Goal: Information Seeking & Learning: Learn about a topic

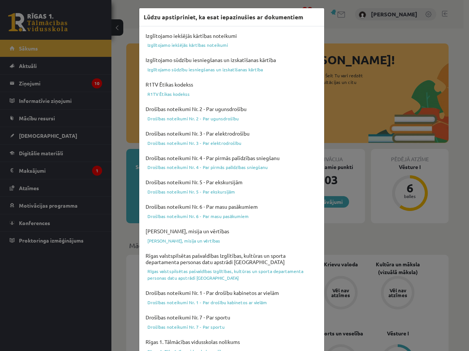
click at [329, 39] on div "Lūdzu apstipriniet, ka esat iepazinušies ar dokumentiem Izglītojamo iekšējās kā…" at bounding box center [234, 175] width 469 height 351
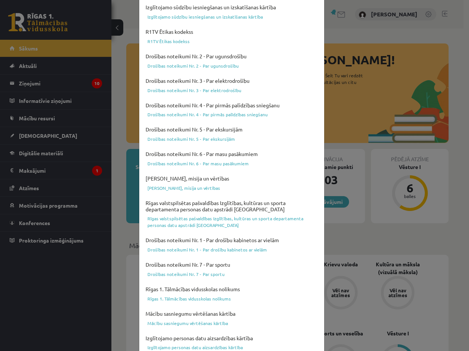
scroll to position [184, 0]
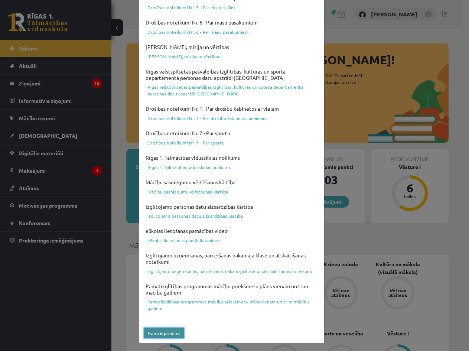
click at [169, 332] on button "Esmu iepazinies" at bounding box center [164, 332] width 40 height 11
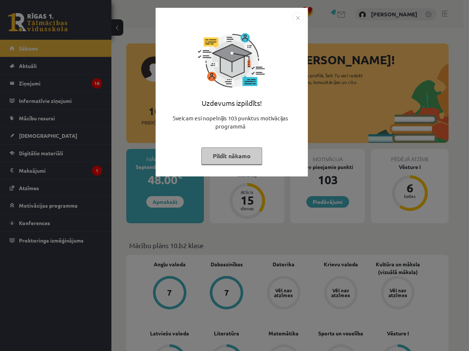
click at [301, 23] on img "Close" at bounding box center [297, 17] width 11 height 11
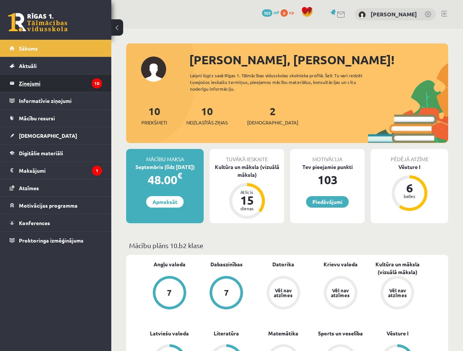
click at [69, 81] on legend "Ziņojumi 10" at bounding box center [60, 83] width 83 height 17
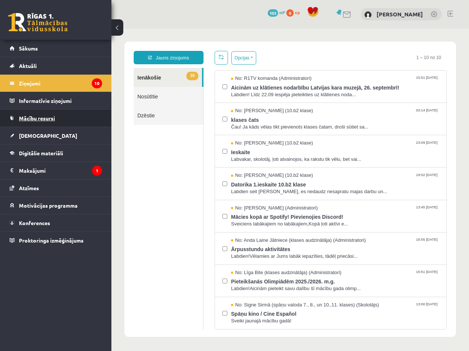
click at [64, 121] on link "Mācību resursi" at bounding box center [56, 117] width 92 height 17
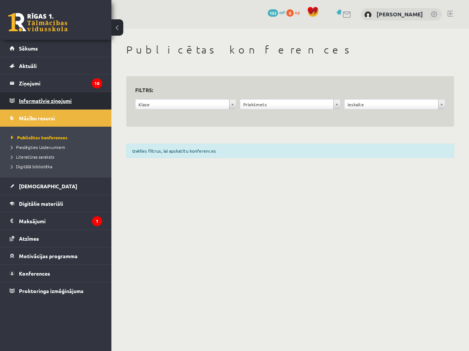
click at [53, 106] on legend "Informatīvie ziņojumi 0" at bounding box center [60, 100] width 83 height 17
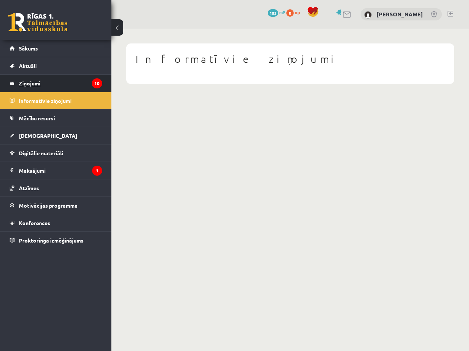
click at [53, 80] on legend "Ziņojumi 10" at bounding box center [60, 83] width 83 height 17
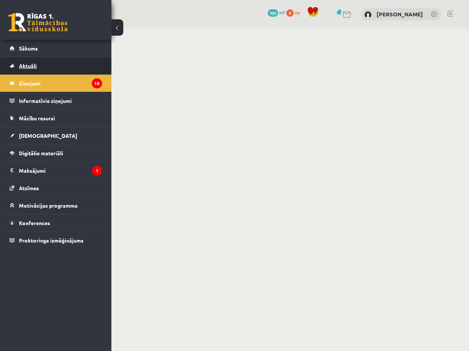
click at [56, 67] on link "Aktuāli" at bounding box center [56, 65] width 92 height 17
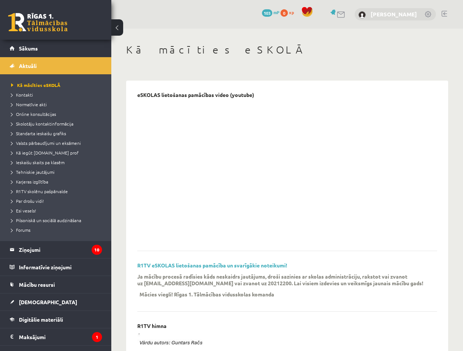
click at [386, 15] on link "[PERSON_NAME]" at bounding box center [394, 13] width 46 height 7
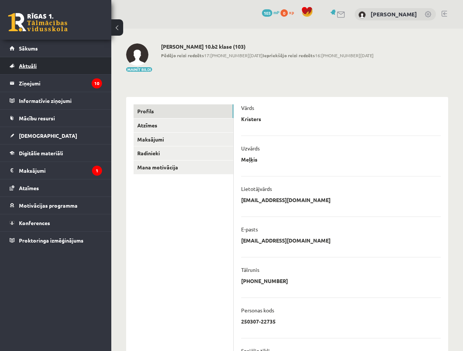
click at [52, 69] on link "Aktuāli" at bounding box center [56, 65] width 92 height 17
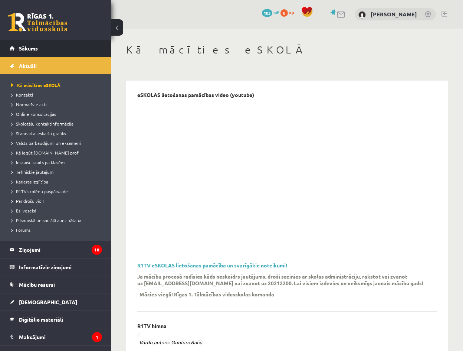
click at [52, 56] on link "Sākums" at bounding box center [56, 48] width 92 height 17
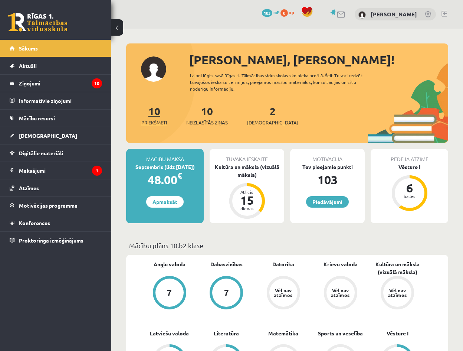
click at [156, 113] on link "10 Priekšmeti" at bounding box center [154, 115] width 26 height 22
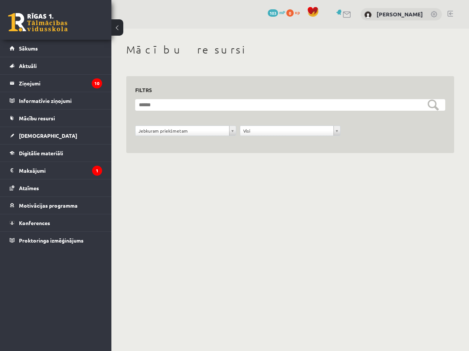
click at [391, 19] on div "[PERSON_NAME]" at bounding box center [400, 14] width 81 height 13
click at [54, 191] on link "Atzīmes" at bounding box center [56, 187] width 92 height 17
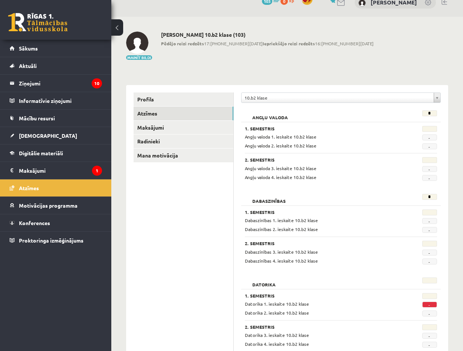
scroll to position [37, 0]
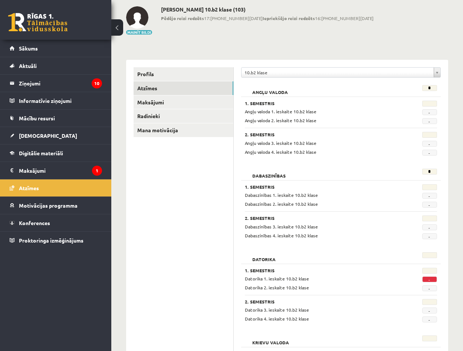
click at [429, 279] on span "-" at bounding box center [429, 279] width 15 height 6
click at [324, 278] on div "Datorika 1. ieskaite 10.b2 klase" at bounding box center [324, 278] width 170 height 7
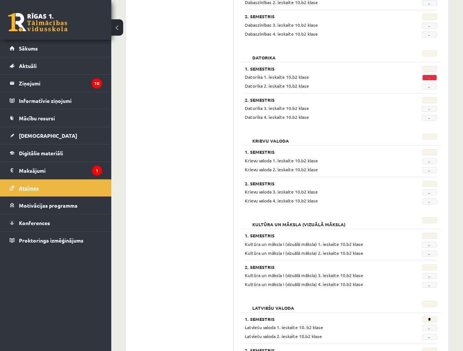
scroll to position [223, 0]
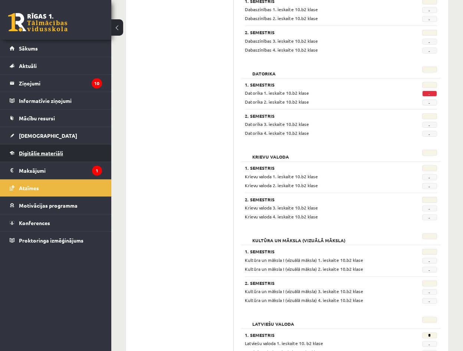
click at [43, 153] on span "Digitālie materiāli" at bounding box center [41, 153] width 44 height 7
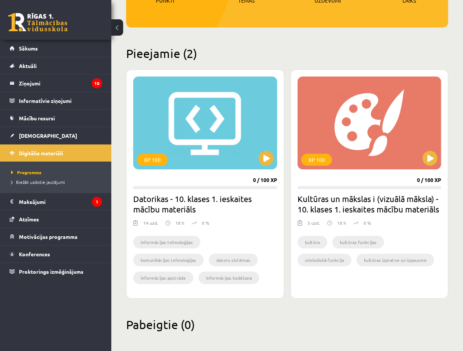
scroll to position [147, 0]
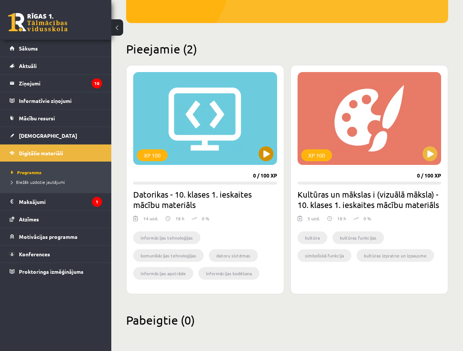
click at [197, 157] on div "XP 100" at bounding box center [205, 118] width 144 height 93
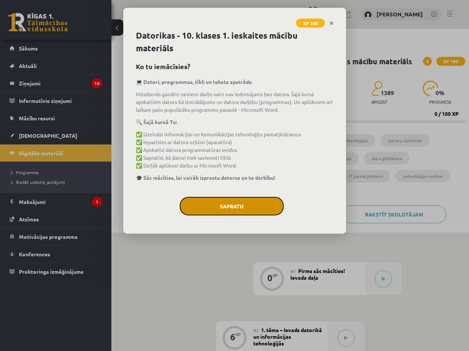
click at [226, 203] on button "Sapratu" at bounding box center [232, 206] width 104 height 19
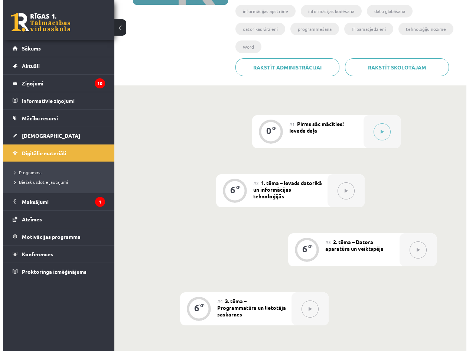
scroll to position [136, 0]
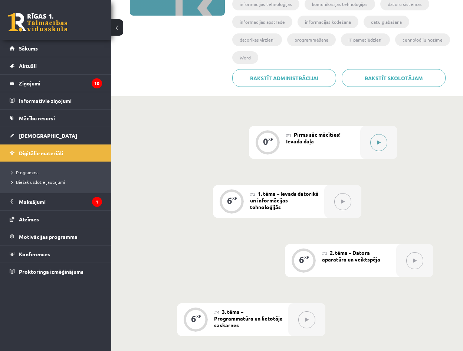
click at [381, 147] on button at bounding box center [378, 142] width 17 height 17
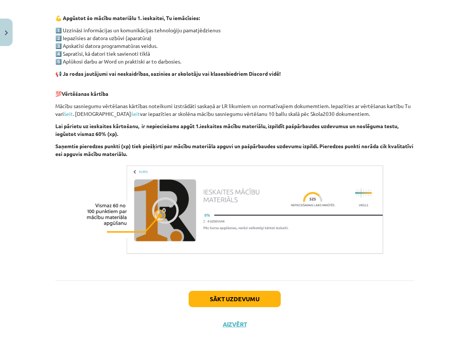
scroll to position [436, 0]
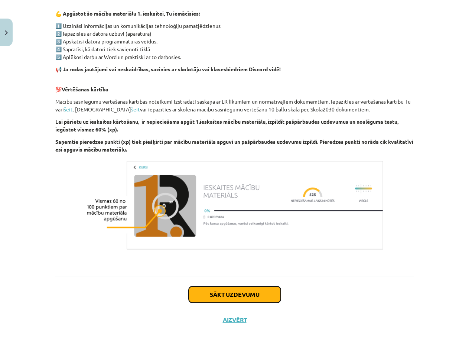
click at [224, 291] on button "Sākt uzdevumu" at bounding box center [234, 294] width 92 height 16
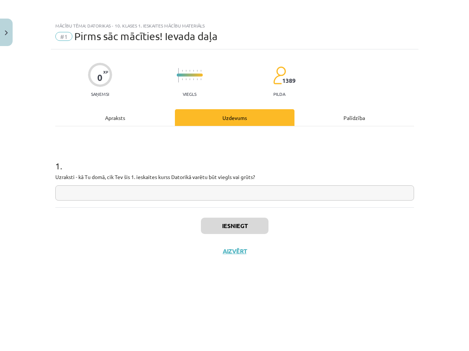
click at [80, 194] on input "text" at bounding box center [234, 192] width 358 height 15
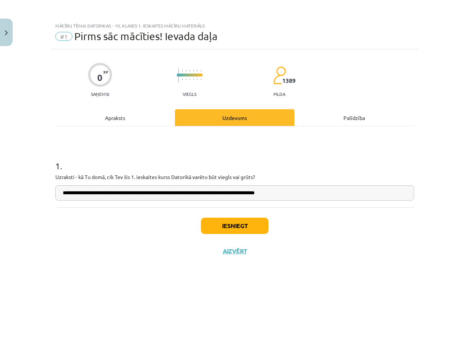
type input "**********"
click at [227, 230] on button "Iesniegt" at bounding box center [235, 225] width 68 height 16
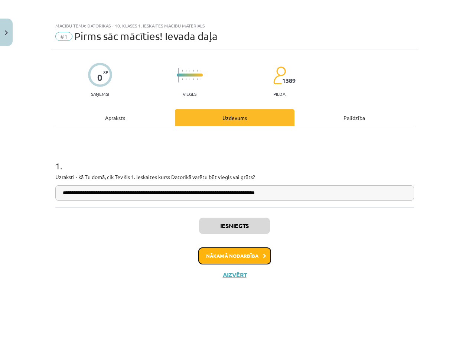
click at [244, 259] on button "Nākamā nodarbība" at bounding box center [234, 255] width 73 height 17
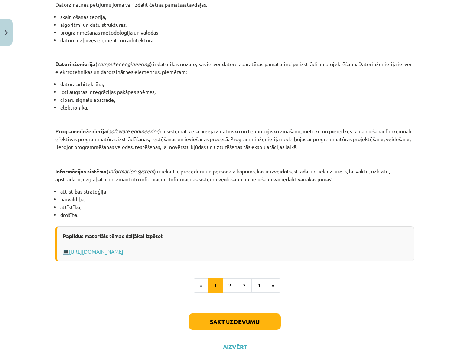
scroll to position [284, 0]
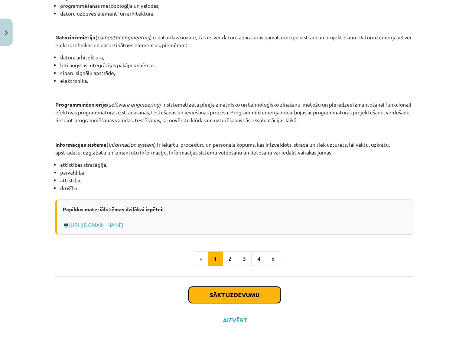
click at [234, 291] on button "Sākt uzdevumu" at bounding box center [234, 294] width 92 height 16
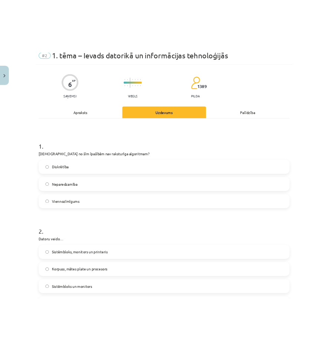
scroll to position [19, 0]
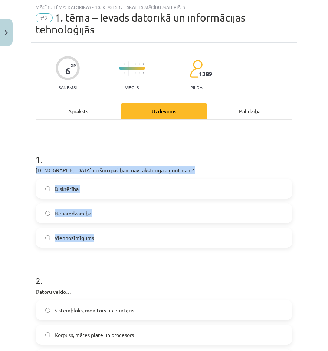
drag, startPoint x: 35, startPoint y: 170, endPoint x: 200, endPoint y: 237, distance: 178.4
copy div "Kura no šīm īpašībām nav raksturīga algoritmam? Diskrētība Neparedzamība Vienno…"
click at [43, 187] on label "Diskrētība" at bounding box center [163, 188] width 255 height 19
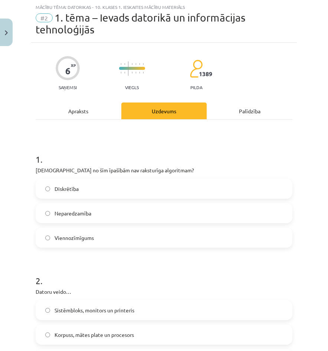
click at [57, 246] on label "Viennozīmīgums" at bounding box center [163, 237] width 255 height 19
click at [50, 234] on label "Viennozīmīgums" at bounding box center [163, 237] width 255 height 19
click at [51, 191] on label "Diskrētība" at bounding box center [163, 188] width 255 height 19
click at [93, 209] on label "Neparedzamība" at bounding box center [163, 213] width 255 height 19
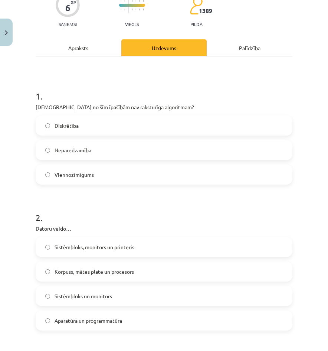
scroll to position [93, 0]
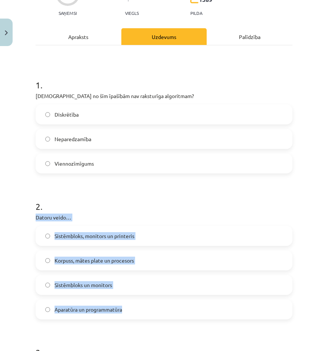
drag, startPoint x: 35, startPoint y: 217, endPoint x: 156, endPoint y: 317, distance: 157.6
copy div "Datoru veido… Sistēmbloks, monitors un printeris Korpuss, mātes plate un proces…"
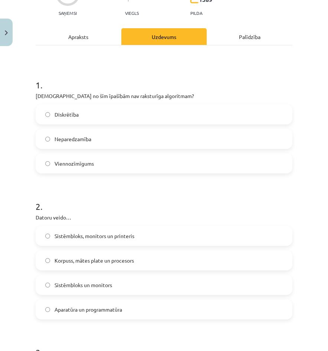
click at [170, 200] on h1 "2 ." at bounding box center [164, 199] width 257 height 23
click at [95, 308] on span "Aparatūra un programmatūra" at bounding box center [89, 309] width 68 height 8
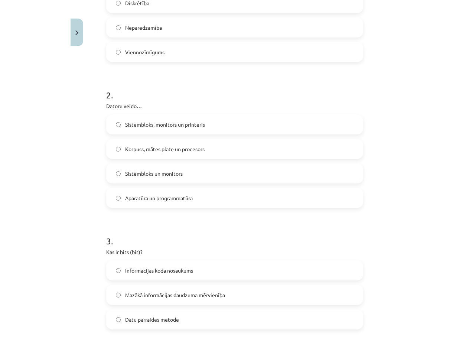
scroll to position [241, 0]
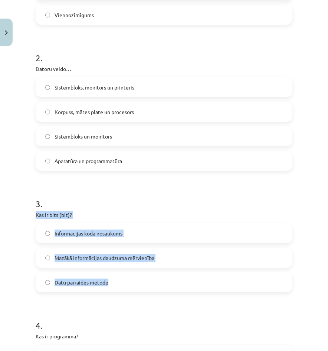
drag, startPoint x: 30, startPoint y: 213, endPoint x: 155, endPoint y: 285, distance: 144.1
click at [155, 285] on div "Mācību tēma: Datorikas - 10. klases 1. ieskaites mācību materiāls #2 1. tēma – …" at bounding box center [164, 175] width 328 height 351
copy div "Kas ir bits (bit)? Informācijas koda nosaukums Mazākā informācijas daudzuma mēr…"
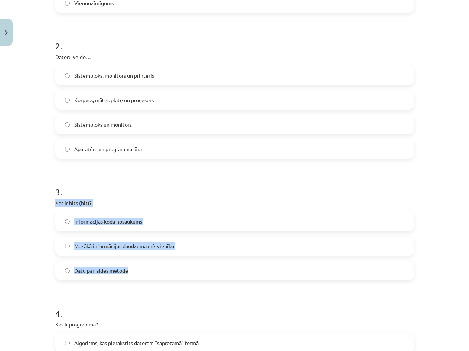
click at [168, 198] on div "3 . Kas ir bits (bit)? Informācijas koda nosaukums Mazākā informācijas daudzuma…" at bounding box center [234, 227] width 358 height 106
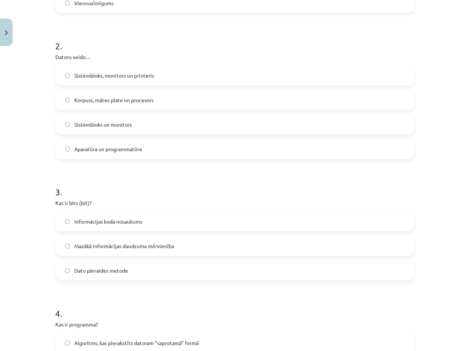
click at [122, 248] on span "Mazākā informācijas daudzuma mērvienība" at bounding box center [124, 246] width 100 height 8
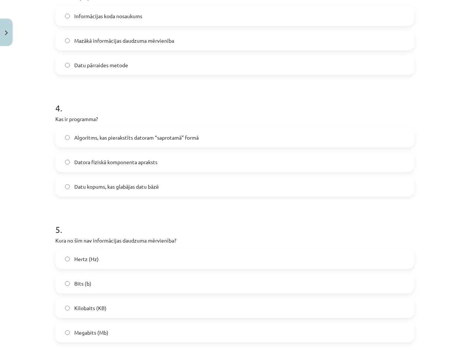
scroll to position [464, 0]
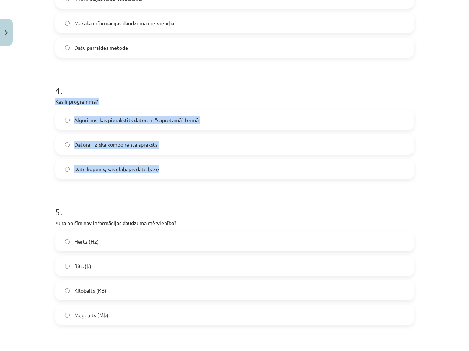
drag, startPoint x: 51, startPoint y: 100, endPoint x: 183, endPoint y: 172, distance: 150.2
click at [183, 172] on div "6 XP Saņemsi Viegls 1389 pilda Apraksts Uzdevums Palīdzība 1 . Kura no šīm īpaš…" at bounding box center [234, 50] width 367 height 928
copy div "Kas ir programma? Algoritms, kas pierakstīts datoram “saprotamā” formā Datora f…"
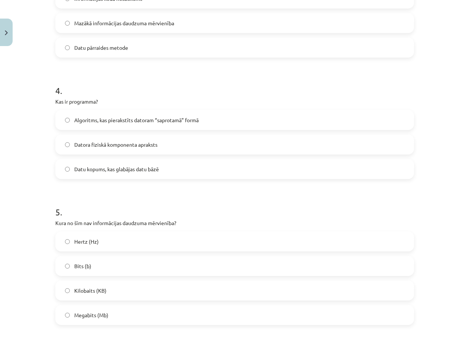
click at [166, 202] on h1 "5 ." at bounding box center [234, 205] width 358 height 23
click at [165, 124] on span "Algoritms, kas pierakstīts datoram “saprotamā” formā" at bounding box center [136, 120] width 124 height 8
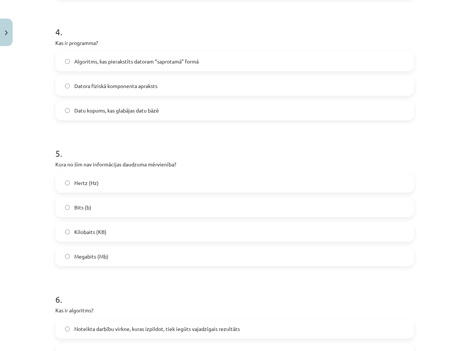
scroll to position [538, 0]
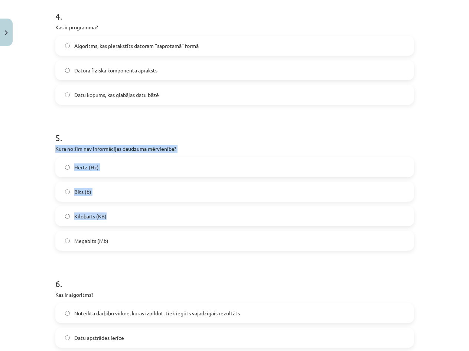
drag, startPoint x: 52, startPoint y: 147, endPoint x: 171, endPoint y: 198, distance: 130.5
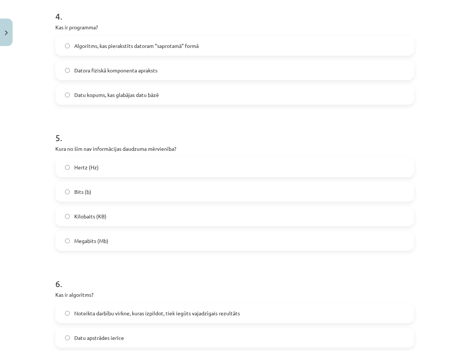
click at [209, 136] on h1 "5 ." at bounding box center [234, 130] width 358 height 23
click at [121, 170] on label "Hertz (Hz)" at bounding box center [234, 167] width 357 height 19
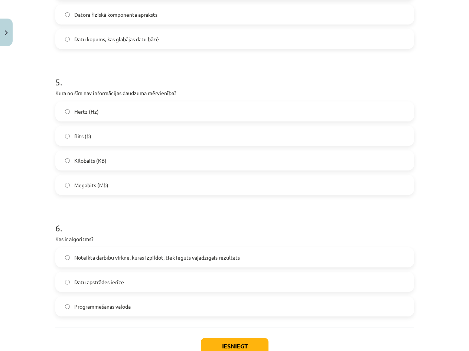
scroll to position [612, 0]
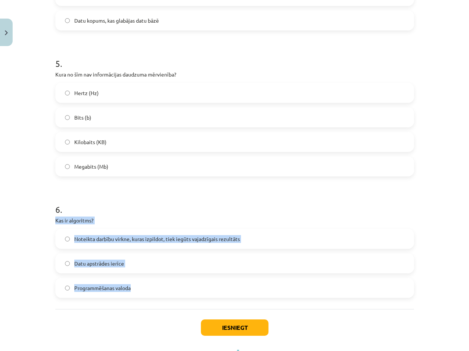
drag, startPoint x: 46, startPoint y: 219, endPoint x: 207, endPoint y: 279, distance: 171.4
click at [207, 279] on div "Mācību tēma: Datorikas - 10. klases 1. ieskaites mācību materiāls #2 1. tēma – …" at bounding box center [234, 175] width 469 height 351
copy div "Kas ir algoritms? Noteikta darbību virkne, kuras izpildot, tiek iegūts vajadzīg…"
click at [226, 239] on span "Noteikta darbību virkne, kuras izpildot, tiek iegūts vajadzīgais rezultāts" at bounding box center [156, 239] width 165 height 8
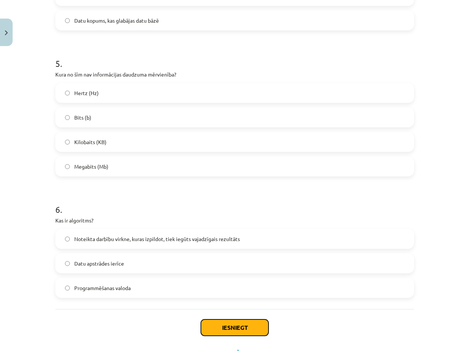
click at [224, 330] on button "Iesniegt" at bounding box center [235, 327] width 68 height 16
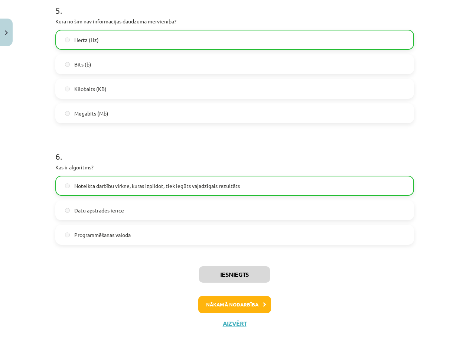
scroll to position [669, 0]
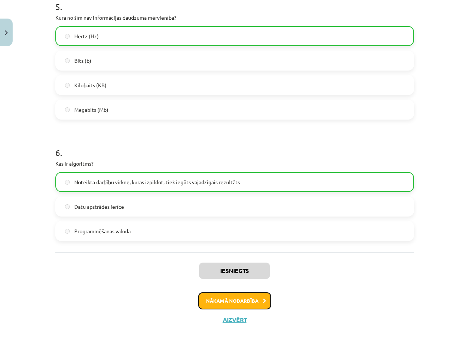
click at [238, 303] on button "Nākamā nodarbība" at bounding box center [234, 300] width 73 height 17
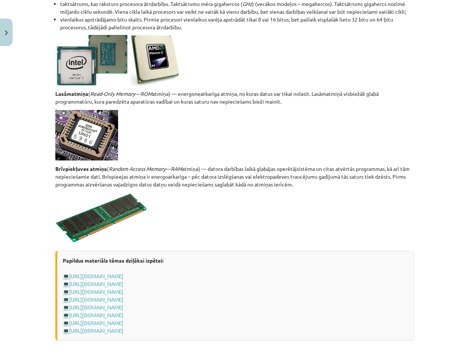
scroll to position [1238, 0]
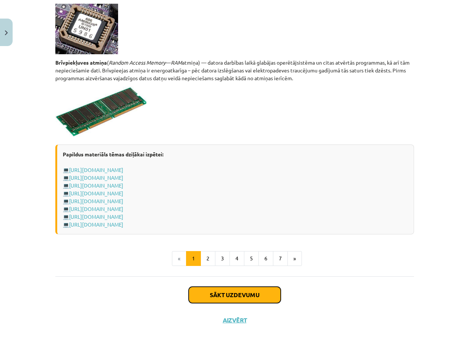
click at [207, 293] on button "Sākt uzdevumu" at bounding box center [234, 294] width 92 height 16
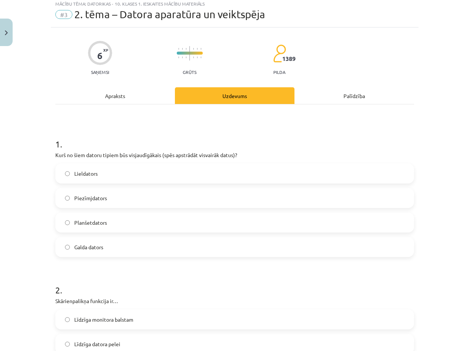
scroll to position [19, 0]
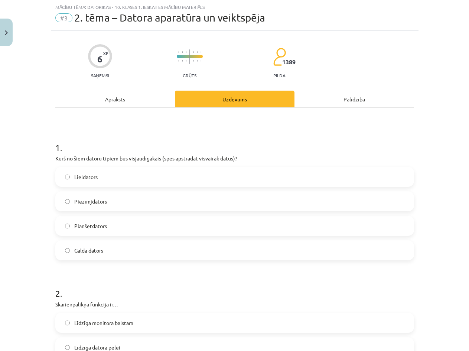
click at [130, 180] on label "Lieldators" at bounding box center [234, 176] width 357 height 19
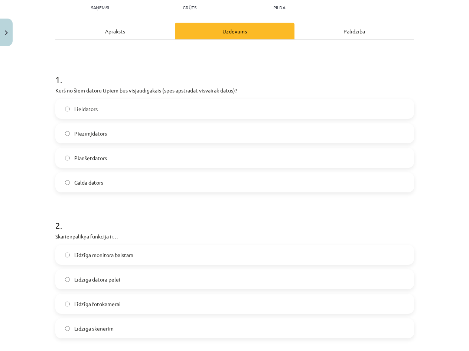
scroll to position [130, 0]
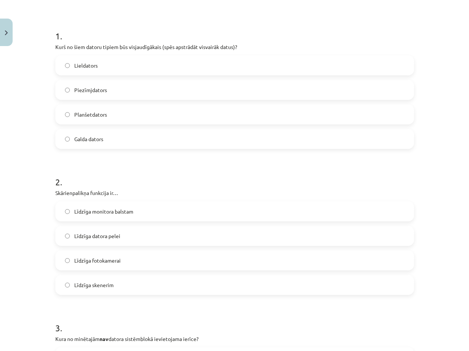
drag, startPoint x: 51, startPoint y: 192, endPoint x: 184, endPoint y: 289, distance: 164.1
copy div "Skārienpalikņa funkcija ir… Līdzīga monitora balstam Līdzīga datora pelei Līdzī…"
click at [154, 237] on label "Līdzīga datora pelei" at bounding box center [234, 235] width 357 height 19
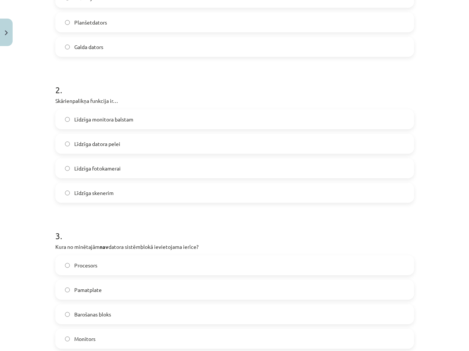
scroll to position [352, 0]
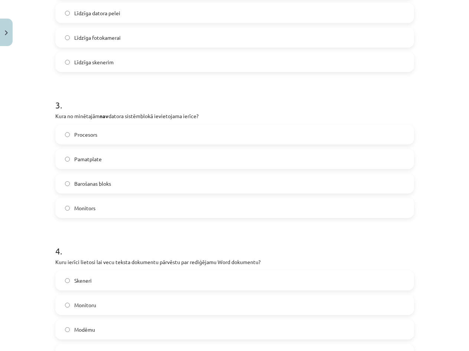
click at [123, 203] on label "Monitors" at bounding box center [234, 207] width 357 height 19
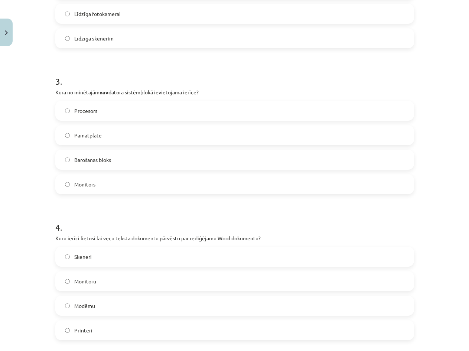
scroll to position [427, 0]
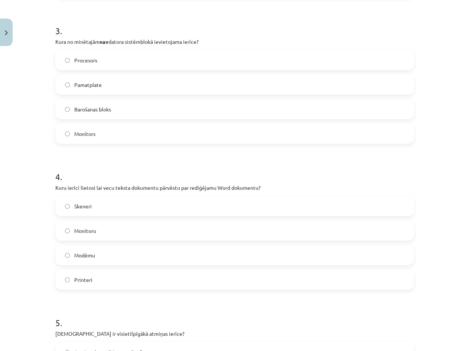
click at [105, 255] on label "Modēmu" at bounding box center [234, 255] width 357 height 19
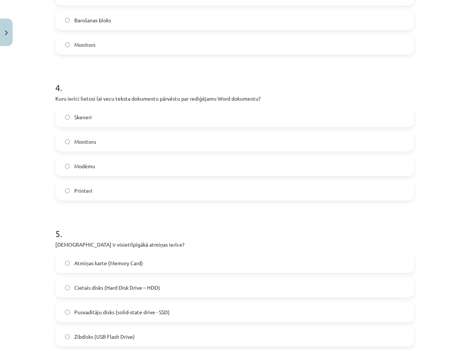
scroll to position [538, 0]
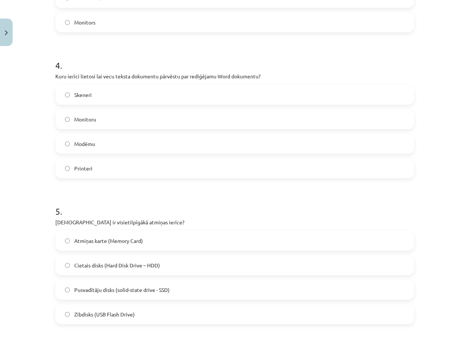
click at [174, 269] on label "Cietais disks (Hard Disk Drive – HDD)" at bounding box center [234, 265] width 357 height 19
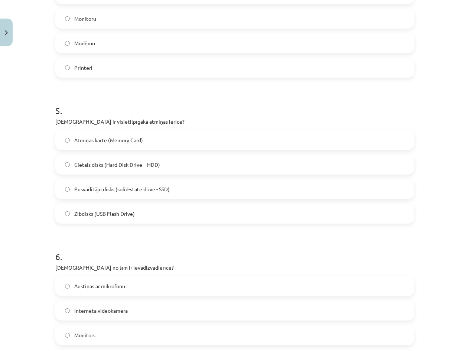
scroll to position [686, 0]
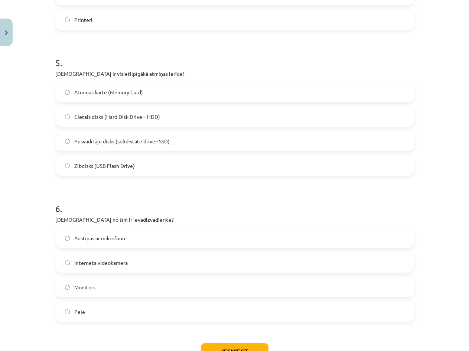
click at [124, 240] on label "Austiņas ar mikrofonu" at bounding box center [234, 238] width 357 height 19
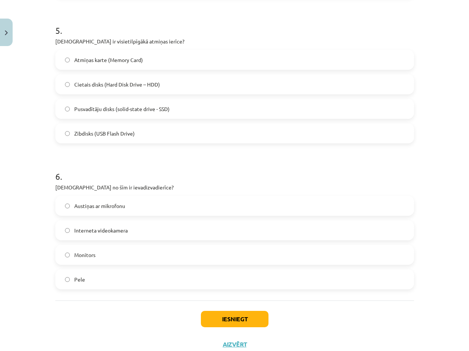
scroll to position [723, 0]
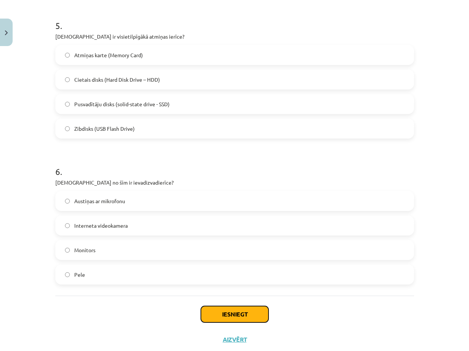
click at [221, 313] on button "Iesniegt" at bounding box center [235, 314] width 68 height 16
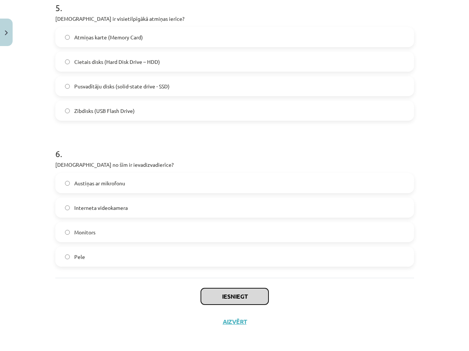
scroll to position [743, 0]
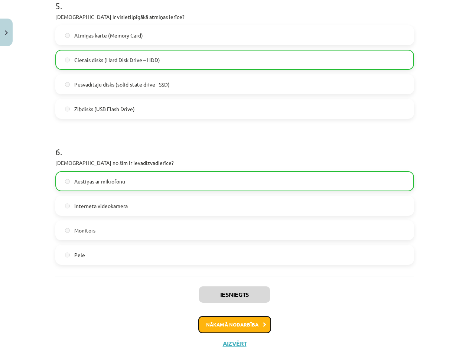
click at [239, 319] on button "Nākamā nodarbība" at bounding box center [234, 324] width 73 height 17
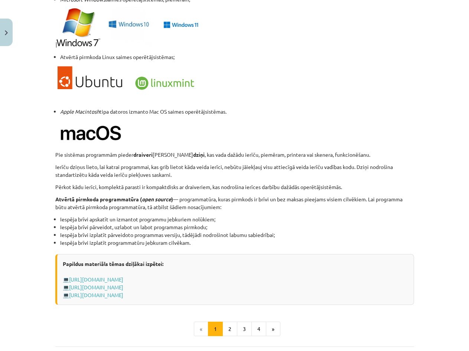
scroll to position [700, 0]
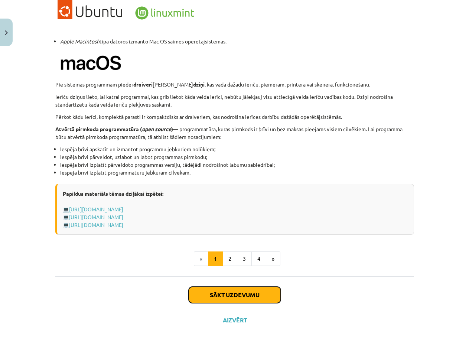
click at [217, 293] on button "Sākt uzdevumu" at bounding box center [234, 294] width 92 height 16
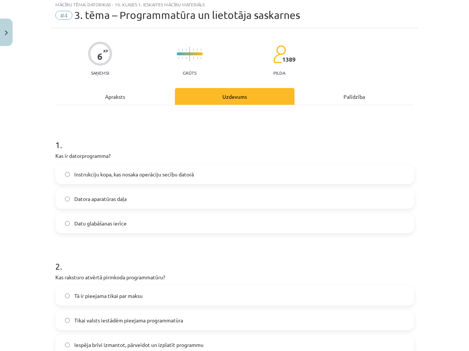
scroll to position [19, 0]
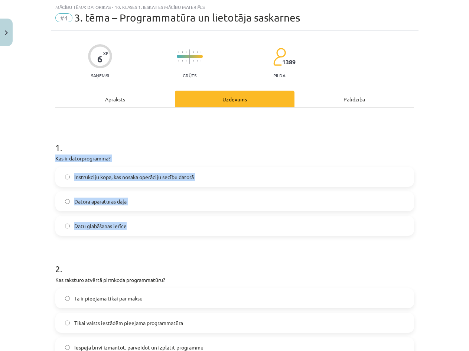
drag, startPoint x: 52, startPoint y: 158, endPoint x: 187, endPoint y: 224, distance: 150.3
copy div "Kas ir datorprogramma? Instrukciju kopa, kas nosaka operāciju secību datorā Dat…"
click at [223, 178] on label "Instrukciju kopa, kas nosaka operāciju secību datorā" at bounding box center [234, 176] width 357 height 19
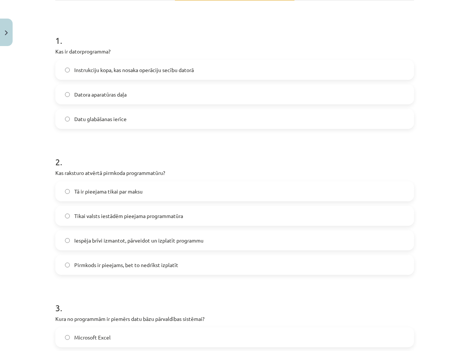
scroll to position [130, 0]
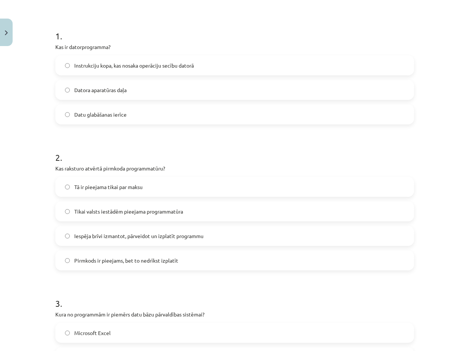
click at [184, 259] on label "Pirmkods ir pieejams, bet to nedrīkst izplatīt" at bounding box center [234, 260] width 357 height 19
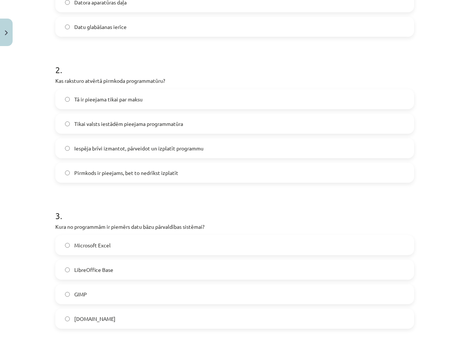
scroll to position [241, 0]
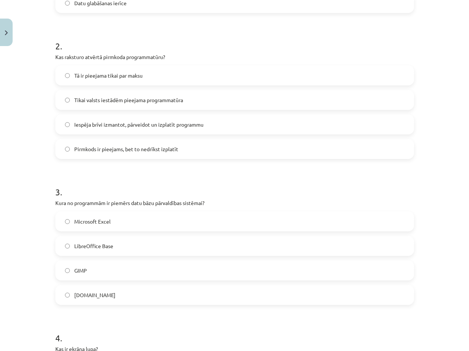
click at [130, 272] on label "GIMP" at bounding box center [234, 270] width 357 height 19
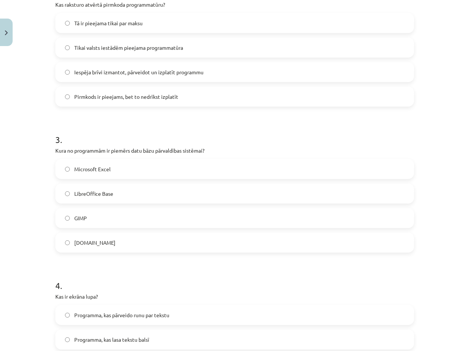
scroll to position [352, 0]
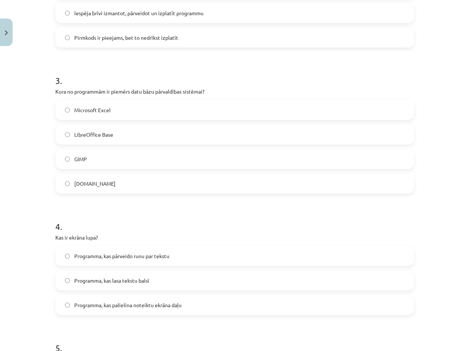
click at [167, 282] on label "Programma, kas lasa tekstu balsī" at bounding box center [234, 280] width 357 height 19
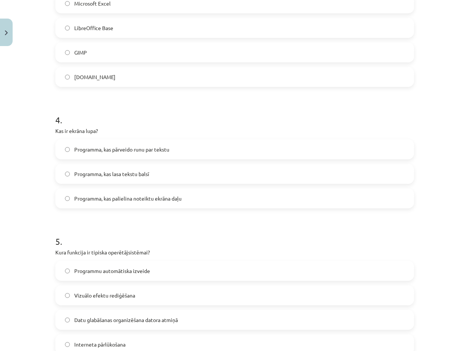
scroll to position [464, 0]
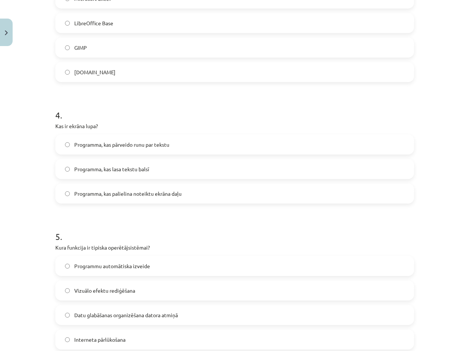
drag, startPoint x: 49, startPoint y: 247, endPoint x: 213, endPoint y: 334, distance: 185.5
click at [213, 334] on div "6 XP Saņemsi Grūts 1389 pilda Apraksts Uzdevums Palīdzība 1 . Kas ir datorprogr…" at bounding box center [234, 74] width 367 height 977
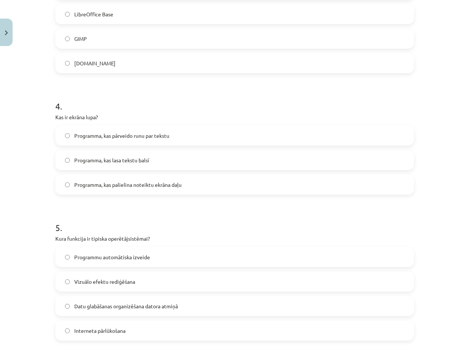
scroll to position [501, 0]
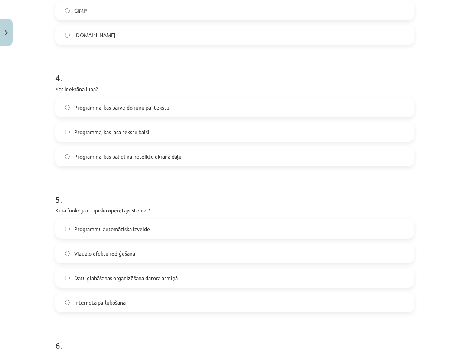
copy div "Kura funkcija ir tipiska operētājsistēmai? Programmu automātiska izveide Vizuāl…"
click at [191, 278] on label "Datu glabāšanas organizēšana datora atmiņā" at bounding box center [234, 277] width 357 height 19
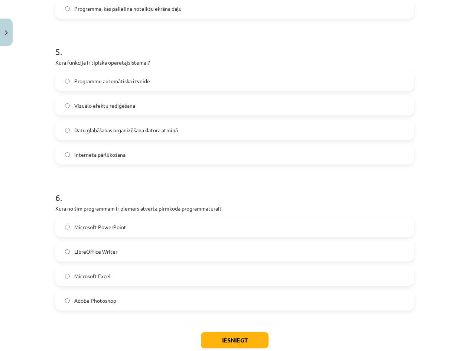
scroll to position [649, 0]
drag, startPoint x: 49, startPoint y: 205, endPoint x: 270, endPoint y: 296, distance: 238.5
copy div "Kura no šīm programmām ir piemērs atvērtā pirmkoda programmatūrai? Microsoft Po…"
click at [127, 248] on label "LibreOffice Writer" at bounding box center [234, 250] width 357 height 19
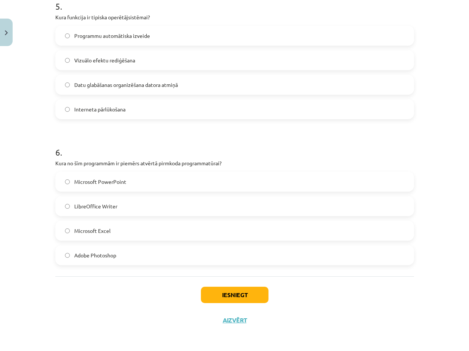
scroll to position [694, 0]
click at [228, 299] on button "Iesniegt" at bounding box center [235, 294] width 68 height 16
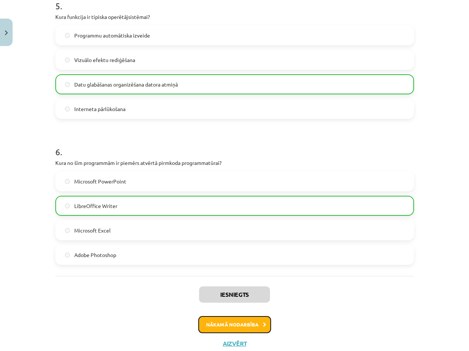
click at [234, 322] on button "Nākamā nodarbība" at bounding box center [234, 324] width 73 height 17
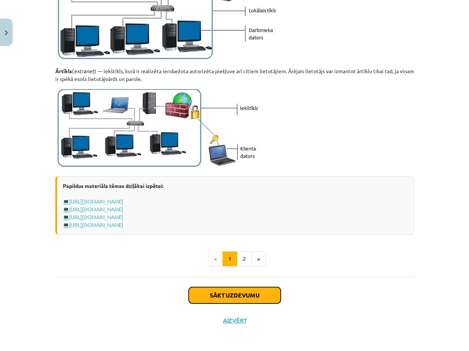
click at [203, 292] on button "Sākt uzdevumu" at bounding box center [234, 295] width 92 height 16
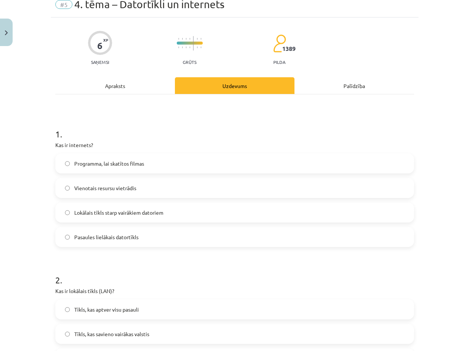
scroll to position [19, 0]
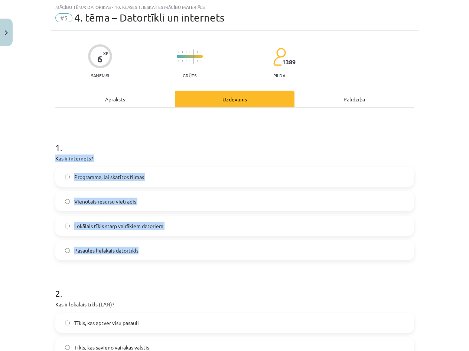
drag, startPoint x: 52, startPoint y: 157, endPoint x: 198, endPoint y: 249, distance: 173.0
copy div "Kas ir internets? Programma, lai skatītos filmas Vienotais resursu vietrādis Lo…"
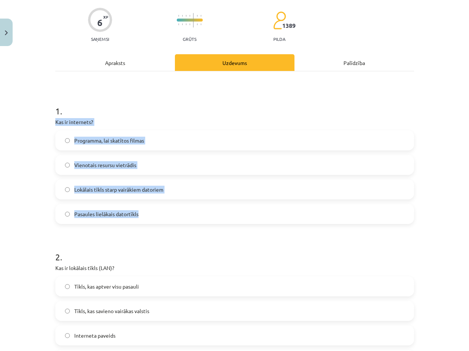
scroll to position [74, 0]
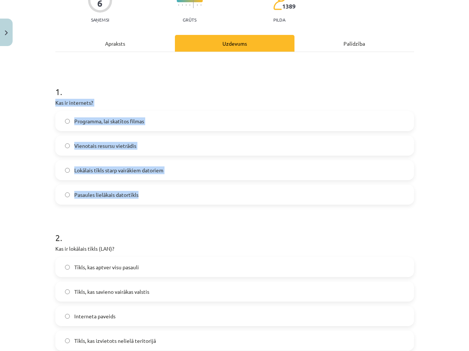
click at [74, 198] on span "Pasaules lielākais datortīkls" at bounding box center [106, 195] width 64 height 8
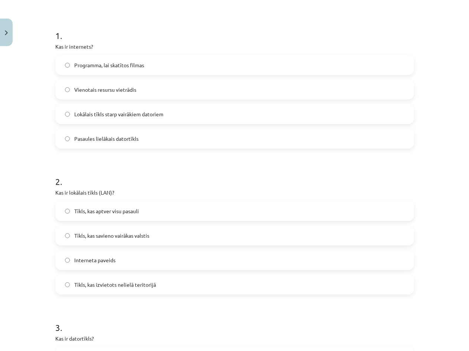
scroll to position [148, 0]
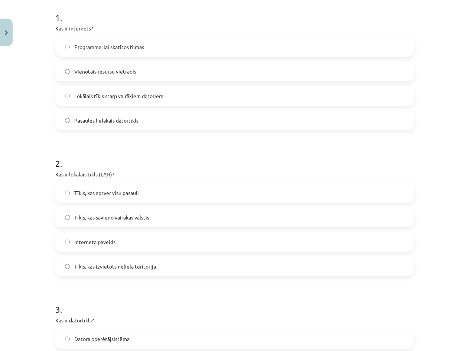
click at [127, 266] on span "Tīkls, kas izvietots nelielā teritorijā" at bounding box center [115, 266] width 82 height 8
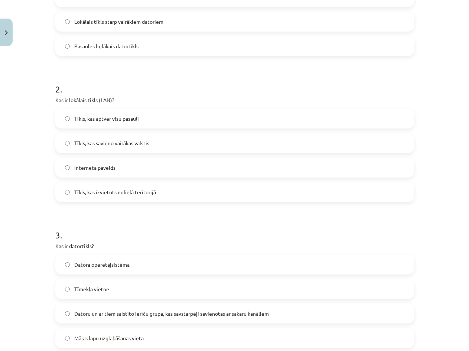
click at [124, 171] on label "Interneta paveids" at bounding box center [234, 167] width 357 height 19
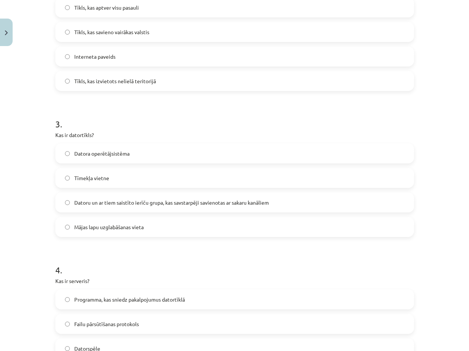
scroll to position [334, 0]
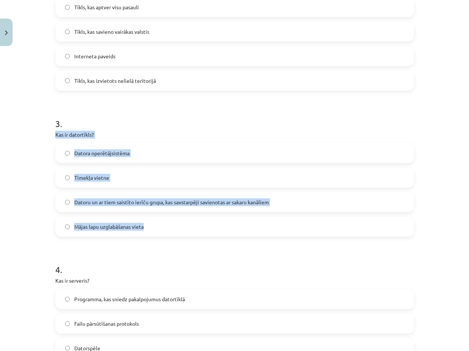
drag, startPoint x: 50, startPoint y: 134, endPoint x: 246, endPoint y: 226, distance: 216.2
click at [246, 226] on div "6 XP Saņemsi Grūts 1389 pilda Apraksts Uzdevums Palīdzība 1 . Kas ir internets?…" at bounding box center [234, 228] width 367 height 1026
click at [177, 208] on label "Datoru un ar tiem saistīto ierīču grupa, kas savstarpēji savienotas ar sakaru k…" at bounding box center [234, 202] width 357 height 19
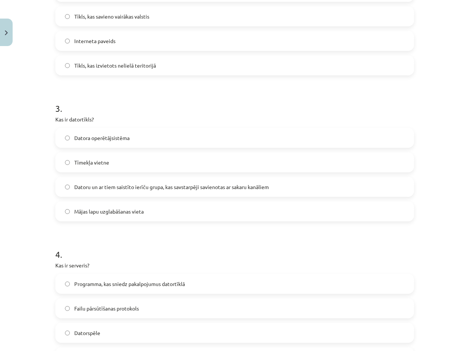
scroll to position [408, 0]
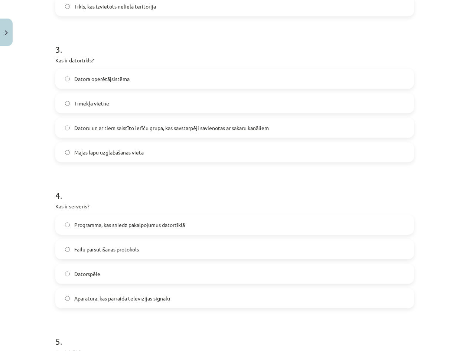
click at [162, 230] on label "Programma, kas sniedz pakalpojumus datortīklā" at bounding box center [234, 224] width 357 height 19
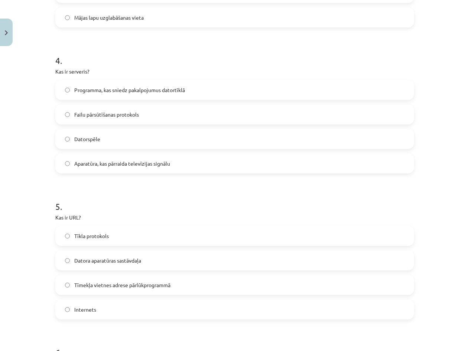
scroll to position [594, 0]
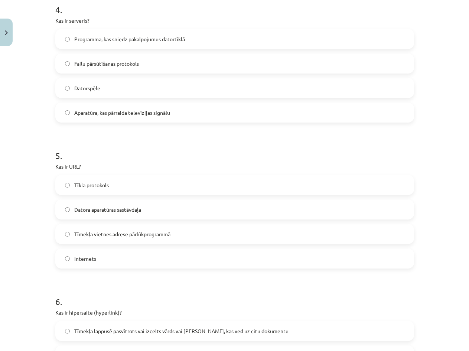
click at [169, 238] on label "Tīmekļa vietnes adrese pārlūkprogrammā" at bounding box center [234, 233] width 357 height 19
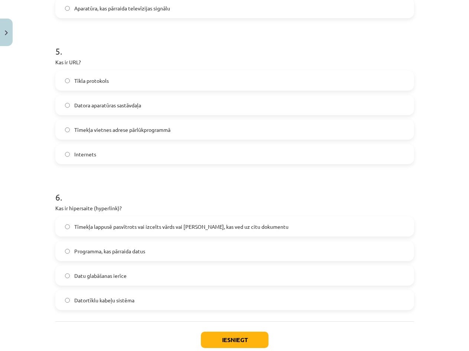
scroll to position [705, 0]
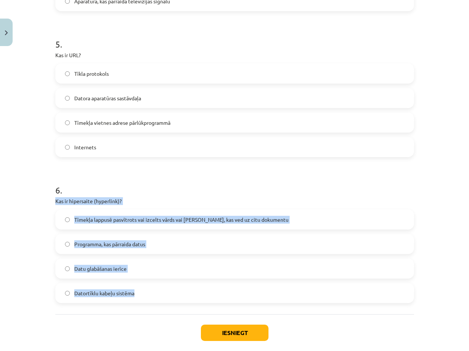
drag, startPoint x: 51, startPoint y: 200, endPoint x: 216, endPoint y: 293, distance: 189.5
click at [187, 226] on label "Tīmekļa lappusē pasvītrots vai izcelts vārds vai frāze, kas ved uz citu dokumen…" at bounding box center [234, 219] width 357 height 19
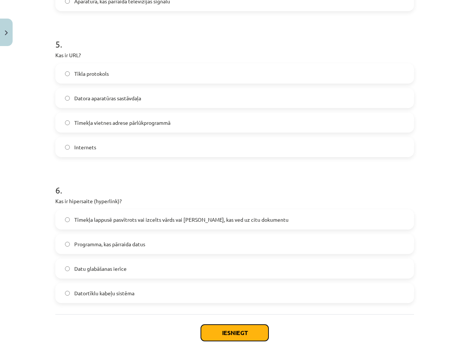
click at [222, 336] on button "Iesniegt" at bounding box center [235, 332] width 68 height 16
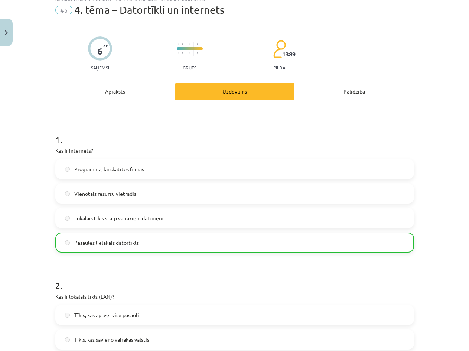
scroll to position [0, 0]
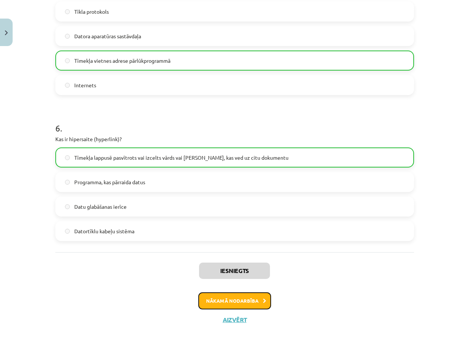
click at [242, 298] on button "Nākamā nodarbība" at bounding box center [234, 300] width 73 height 17
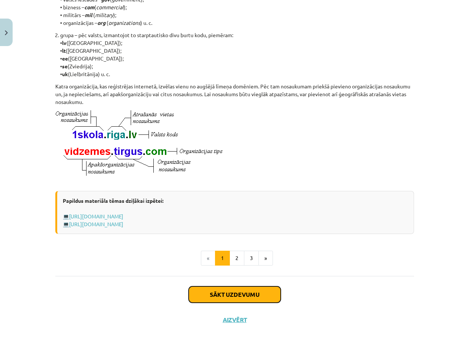
click at [229, 296] on button "Sākt uzdevumu" at bounding box center [234, 294] width 92 height 16
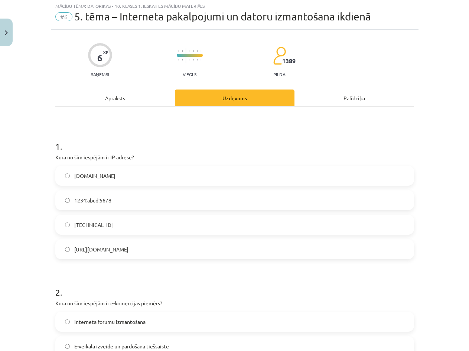
scroll to position [19, 0]
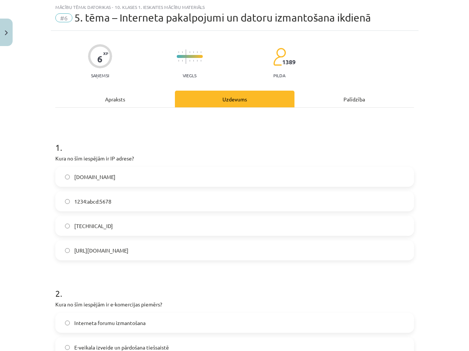
click at [135, 224] on label "192.100.81.101" at bounding box center [234, 225] width 357 height 19
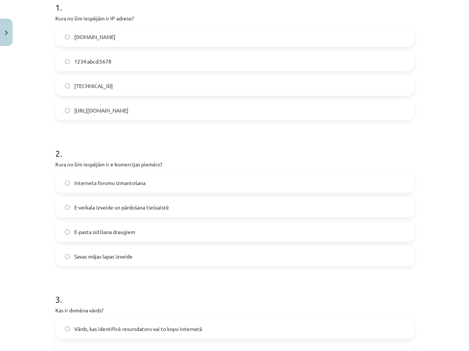
scroll to position [167, 0]
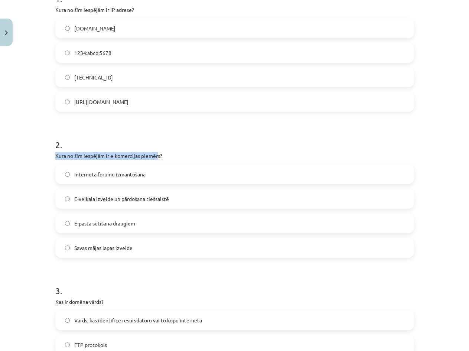
drag, startPoint x: 50, startPoint y: 152, endPoint x: 155, endPoint y: 153, distance: 104.3
click at [198, 155] on p "Kura no šīm iespējām ir e-komercijas piemērs?" at bounding box center [234, 156] width 358 height 8
click at [191, 194] on label "E-veikala izveide un pārdošana tiešsaistē" at bounding box center [234, 198] width 357 height 19
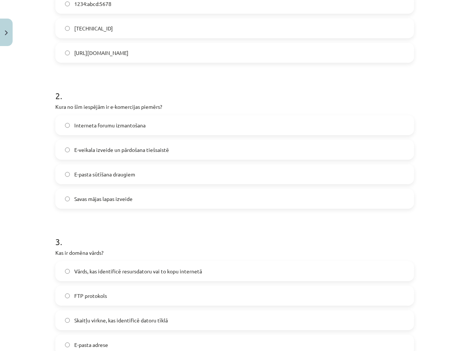
scroll to position [278, 0]
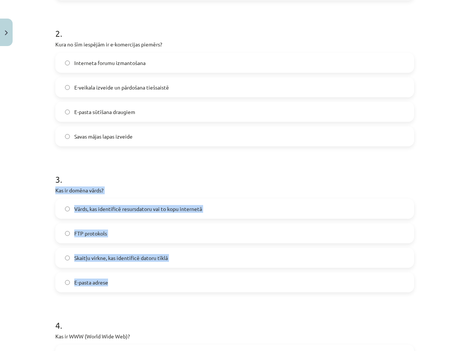
drag, startPoint x: 48, startPoint y: 190, endPoint x: 193, endPoint y: 277, distance: 168.4
click at [193, 277] on div "6 XP Saņemsi Viegls 1389 pilda Apraksts Uzdevums Palīdzība 1 . Kura no šīm iesp…" at bounding box center [234, 259] width 367 height 977
click at [211, 209] on label "Vārds, kas identificē resursdatoru vai to kopu internetā" at bounding box center [234, 208] width 357 height 19
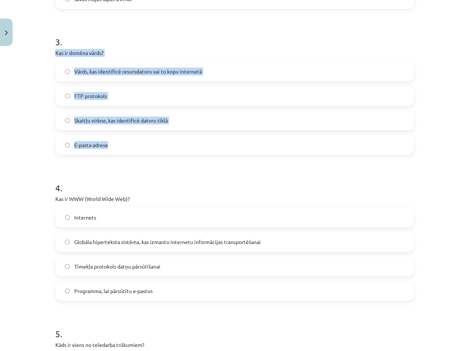
scroll to position [427, 0]
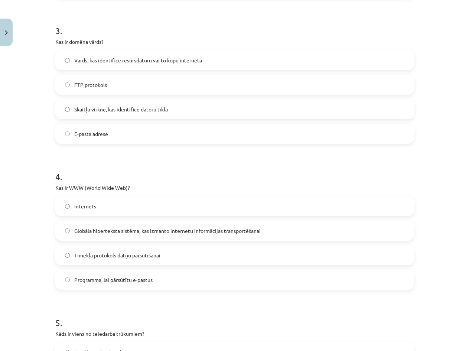
click at [159, 171] on h1 "4 ." at bounding box center [234, 169] width 358 height 23
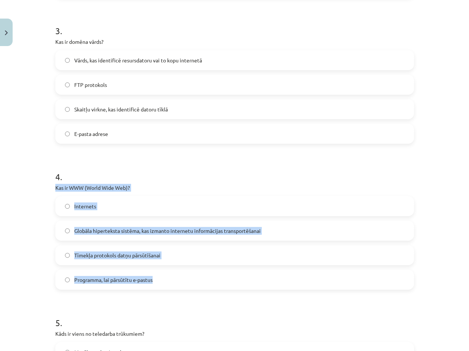
drag, startPoint x: 62, startPoint y: 187, endPoint x: 273, endPoint y: 275, distance: 228.9
click at [273, 275] on div "6 XP Saņemsi Viegls 1389 pilda Apraksts Uzdevums Palīdzība 1 . Kura no šīm iesp…" at bounding box center [234, 111] width 367 height 977
click at [210, 240] on div "Globāla hiperteksta sistēma, kas izmanto internetu informācijas transportēšanai" at bounding box center [234, 230] width 358 height 20
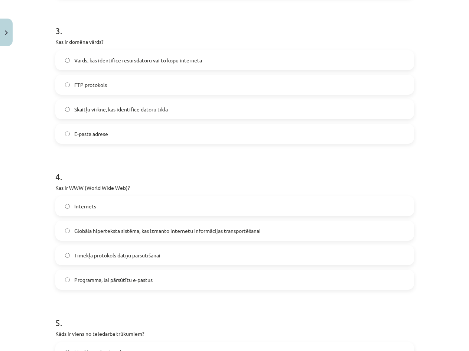
click at [212, 238] on label "Globāla hiperteksta sistēma, kas izmanto internetu informācijas transportēšanai" at bounding box center [234, 230] width 357 height 19
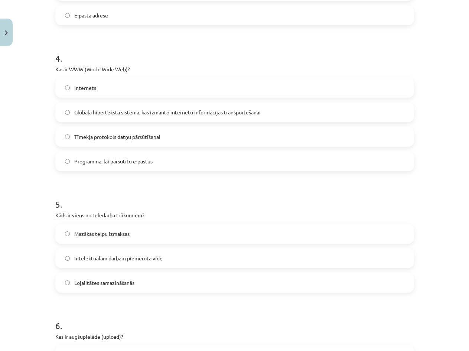
scroll to position [575, 0]
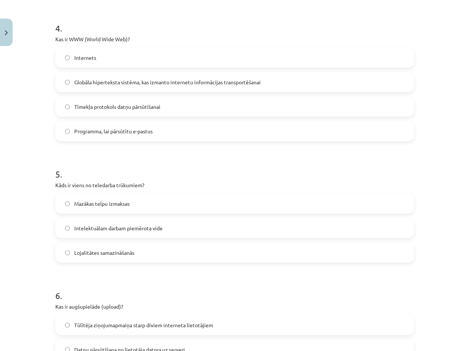
click at [163, 249] on label "Lojalitātes samazināšanās" at bounding box center [234, 252] width 357 height 19
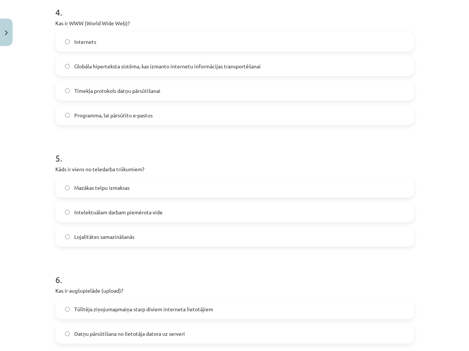
scroll to position [649, 0]
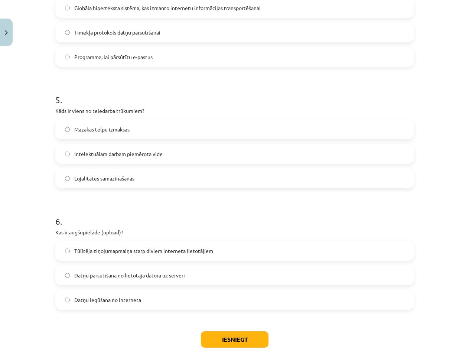
click at [207, 279] on label "Datņu pārsūtīšana no lietotāja datora uz serveri" at bounding box center [234, 275] width 357 height 19
click at [236, 334] on button "Iesniegt" at bounding box center [235, 339] width 68 height 16
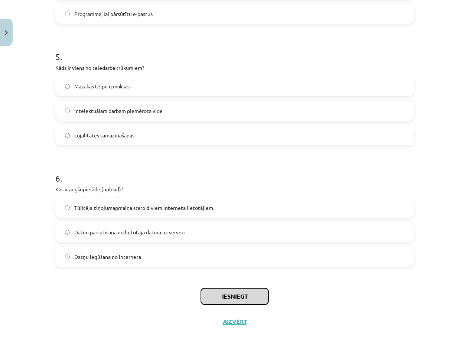
scroll to position [694, 0]
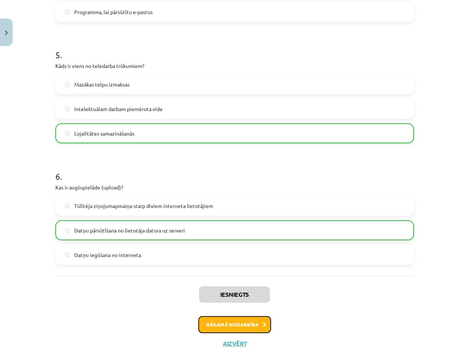
click at [250, 321] on button "Nākamā nodarbība" at bounding box center [234, 324] width 73 height 17
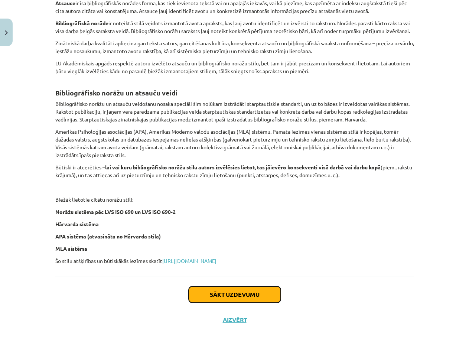
click at [222, 295] on button "Sākt uzdevumu" at bounding box center [234, 294] width 92 height 16
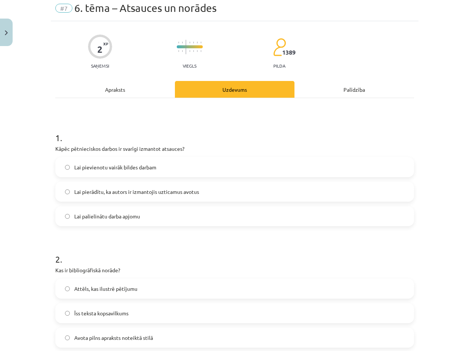
scroll to position [19, 0]
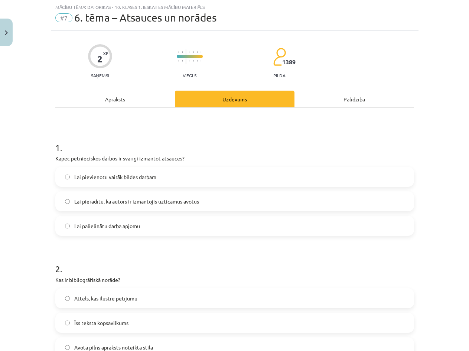
click at [163, 204] on span "Lai pierādītu, ka autors ir izmantojis uzticamus avotus" at bounding box center [136, 201] width 125 height 8
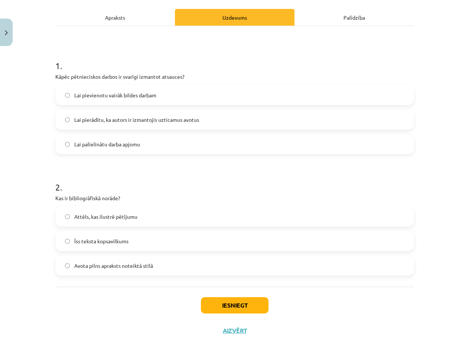
scroll to position [111, 0]
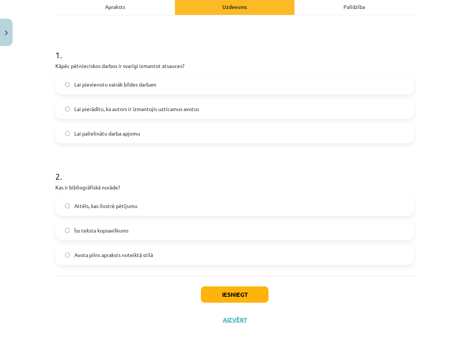
click at [159, 207] on label "Attēls, kas ilustrē pētījumu" at bounding box center [234, 205] width 357 height 19
click at [158, 252] on label "Avota pilns apraksts noteiktā stilā" at bounding box center [234, 254] width 357 height 19
click at [228, 296] on button "Iesniegt" at bounding box center [235, 294] width 68 height 16
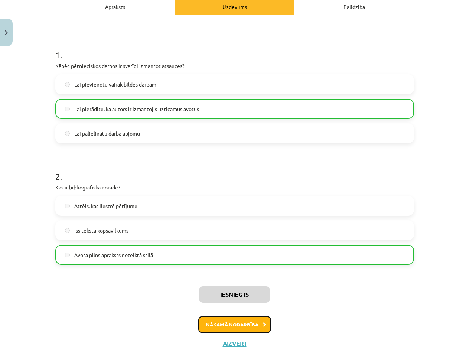
click at [243, 328] on button "Nākamā nodarbība" at bounding box center [234, 324] width 73 height 17
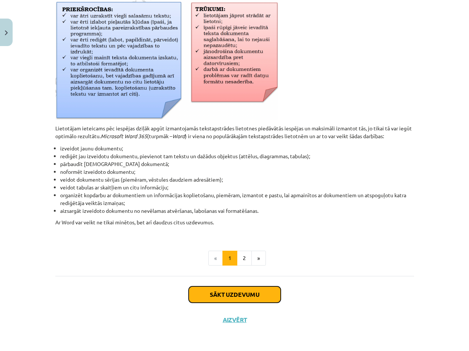
click at [223, 299] on button "Sākt uzdevumu" at bounding box center [234, 294] width 92 height 16
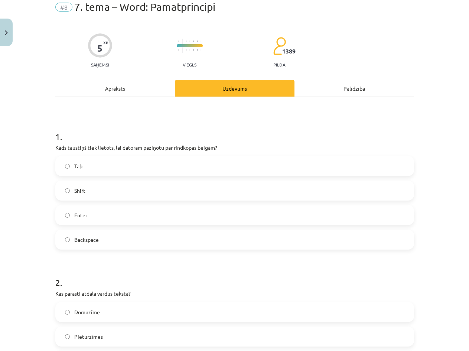
scroll to position [19, 0]
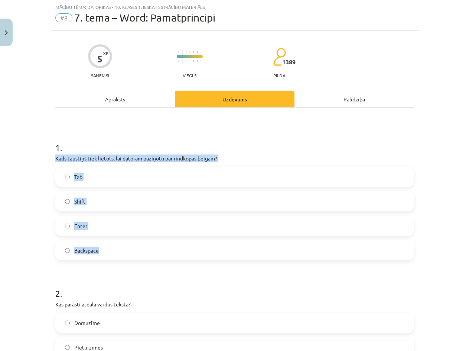
drag, startPoint x: 51, startPoint y: 158, endPoint x: 317, endPoint y: 251, distance: 281.5
click at [156, 220] on label "Enter" at bounding box center [234, 225] width 357 height 19
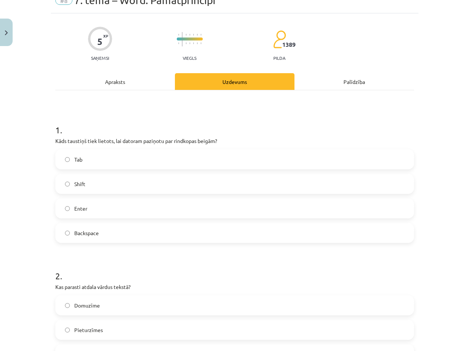
scroll to position [93, 0]
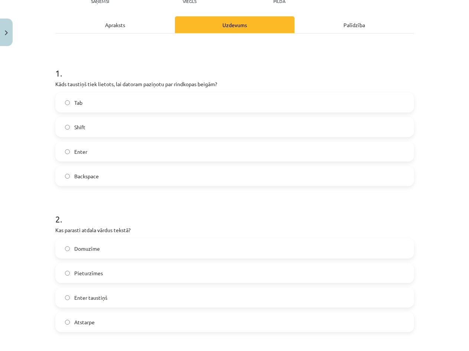
click at [104, 319] on label "Atstarpe" at bounding box center [234, 321] width 357 height 19
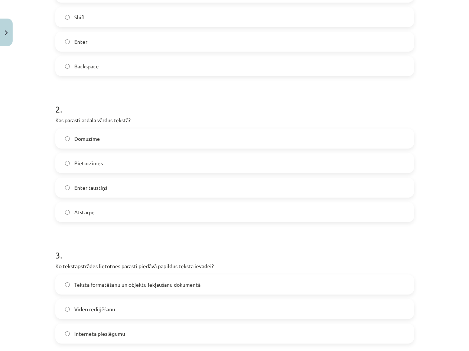
scroll to position [241, 0]
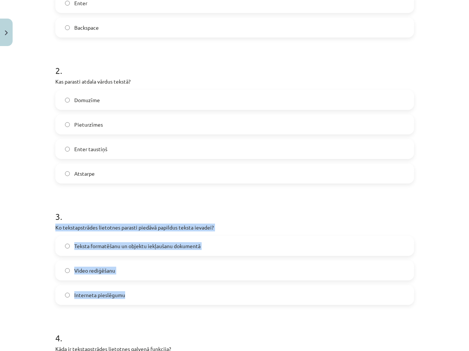
drag, startPoint x: 52, startPoint y: 226, endPoint x: 250, endPoint y: 301, distance: 211.5
click at [250, 301] on div "5 XP Saņemsi Viegls 1389 pilda Apraksts Uzdevums Palīdzība 1 . Kāds taustiņš ti…" at bounding box center [234, 236] width 367 height 856
click at [243, 244] on label "Teksta formatēšanu un objektu iekļaušanu dokumentā" at bounding box center [234, 245] width 357 height 19
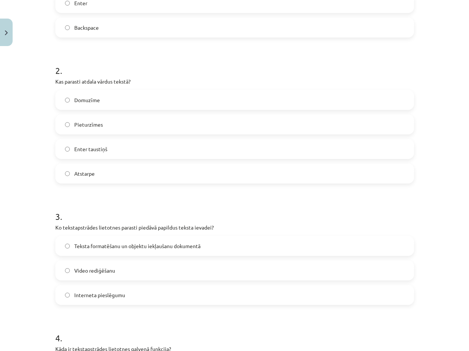
click at [242, 244] on label "Teksta formatēšanu un objektu iekļaušanu dokumentā" at bounding box center [234, 245] width 357 height 19
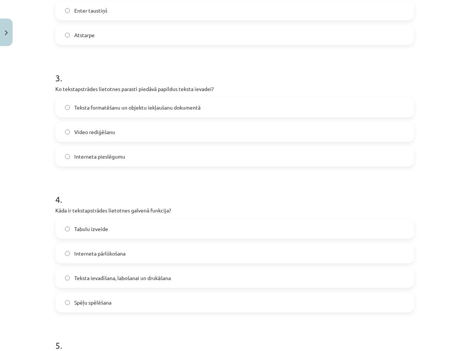
scroll to position [390, 0]
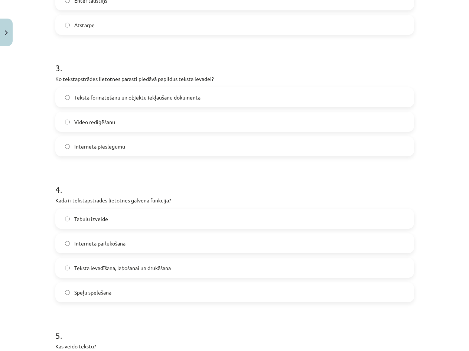
click at [124, 272] on label "Teksta ievadīšana, labošanai un drukāšana" at bounding box center [234, 267] width 357 height 19
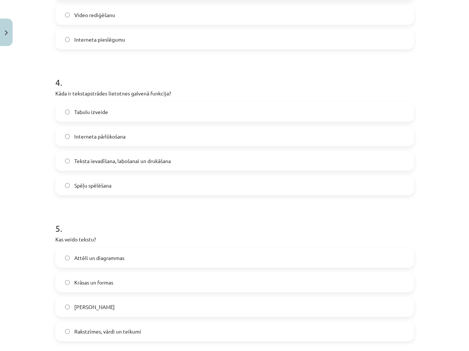
scroll to position [501, 0]
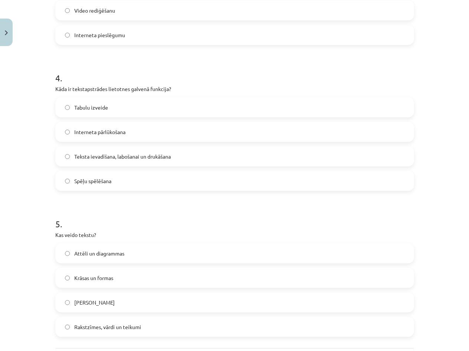
click at [113, 324] on span "Rakstzīmes, vārdi un teikumi" at bounding box center [107, 327] width 67 height 8
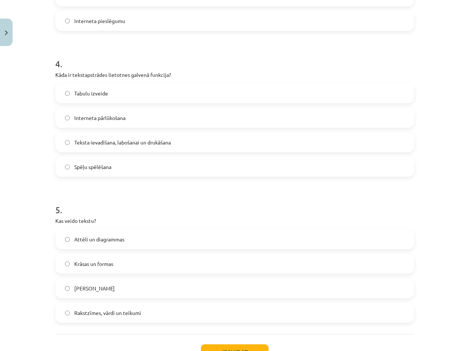
scroll to position [573, 0]
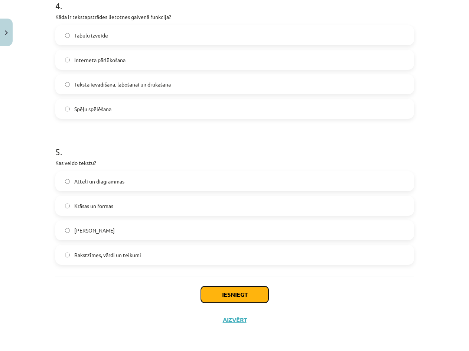
click at [228, 289] on button "Iesniegt" at bounding box center [235, 294] width 68 height 16
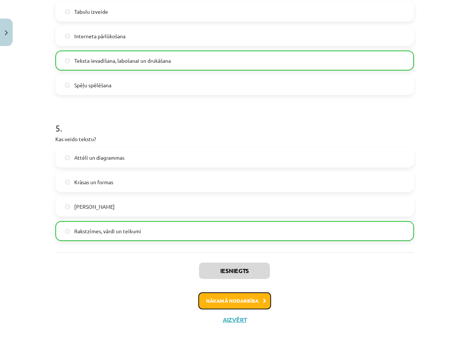
click at [222, 294] on button "Nākamā nodarbība" at bounding box center [234, 300] width 73 height 17
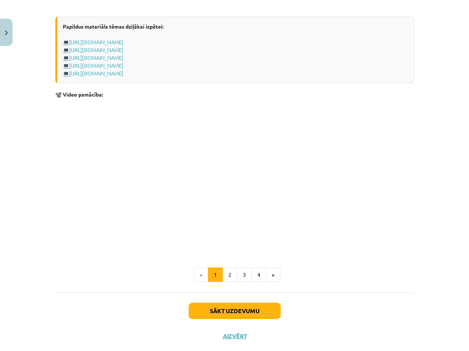
scroll to position [1407, 0]
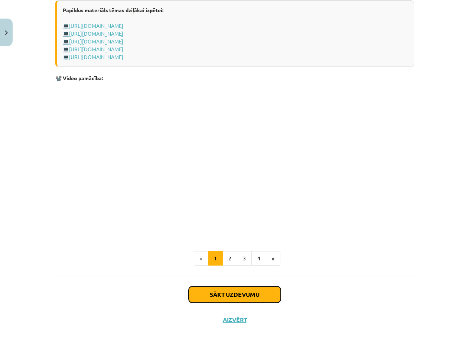
click at [253, 292] on button "Sākt uzdevumu" at bounding box center [234, 294] width 92 height 16
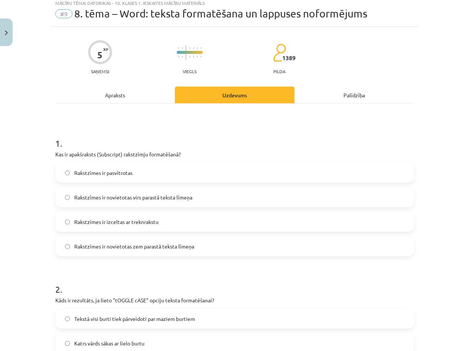
scroll to position [19, 0]
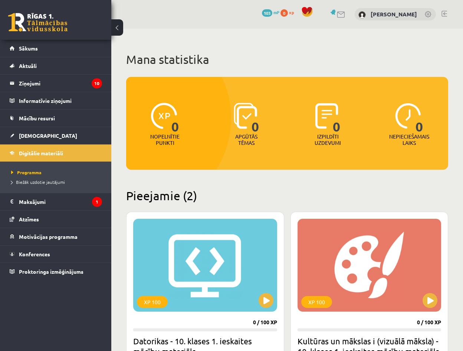
scroll to position [147, 0]
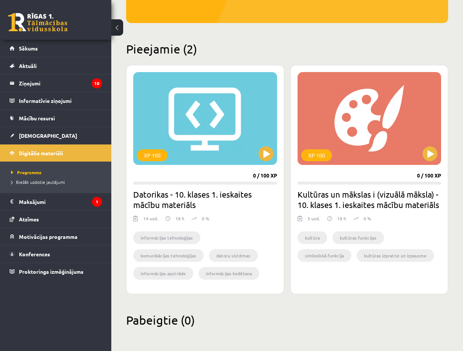
click at [210, 181] on progress at bounding box center [205, 182] width 144 height 3
click at [187, 138] on div "XP 100" at bounding box center [205, 118] width 144 height 93
click at [63, 86] on legend "Ziņojumi 10" at bounding box center [60, 83] width 83 height 17
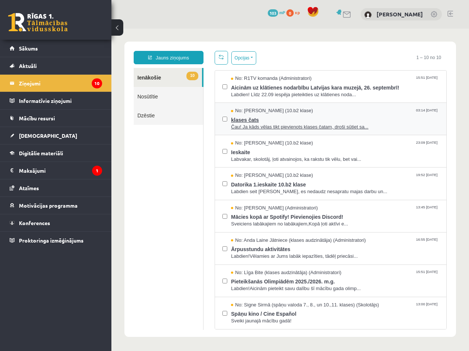
click at [371, 127] on span "Čau! Ja kāds vēlas tikt pievienots klases čatam, droši sūtiet sa..." at bounding box center [335, 127] width 208 height 7
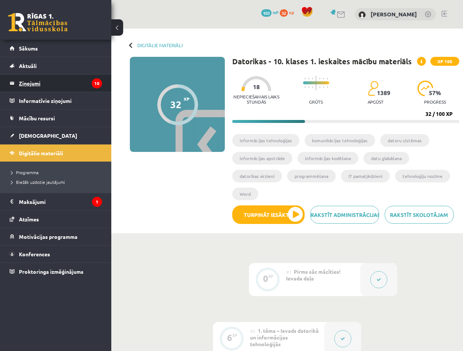
click at [63, 88] on legend "Ziņojumi 10" at bounding box center [60, 83] width 83 height 17
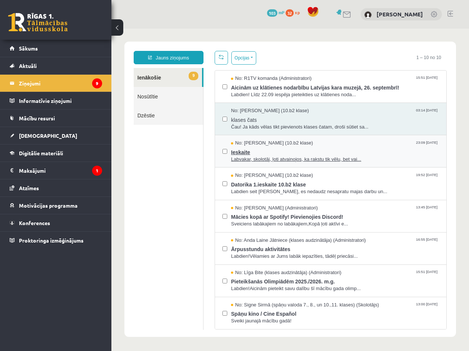
click at [379, 158] on span "Labvakar, skolotāj, ļoti atvainojos, ka rakstu tik vēlu, bet vai..." at bounding box center [335, 159] width 208 height 7
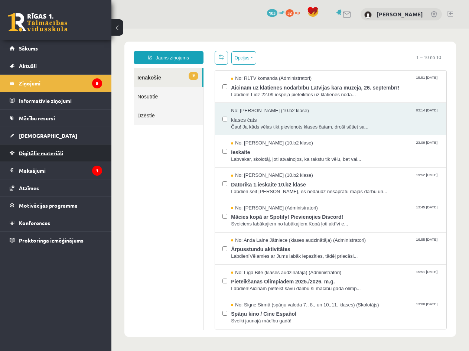
click at [63, 153] on span "Digitālie materiāli" at bounding box center [41, 153] width 44 height 7
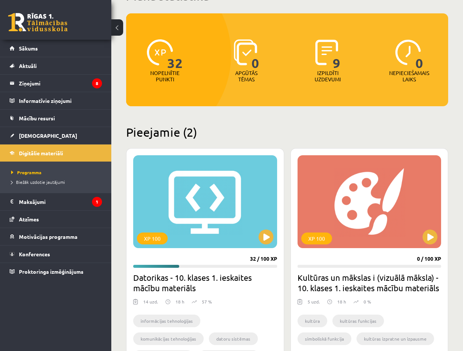
scroll to position [74, 0]
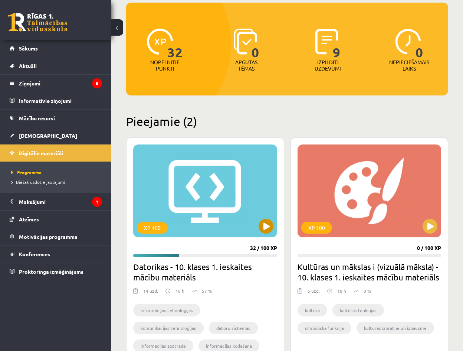
click at [198, 230] on div "XP 100" at bounding box center [205, 190] width 144 height 93
click at [191, 211] on div "XP 100" at bounding box center [205, 190] width 144 height 93
click at [260, 250] on div "32 / 100 XP" at bounding box center [263, 247] width 27 height 7
click at [243, 255] on progress at bounding box center [205, 255] width 144 height 3
click at [203, 206] on div "XP 100" at bounding box center [205, 190] width 144 height 93
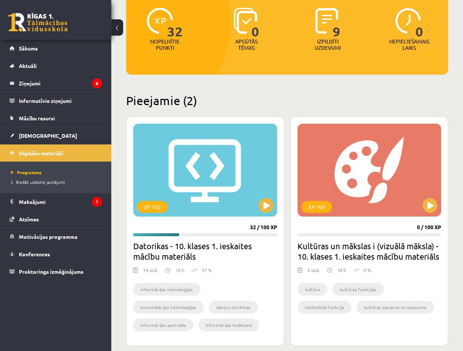
scroll to position [147, 0]
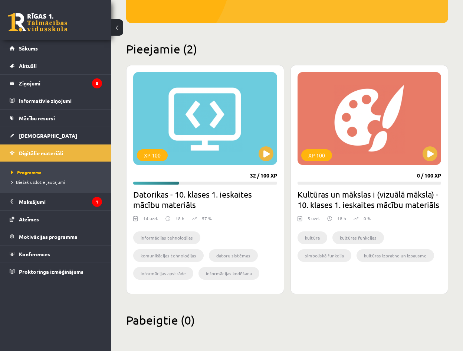
click at [230, 232] on ul "informācijas tehnoloģijas komunikācijas tehnoloģijas datoru sistēmas informācij…" at bounding box center [205, 257] width 144 height 52
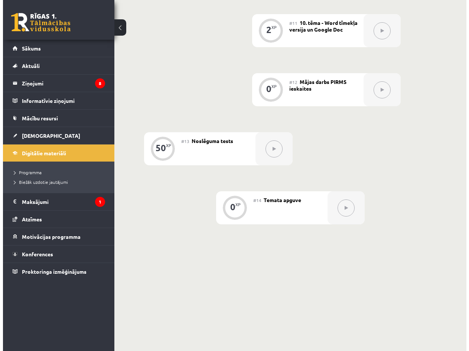
scroll to position [636, 0]
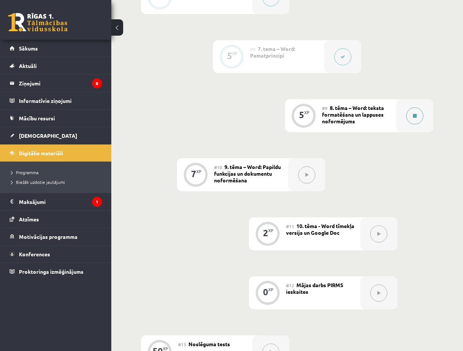
click at [410, 124] on button at bounding box center [414, 115] width 17 height 17
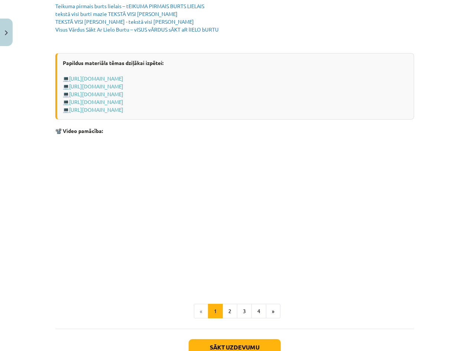
scroll to position [1407, 0]
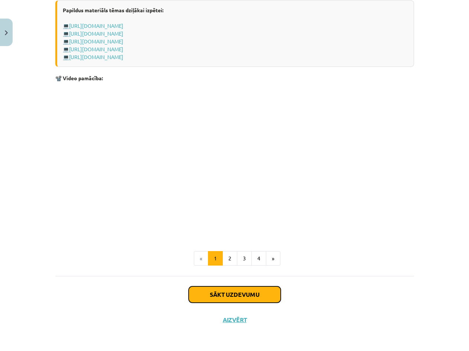
click at [232, 289] on button "Sākt uzdevumu" at bounding box center [234, 294] width 92 height 16
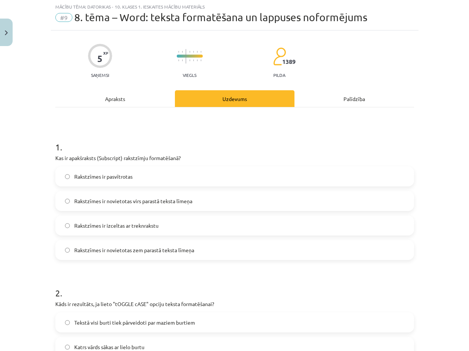
scroll to position [19, 0]
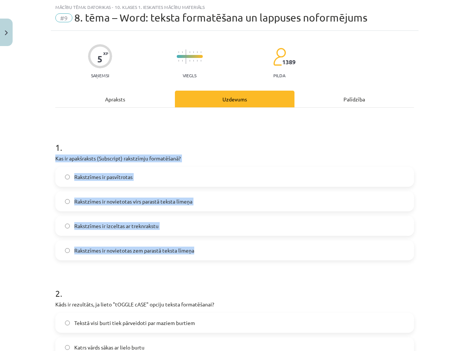
drag, startPoint x: 50, startPoint y: 157, endPoint x: 247, endPoint y: 250, distance: 218.4
copy div "Kas ir apakšraksts (Subscript) rakstzīmju formatēšanā? Rakstzīmes ir pasvītrota…"
click at [191, 205] on label "Rakstzīmes ir novietotas virs parastā teksta līmeņa" at bounding box center [234, 201] width 357 height 19
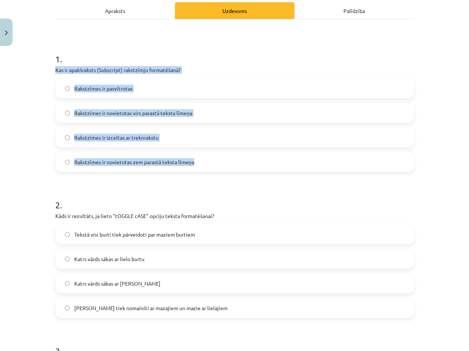
scroll to position [130, 0]
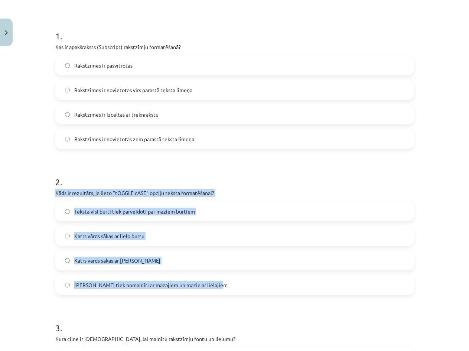
drag, startPoint x: 52, startPoint y: 192, endPoint x: 238, endPoint y: 283, distance: 207.4
copy div "Kāds ir rezultāts, ja lieto "tOGGLE cASE" opciju teksta formatēšanai? Tekstā vi…"
click at [240, 285] on label "[PERSON_NAME] tiek nomainīti ar mazajiem un mazie ar lielajiem" at bounding box center [234, 284] width 357 height 19
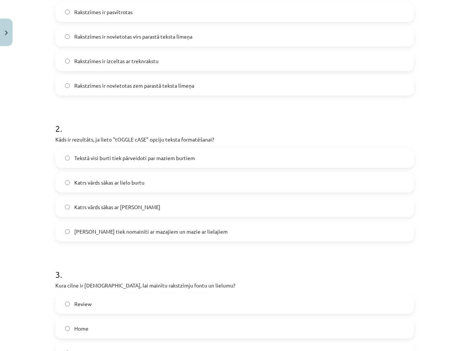
scroll to position [278, 0]
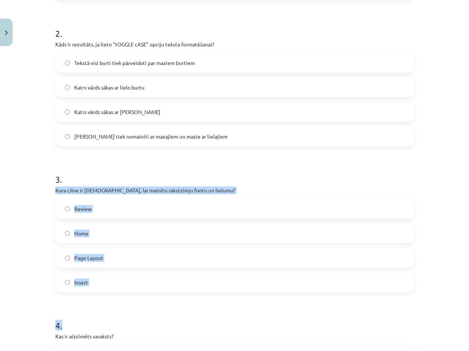
drag, startPoint x: 50, startPoint y: 188, endPoint x: 247, endPoint y: 301, distance: 226.8
click at [247, 301] on div "5 XP Saņemsi Viegls 1389 pilda Apraksts Uzdevums Palīdzība 1 . Kas ir apakšraks…" at bounding box center [234, 214] width 367 height 887
click at [246, 296] on form "1 . Kas ir apakšraksts (Subscript) rakstzīmju formatēšanā? Rakstzīmes ir pasvīt…" at bounding box center [234, 229] width 358 height 721
drag, startPoint x: 49, startPoint y: 189, endPoint x: 179, endPoint y: 287, distance: 162.4
click at [179, 287] on div "5 XP Saņemsi Viegls 1389 pilda Apraksts Uzdevums Palīdzība 1 . Kas ir apakšraks…" at bounding box center [234, 214] width 367 height 887
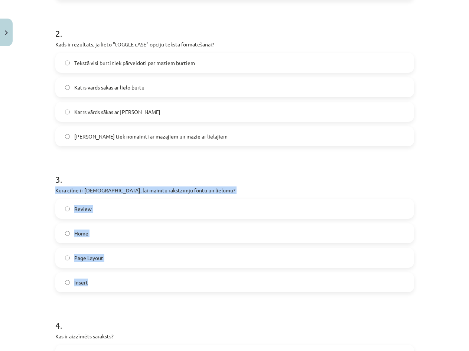
copy div "Kura cilne ir [DEMOGRAPHIC_DATA], lai mainītu rakstzīmju fontu un lielumu? Revi…"
click at [94, 232] on label "Home" at bounding box center [234, 233] width 357 height 19
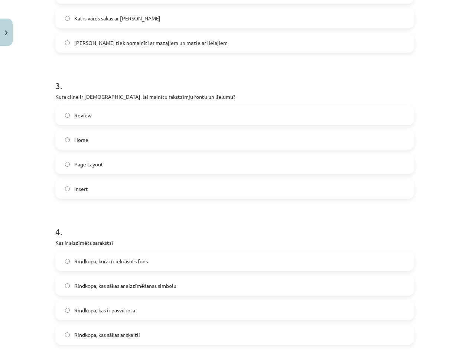
scroll to position [390, 0]
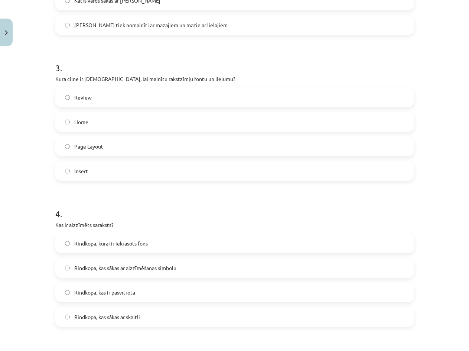
drag, startPoint x: 51, startPoint y: 224, endPoint x: 223, endPoint y: 315, distance: 194.3
click at [223, 315] on div "5 XP Saņemsi Viegls 1389 pilda Apraksts Uzdevums Palīdzība 1 . Kas ir apakšraks…" at bounding box center [234, 103] width 367 height 887
copy div "Kas ir aizzīmēts saraksts? Rindkopa, kurai ir iekrāsots fons Rindkopa, kas sāka…"
click at [158, 242] on label "Rindkopa, kurai ir iekrāsots fons" at bounding box center [234, 243] width 357 height 19
click at [231, 269] on label "Rindkopa, kas sākas ar aizzīmēšanas simbolu" at bounding box center [234, 267] width 357 height 19
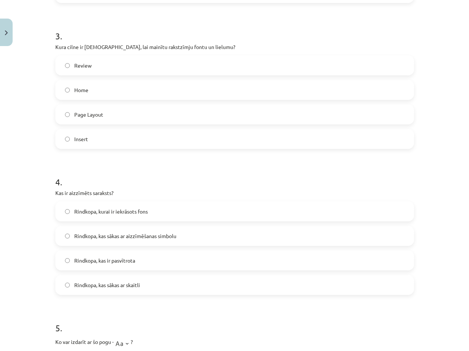
scroll to position [575, 0]
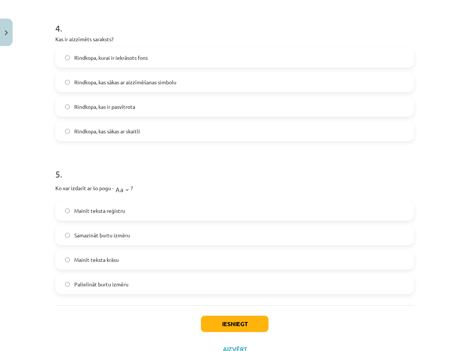
drag, startPoint x: 46, startPoint y: 187, endPoint x: 259, endPoint y: 288, distance: 235.3
click at [259, 288] on div "Mācību tēma: Datorikas - 10. klases 1. ieskaites mācību materiāls #9 8. tēma – …" at bounding box center [234, 175] width 469 height 351
copy div "Ko var izdarīt ar šo pogu - ? Mainīt teksta reģistru Samazināt burtu izmēru Mai…"
click at [165, 261] on label "Mainīt teksta krāsu" at bounding box center [234, 259] width 357 height 19
click at [132, 235] on label "Samazināt burtu izmēru" at bounding box center [234, 235] width 357 height 19
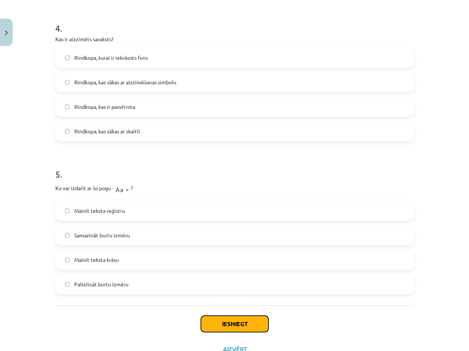
click at [201, 322] on button "Iesniegt" at bounding box center [235, 323] width 68 height 16
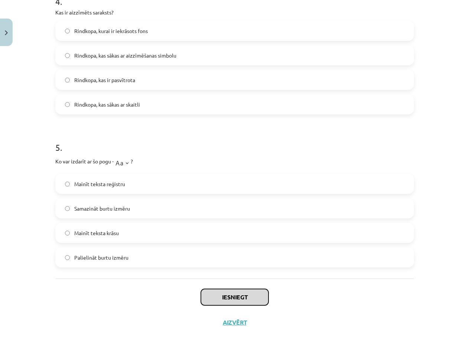
scroll to position [604, 0]
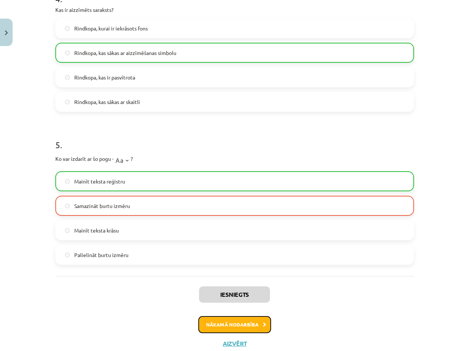
click at [235, 323] on button "Nākamā nodarbība" at bounding box center [234, 324] width 73 height 17
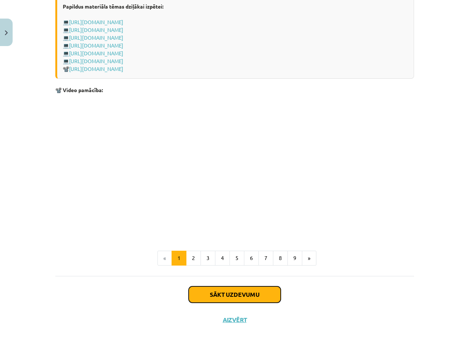
click at [223, 295] on button "Sākt uzdevumu" at bounding box center [234, 294] width 92 height 16
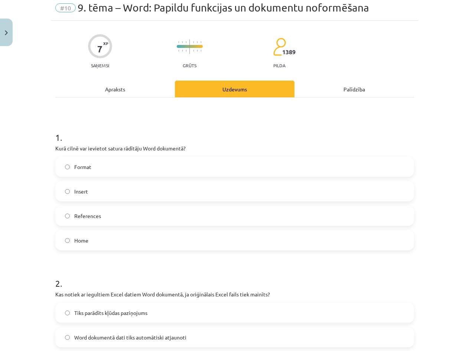
scroll to position [19, 0]
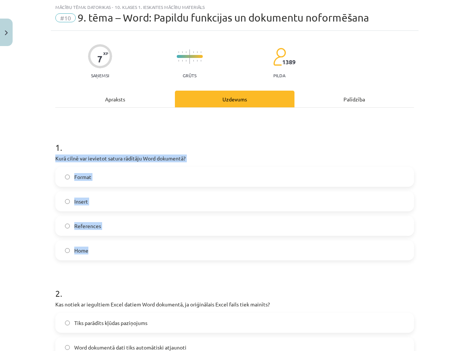
drag, startPoint x: 53, startPoint y: 158, endPoint x: 251, endPoint y: 246, distance: 215.9
click at [251, 246] on div "1 . Kurā cilnē var ievietot satura rādītāju Word dokumentā? Format Insert Refer…" at bounding box center [234, 194] width 358 height 131
copy div "Kurā cilnē var ievietot satura rādītāju Word dokumentā? Format Insert Reference…"
click at [122, 229] on label "References" at bounding box center [234, 225] width 357 height 19
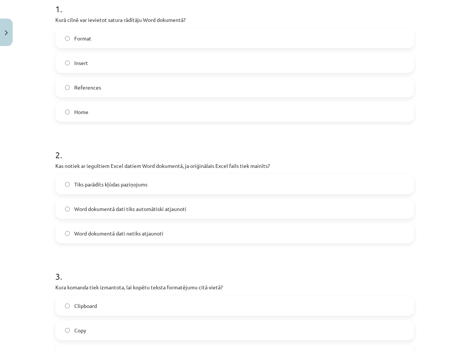
scroll to position [167, 0]
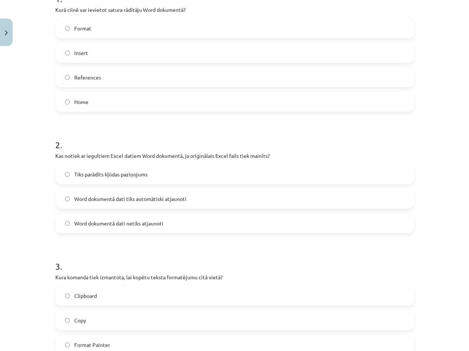
click at [183, 223] on label "Word dokumentā dati netiks atjaunoti" at bounding box center [234, 223] width 357 height 19
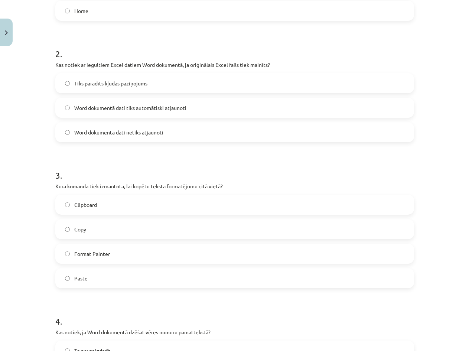
scroll to position [278, 0]
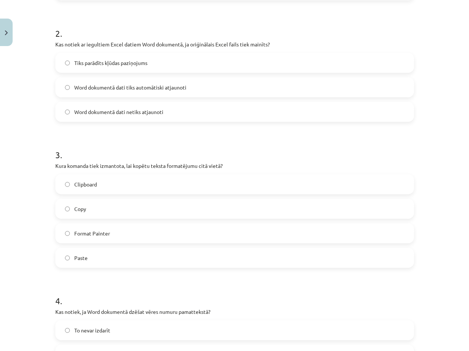
click at [144, 207] on label "Copy" at bounding box center [234, 208] width 357 height 19
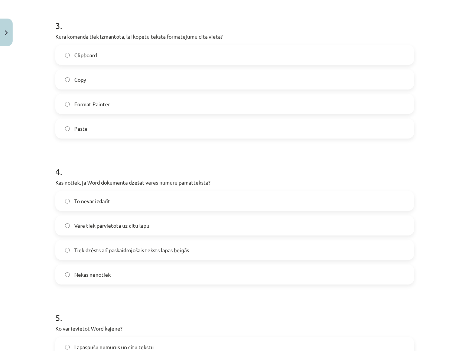
scroll to position [315, 0]
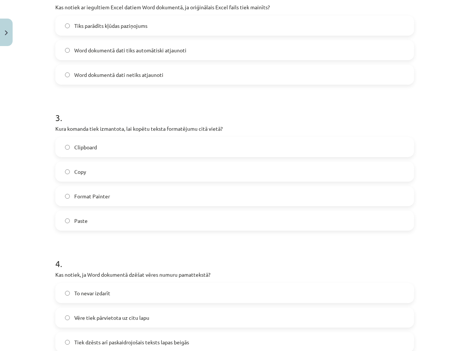
click at [125, 216] on label "Paste" at bounding box center [234, 220] width 357 height 19
click at [110, 174] on label "Copy" at bounding box center [234, 171] width 357 height 19
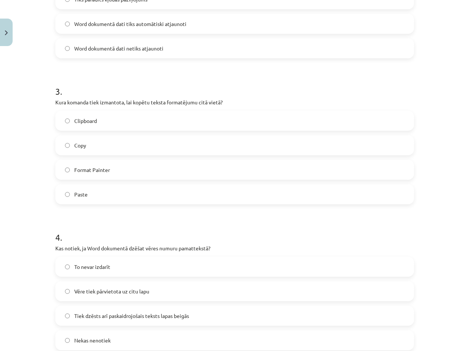
scroll to position [464, 0]
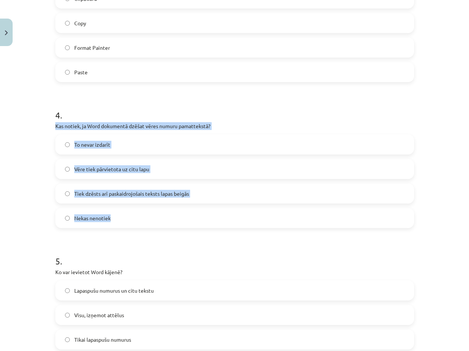
drag, startPoint x: 94, startPoint y: 136, endPoint x: 247, endPoint y: 221, distance: 174.6
click at [247, 221] on div "7 XP Saņemsi Grūts 1389 pilda Apraksts Uzdevums Palīdzība 1 . Kurā cilnē var ie…" at bounding box center [234, 147] width 367 height 1123
copy div "Kas notiek, ja Word dokumentā dzēšat vēres numuru pamattekstā? To nevar izdarīt…"
click at [194, 197] on label "Tiek dzēsts arī paskaidrojošais teksts lapas beigās" at bounding box center [234, 193] width 357 height 19
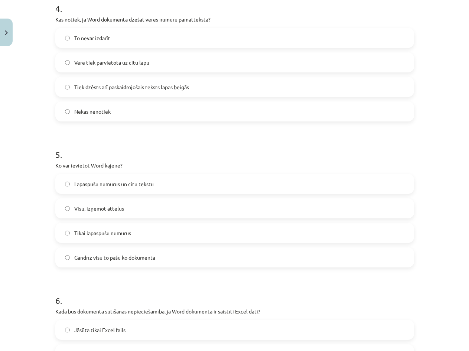
scroll to position [575, 0]
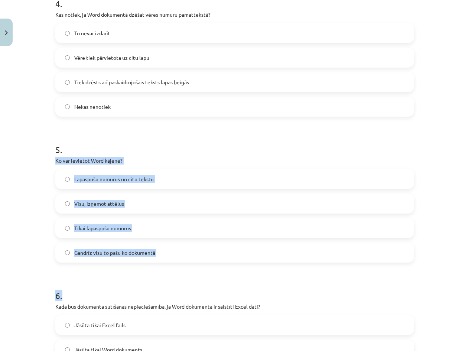
drag, startPoint x: 50, startPoint y: 158, endPoint x: 216, endPoint y: 267, distance: 198.8
click at [216, 267] on div "7 XP Saņemsi Grūts 1389 pilda Apraksts Uzdevums Palīdzība 1 . Kurā cilnē var ie…" at bounding box center [234, 35] width 367 height 1123
copy form "Ko var ievietot Word kājenē? Lapaspušu numurus un citu tekstu Visu, izņemot att…"
click at [166, 247] on label "Gandrīz visu to pašu ko dokumentā" at bounding box center [234, 252] width 357 height 19
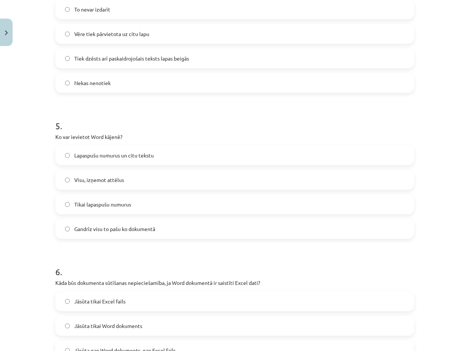
scroll to position [723, 0]
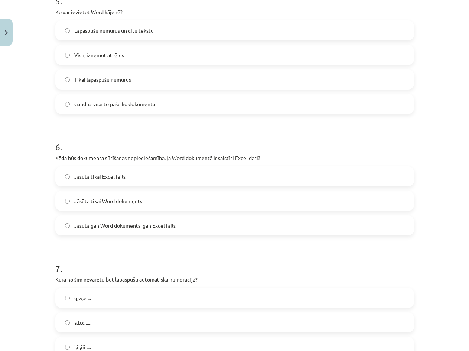
click at [184, 227] on label "Jāsūta gan Word dokuments, gan Excel fails" at bounding box center [234, 225] width 357 height 19
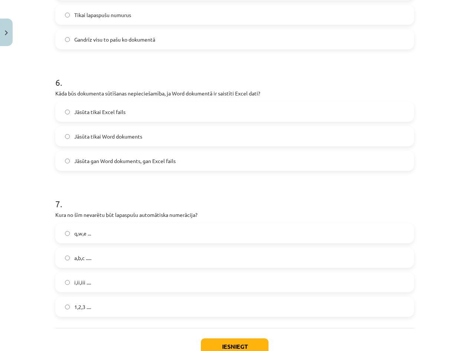
scroll to position [798, 0]
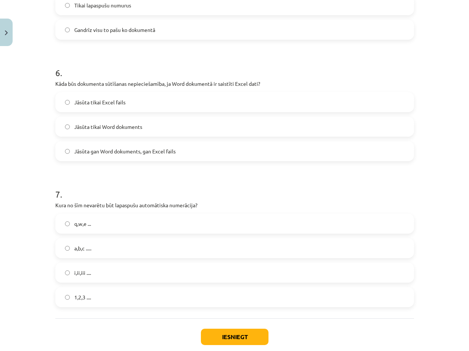
click at [112, 292] on label "1,2,3 ...." at bounding box center [234, 297] width 357 height 19
click at [209, 332] on button "Iesniegt" at bounding box center [235, 336] width 68 height 16
click at [95, 272] on label "i,ii,iii ...." at bounding box center [234, 272] width 357 height 19
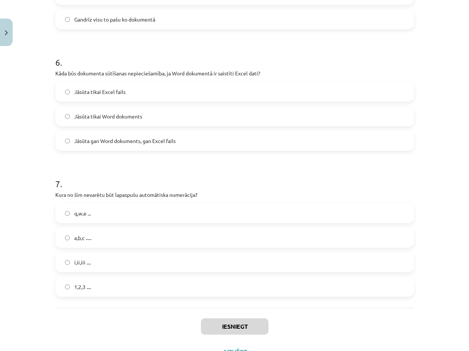
scroll to position [840, 0]
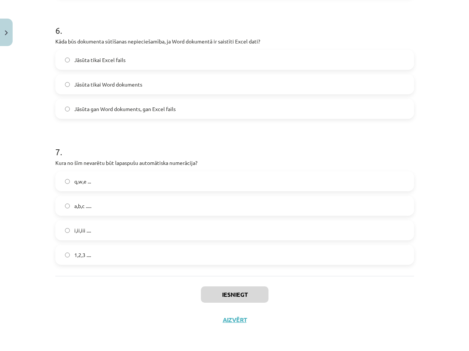
click at [111, 231] on label "i,ii,iii ...." at bounding box center [234, 230] width 357 height 19
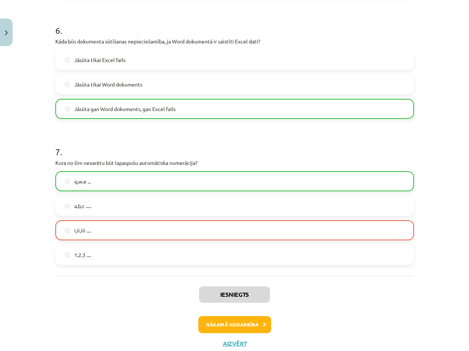
click at [110, 231] on label "i,ii,iii ...." at bounding box center [234, 230] width 357 height 19
click at [227, 321] on button "Nākamā nodarbība" at bounding box center [234, 324] width 73 height 17
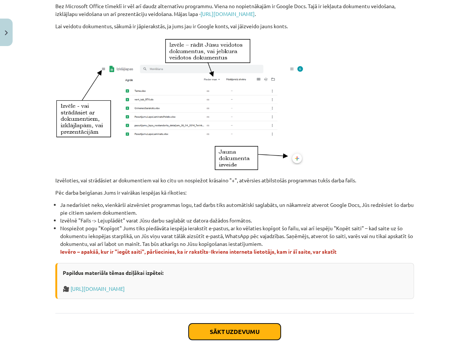
click at [231, 333] on button "Sākt uzdevumu" at bounding box center [234, 331] width 92 height 16
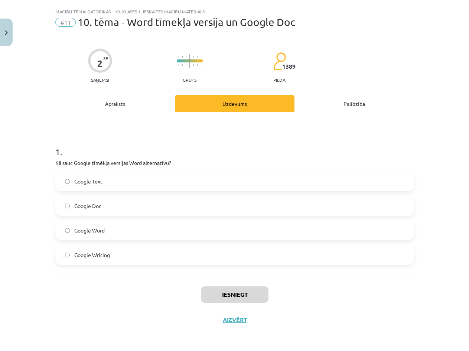
scroll to position [14, 0]
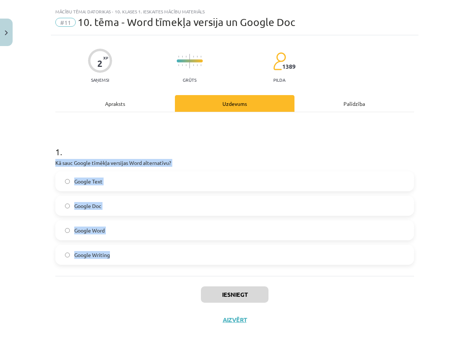
drag, startPoint x: 50, startPoint y: 162, endPoint x: 243, endPoint y: 248, distance: 211.7
click at [243, 248] on div "2 XP Saņemsi Grūts 1389 pilda Apraksts Uzdevums Palīdzība 1 . Kā sauc Google tī…" at bounding box center [234, 183] width 367 height 297
copy div "Kā sauc Google tīmēkļa versijas Word alternatīvu? Google Text Google Doc Google…"
click at [140, 206] on label "Google Doc" at bounding box center [234, 205] width 357 height 19
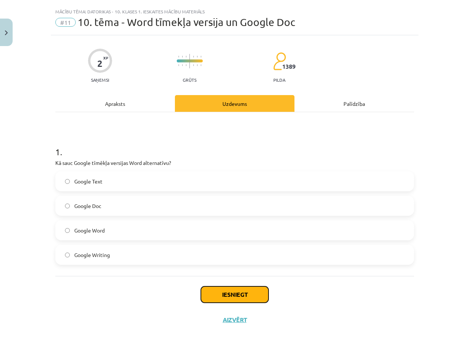
click at [219, 290] on button "Iesniegt" at bounding box center [235, 294] width 68 height 16
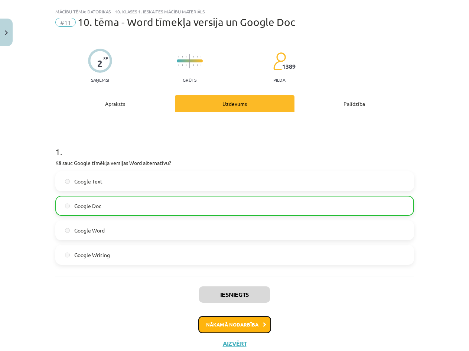
click at [245, 322] on button "Nākamā nodarbība" at bounding box center [234, 324] width 73 height 17
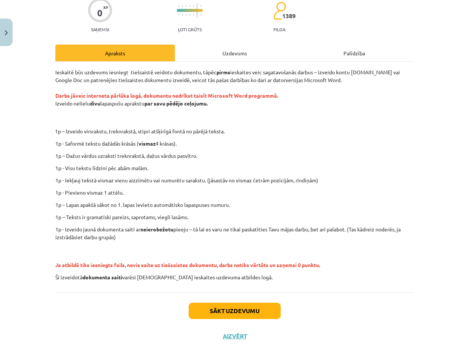
scroll to position [81, 0]
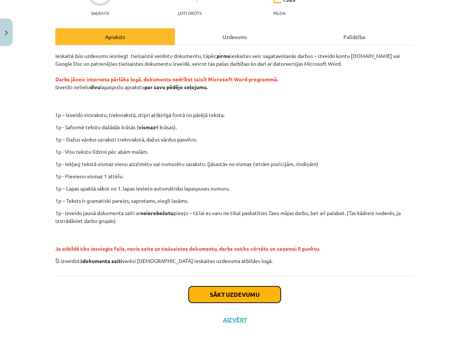
click at [226, 292] on button "Sākt uzdevumu" at bounding box center [234, 294] width 92 height 16
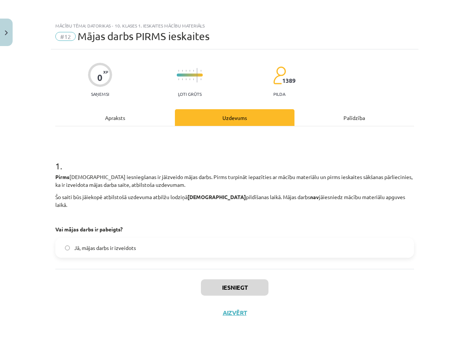
scroll to position [0, 0]
click at [183, 238] on label "Jā, mājas darbs ir izveidots" at bounding box center [234, 247] width 357 height 19
click at [348, 121] on div "Palīdzība" at bounding box center [353, 117] width 119 height 17
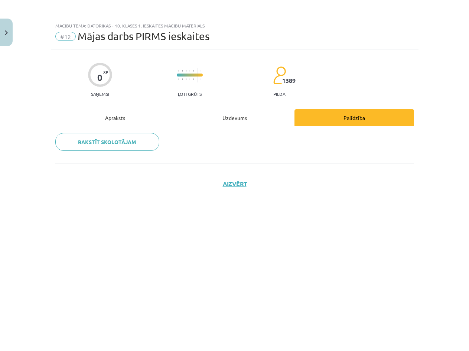
click at [268, 117] on div "Uzdevums" at bounding box center [234, 117] width 119 height 17
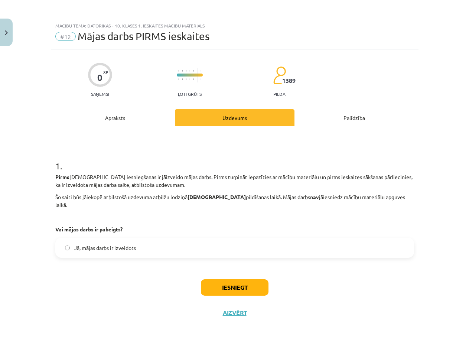
click at [330, 114] on div "Palīdzība" at bounding box center [353, 117] width 119 height 17
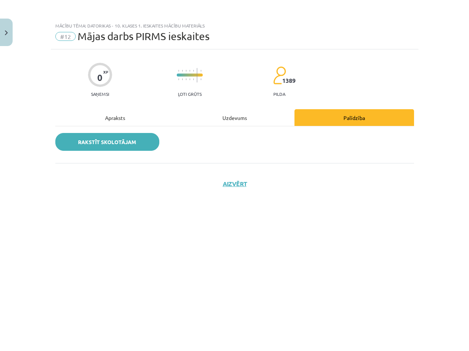
click at [154, 145] on link "Rakstīt skolotājam" at bounding box center [107, 142] width 104 height 18
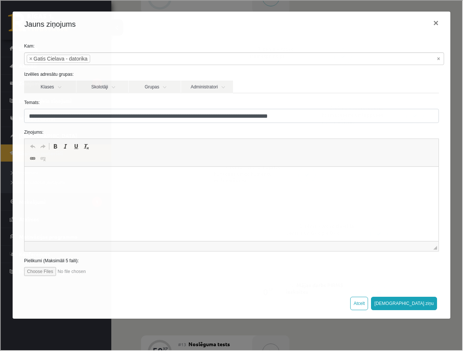
click at [204, 189] on html at bounding box center [231, 178] width 414 height 23
click at [435, 24] on button "×" at bounding box center [435, 22] width 17 height 21
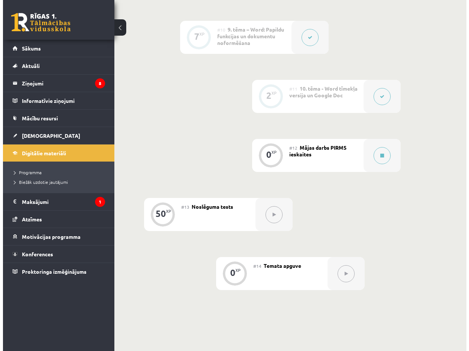
scroll to position [784, 0]
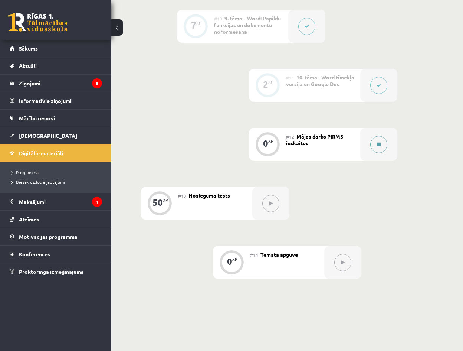
click at [367, 161] on div at bounding box center [378, 144] width 37 height 33
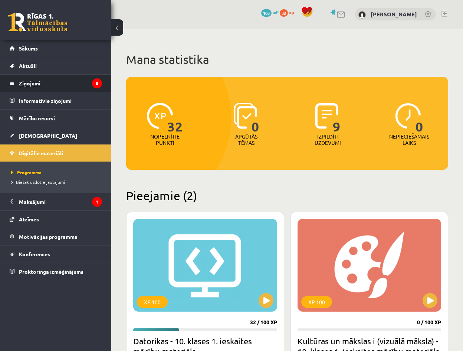
scroll to position [147, 0]
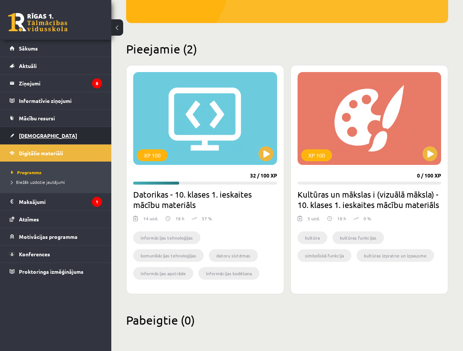
click at [49, 135] on link "[DEMOGRAPHIC_DATA]" at bounding box center [56, 135] width 92 height 17
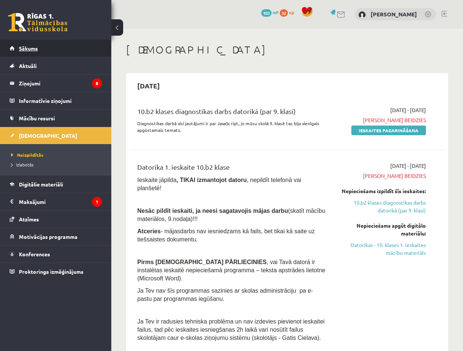
click at [53, 53] on link "Sākums" at bounding box center [56, 48] width 92 height 17
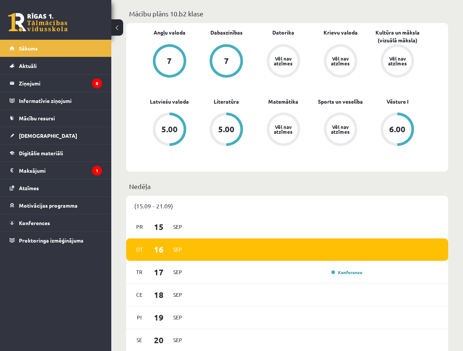
scroll to position [260, 0]
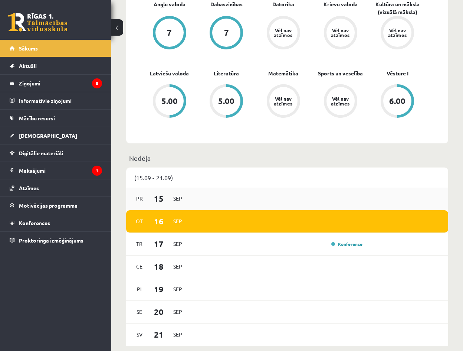
click at [182, 198] on span "Sep" at bounding box center [178, 199] width 16 height 12
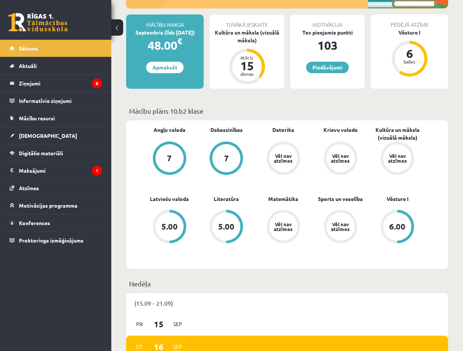
scroll to position [111, 0]
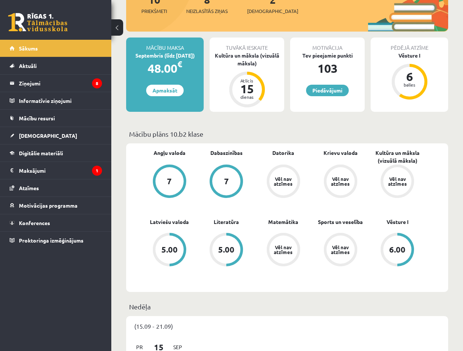
click at [171, 177] on div "7" at bounding box center [169, 181] width 5 height 8
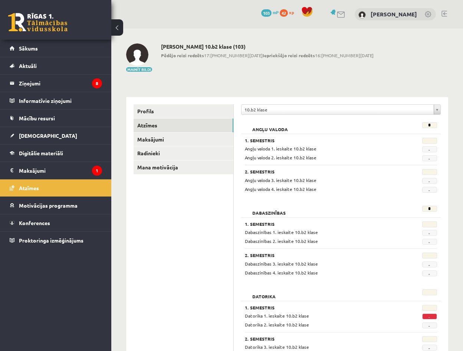
click at [433, 150] on span "-" at bounding box center [429, 149] width 15 height 6
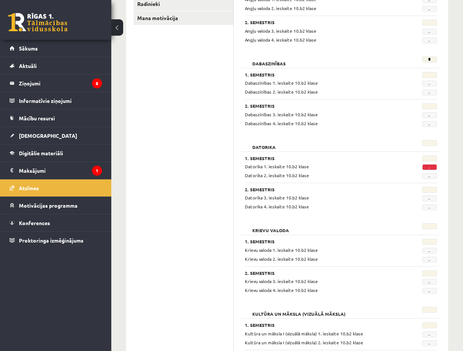
scroll to position [148, 0]
click at [431, 167] on span "-" at bounding box center [429, 168] width 15 height 6
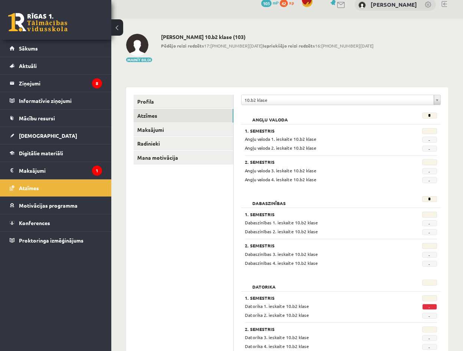
scroll to position [0, 0]
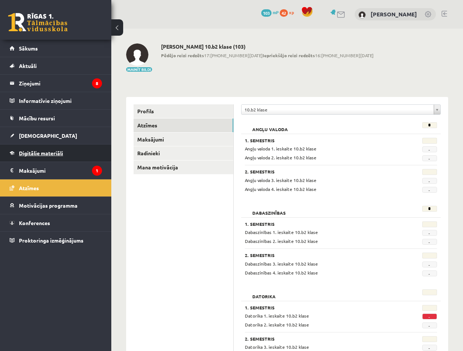
click at [75, 153] on link "Digitālie materiāli" at bounding box center [56, 152] width 92 height 17
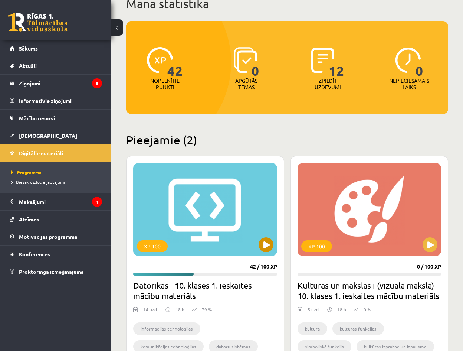
scroll to position [74, 0]
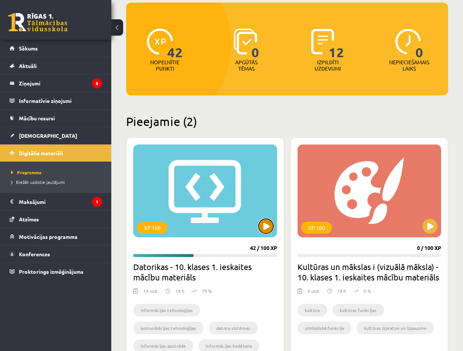
click at [265, 227] on button at bounding box center [266, 226] width 15 height 15
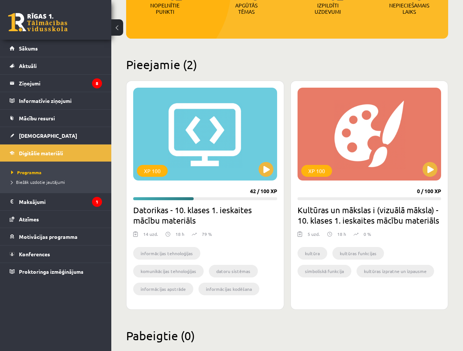
scroll to position [147, 0]
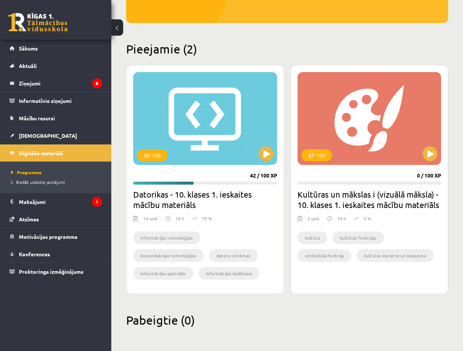
click at [249, 217] on div "14 uzd. 18 h 79 %" at bounding box center [205, 220] width 144 height 11
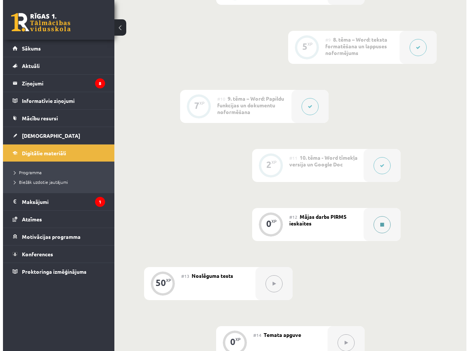
scroll to position [705, 0]
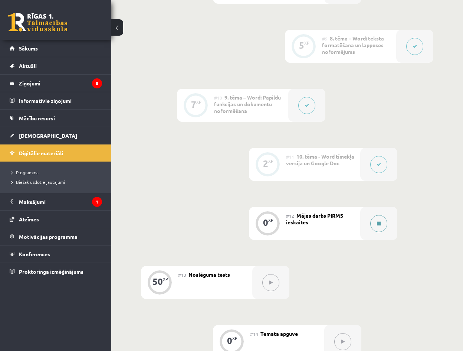
click at [381, 232] on button at bounding box center [378, 223] width 17 height 17
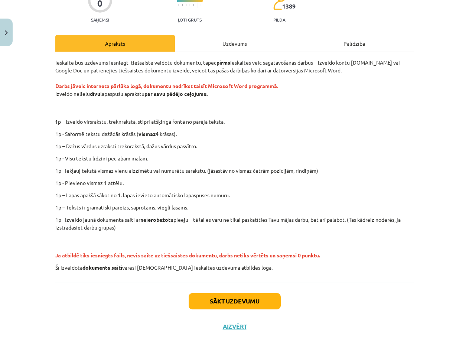
scroll to position [37, 0]
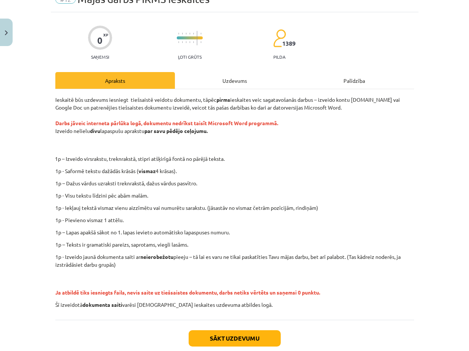
click at [231, 90] on div "Ieskaitē būs uzdevums iesniegt tiešsaistē veidotu dokumentu, tāpēc pirms ieskai…" at bounding box center [234, 204] width 358 height 230
click at [228, 86] on div "Uzdevums" at bounding box center [234, 80] width 119 height 17
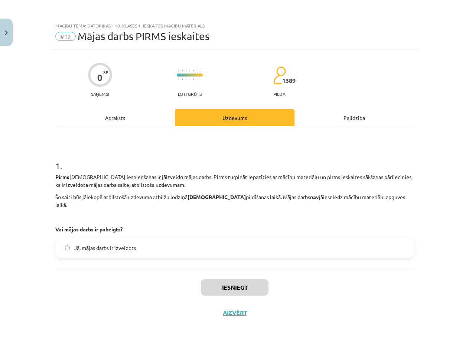
scroll to position [0, 0]
click at [124, 118] on div "Apraksts" at bounding box center [114, 117] width 119 height 17
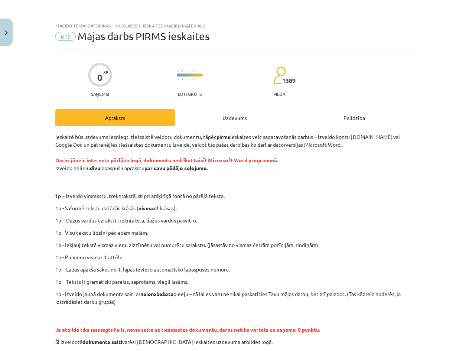
click at [233, 118] on div "Uzdevums" at bounding box center [234, 117] width 119 height 17
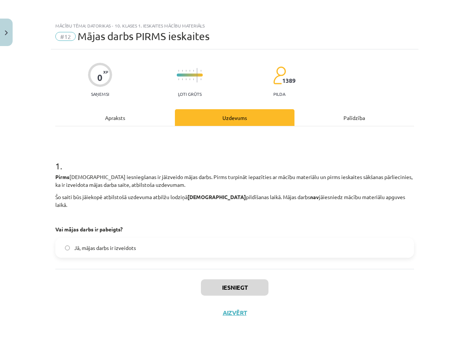
click at [166, 238] on label "Jā, mājas darbs ir izveidots" at bounding box center [234, 247] width 357 height 19
click at [140, 120] on div "Apraksts" at bounding box center [114, 117] width 119 height 17
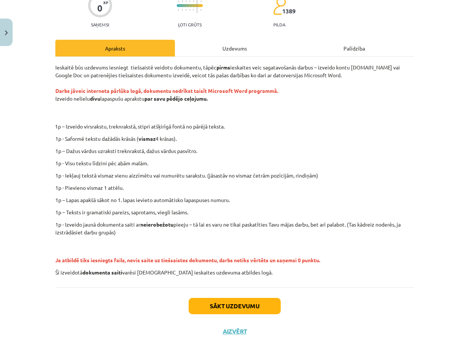
scroll to position [74, 0]
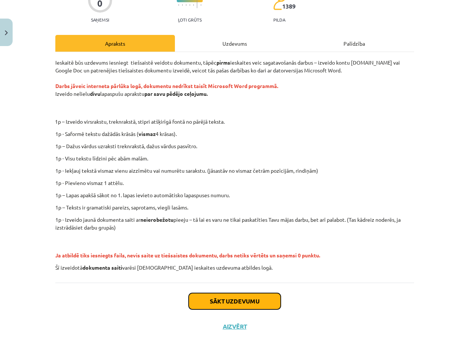
click at [229, 299] on button "Sākt uzdevumu" at bounding box center [234, 301] width 92 height 16
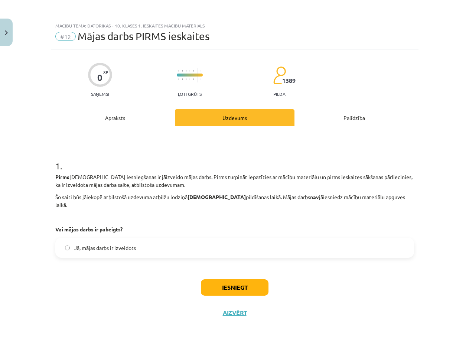
scroll to position [0, 0]
click at [217, 283] on button "Iesniegt" at bounding box center [235, 287] width 68 height 16
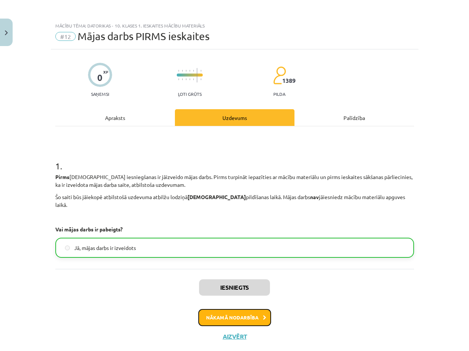
click at [240, 309] on button "Nākamā nodarbība" at bounding box center [234, 317] width 73 height 17
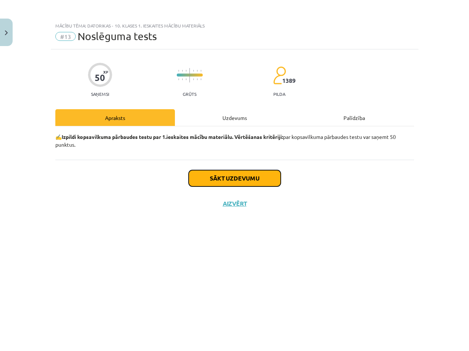
click at [221, 181] on button "Sākt uzdevumu" at bounding box center [234, 178] width 92 height 16
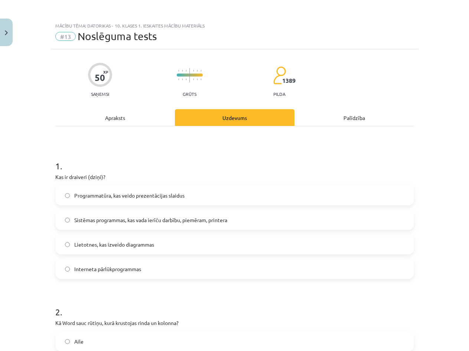
drag, startPoint x: 49, startPoint y: 176, endPoint x: 208, endPoint y: 269, distance: 183.4
copy div "Kas ir draiveri (dziņi)? Programmatūra, kas veido prezentācijas slaidus Sistēma…"
click at [218, 218] on span "Sistēmas programmas, kas vada ierīču darbību, piemēram, printera" at bounding box center [150, 220] width 153 height 8
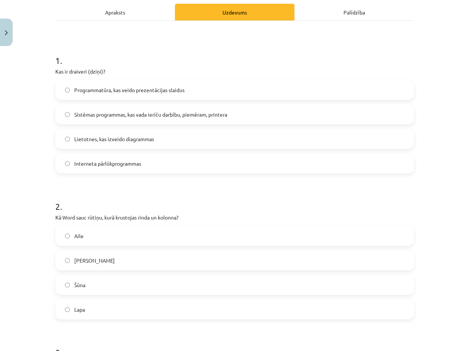
scroll to position [111, 0]
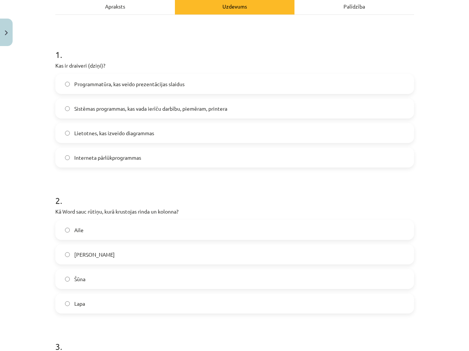
click at [119, 279] on label "Šūna" at bounding box center [234, 278] width 357 height 19
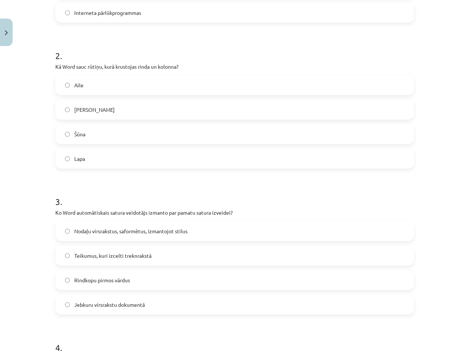
scroll to position [260, 0]
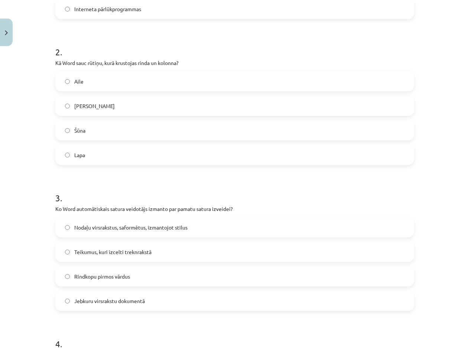
click at [113, 232] on label "Nodaļu virsrakstus, saformētus, izmantojot stilus" at bounding box center [234, 227] width 357 height 19
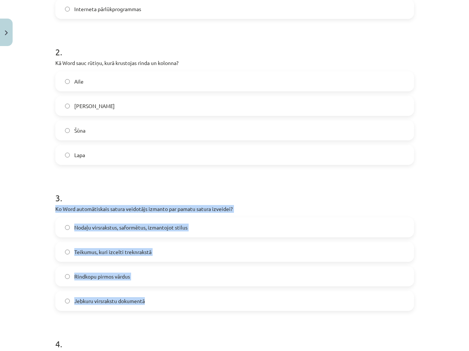
drag, startPoint x: 53, startPoint y: 208, endPoint x: 263, endPoint y: 299, distance: 228.6
click at [263, 299] on div "3 . Ko Word automātiskais satura veidotājs izmanto par pamatu satura izveidei? …" at bounding box center [234, 245] width 358 height 131
copy div "Ko Word automātiskais satura veidotājs izmanto par pamatu satura izveidei? Noda…"
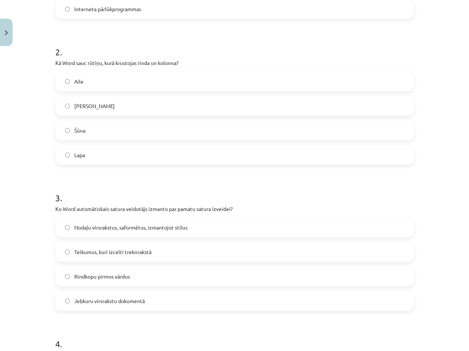
click at [313, 197] on h1 "3 ." at bounding box center [234, 191] width 358 height 23
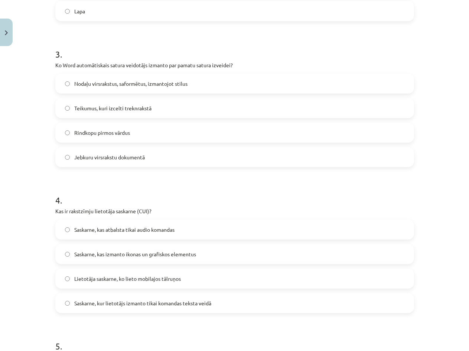
scroll to position [408, 0]
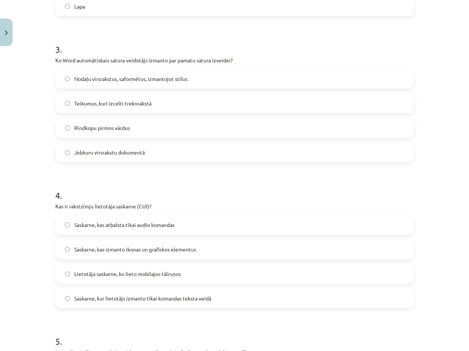
click at [185, 270] on label "Lietotāja saskarne, ko lieto mobilajos tālruņos" at bounding box center [234, 273] width 357 height 19
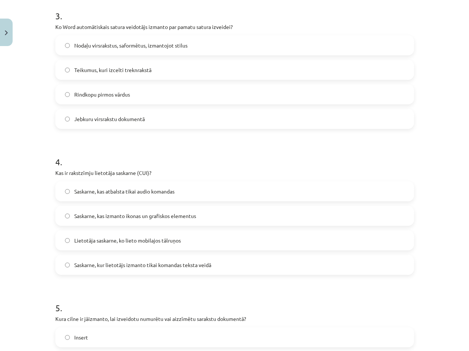
scroll to position [445, 0]
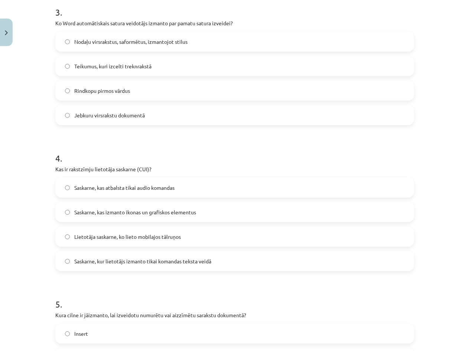
click at [213, 263] on label "Saskarne, kur lietotājs izmanto tikai komandas teksta veidā" at bounding box center [234, 261] width 357 height 19
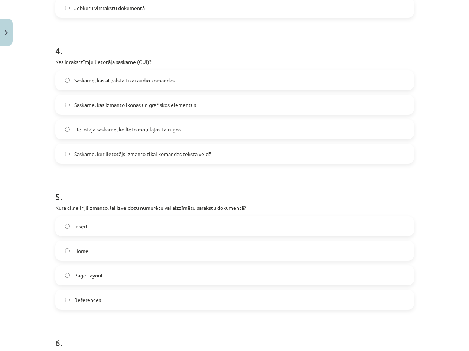
scroll to position [557, 0]
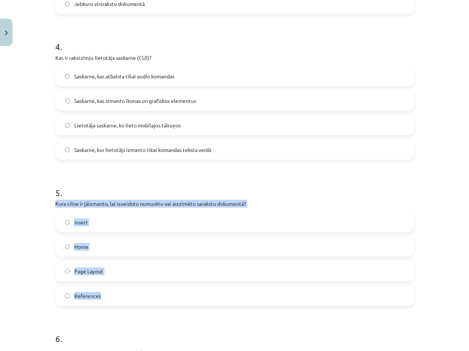
drag, startPoint x: 53, startPoint y: 204, endPoint x: 287, endPoint y: 298, distance: 252.5
click at [287, 298] on div "5 . Kura cilne ir jāizmanto, lai izveidotu numurētu vai aizzīmētu sarakstu doku…" at bounding box center [234, 239] width 358 height 131
copy div "Kura cilne ir jāizmanto, lai izveidotu numurētu vai aizzīmētu sarakstu dokument…"
click at [112, 245] on label "Home" at bounding box center [234, 246] width 357 height 19
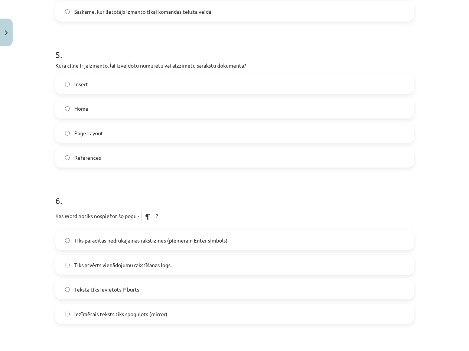
scroll to position [742, 0]
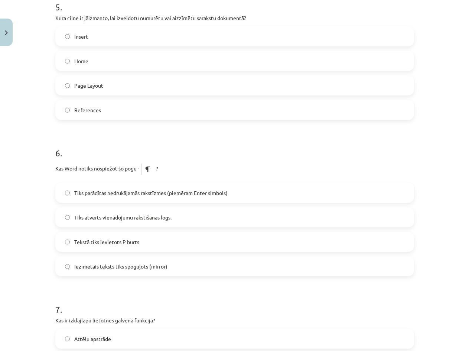
click at [160, 244] on label "Tekstā tiks ievietots P burts" at bounding box center [234, 241] width 357 height 19
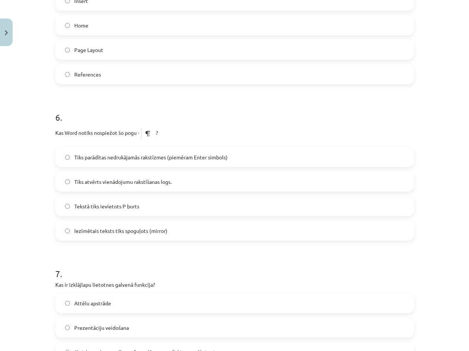
scroll to position [779, 0]
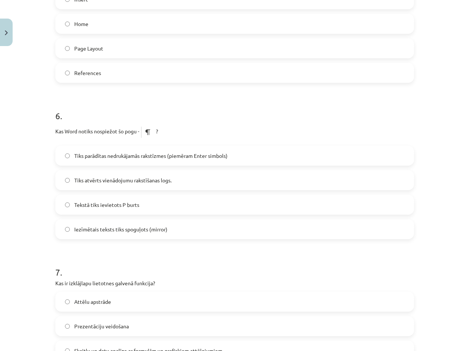
click at [158, 229] on span "Iezīmētais teksts tiks spoguļots (mirror)" at bounding box center [120, 229] width 93 height 8
click at [139, 163] on label "Tiks parādītas nedrukājamās rakstīzmes (piemēram Enter simbols)" at bounding box center [234, 155] width 357 height 19
click at [144, 230] on span "Iezīmētais teksts tiks spoguļots (mirror)" at bounding box center [120, 229] width 93 height 8
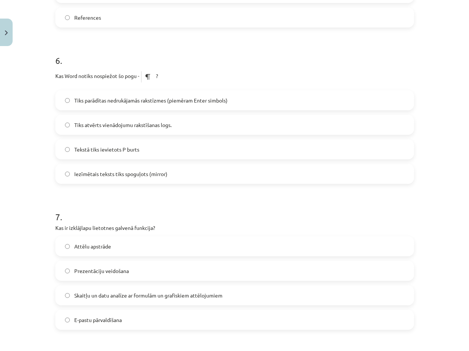
scroll to position [816, 0]
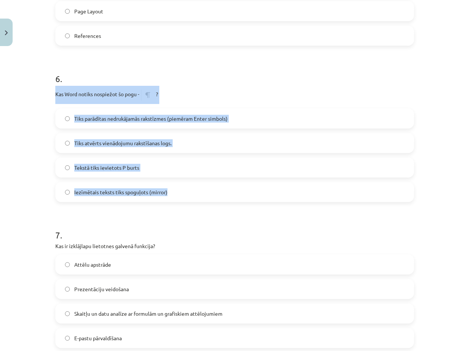
drag, startPoint x: 57, startPoint y: 95, endPoint x: 242, endPoint y: 193, distance: 209.8
click at [242, 193] on div "6 . Kas Word notiks nospiežot šo pogu - ? Tiks parādītas nedrukājamās rakstīzme…" at bounding box center [234, 130] width 358 height 141
copy div "Kas Word notiks nospiežot šo pogu - ? Tiks parādītas nedrukājamās rakstīzmes (p…"
click at [237, 164] on label "Tekstā tiks ievietots P burts" at bounding box center [234, 167] width 357 height 19
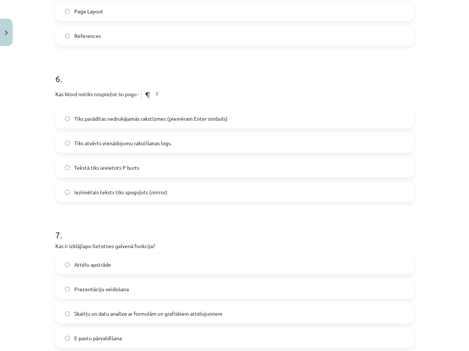
click at [112, 119] on span "Tiks parādītas nedrukājamās rakstīzmes (piemēram Enter simbols)" at bounding box center [150, 119] width 153 height 8
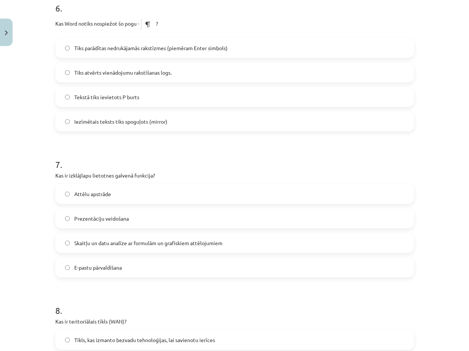
scroll to position [890, 0]
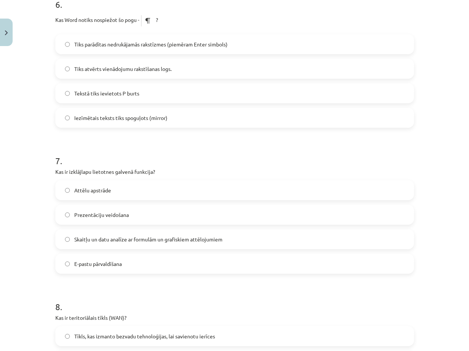
drag, startPoint x: 52, startPoint y: 170, endPoint x: 231, endPoint y: 261, distance: 201.1
copy div "Kas ir izklājlapu lietotnes galvenā funkcija? Attēlu apstrāde Prezentāciju veid…"
click at [187, 213] on label "Prezentāciju veidošana" at bounding box center [234, 214] width 357 height 19
click at [202, 240] on span "Skaitļu un datu analīze ar formulām un grafiskiem attēlojumiem" at bounding box center [148, 239] width 148 height 8
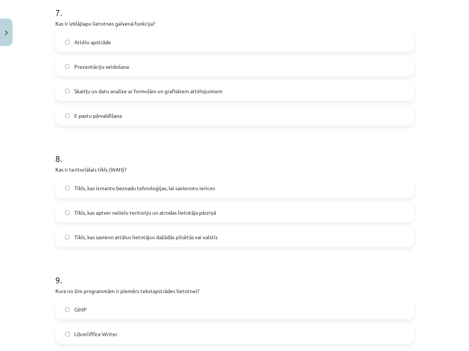
scroll to position [1039, 0]
click at [102, 215] on span "Tīkls, kas aptver nelielu teritoriju un atrodas lietotāja pārziņā" at bounding box center [145, 212] width 142 height 8
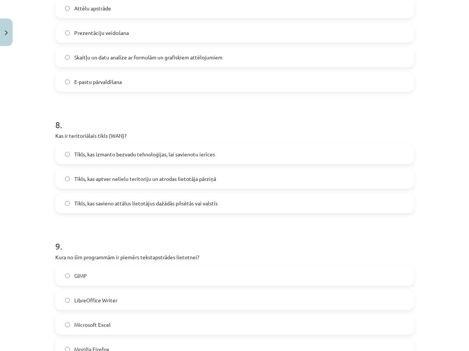
scroll to position [1076, 0]
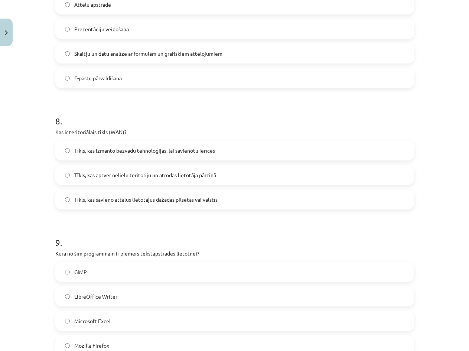
click at [197, 202] on span "Tīkls, kas savieno attālus lietotājus dažādās pilsētās vai valstīs" at bounding box center [145, 200] width 143 height 8
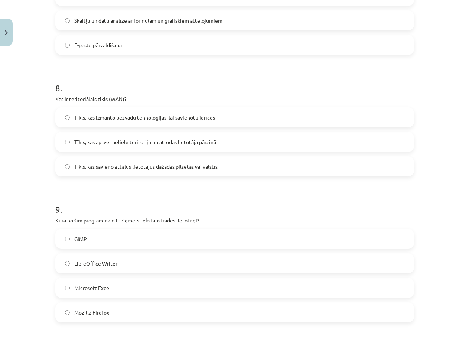
scroll to position [1113, 0]
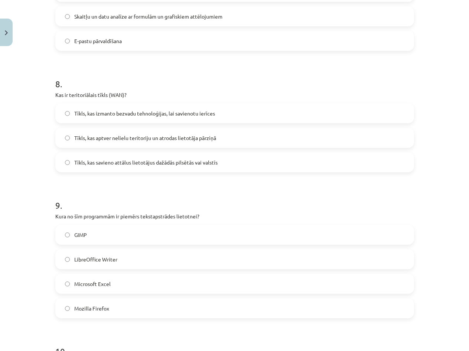
click at [224, 141] on label "Tīkls, kas aptver nelielu teritoriju un atrodas lietotāja pārziņā" at bounding box center [234, 137] width 357 height 19
click at [145, 111] on span "Tīkls, kas izmanto bezvadu tehnoloģijas, lai savienotu ierīces" at bounding box center [144, 113] width 141 height 8
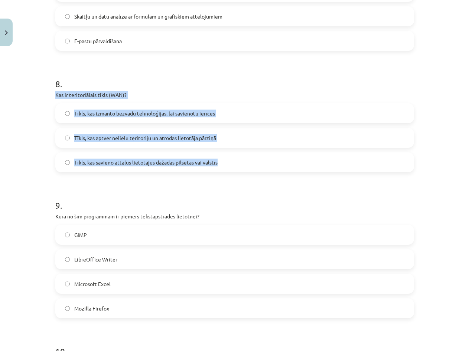
drag, startPoint x: 52, startPoint y: 92, endPoint x: 245, endPoint y: 154, distance: 203.1
click at [244, 144] on label "Tīkls, kas aptver nelielu teritoriju un atrodas lietotāja pārziņā" at bounding box center [234, 137] width 357 height 19
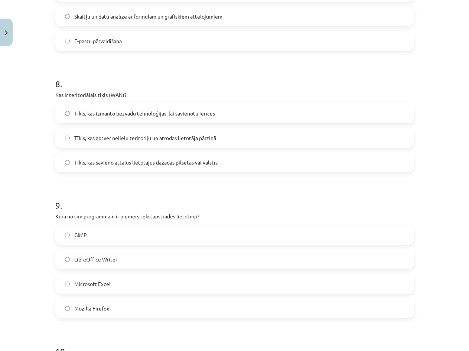
click at [243, 142] on label "Tīkls, kas aptver nelielu teritoriju un atrodas lietotāja pārziņā" at bounding box center [234, 137] width 357 height 19
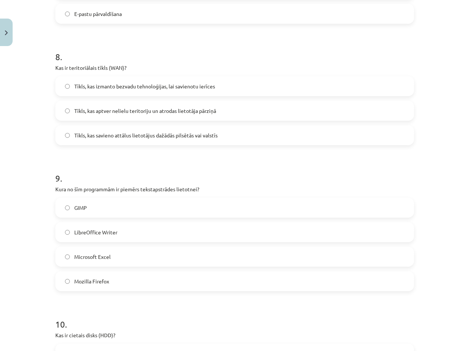
scroll to position [1187, 0]
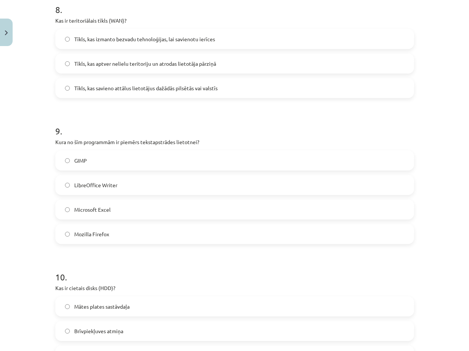
click at [125, 187] on label "LibreOffice Writer" at bounding box center [234, 184] width 357 height 19
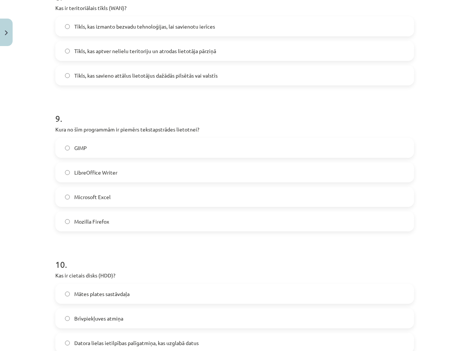
scroll to position [1261, 0]
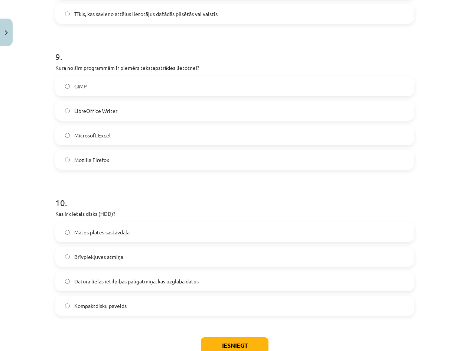
click at [171, 285] on label "Datora lielas ietilpības palīgatmiņa, kas uzglabā datus" at bounding box center [234, 281] width 357 height 19
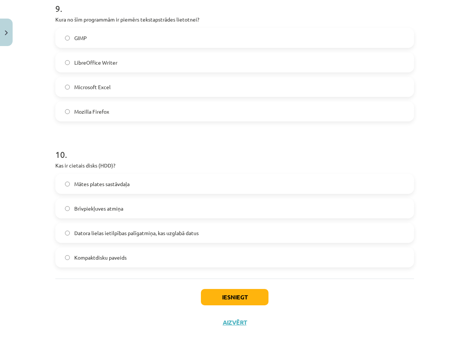
scroll to position [1312, 0]
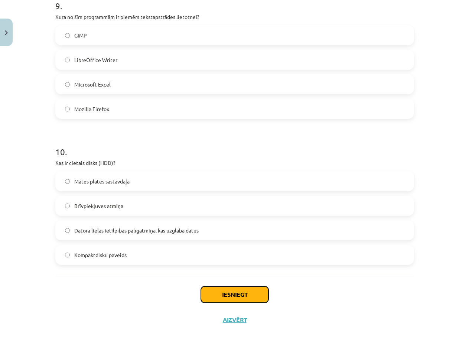
click at [214, 293] on button "Iesniegt" at bounding box center [235, 294] width 68 height 16
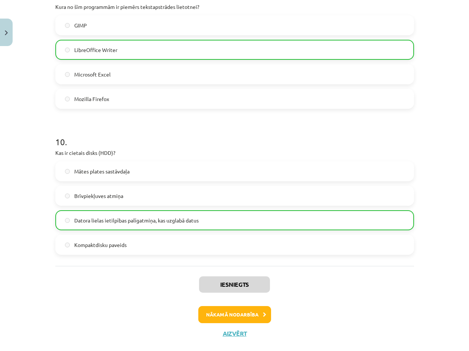
scroll to position [1336, 0]
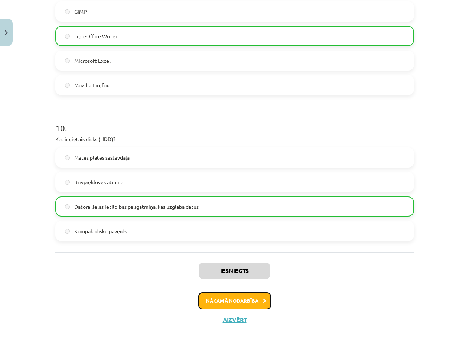
click at [244, 301] on button "Nākamā nodarbība" at bounding box center [234, 300] width 73 height 17
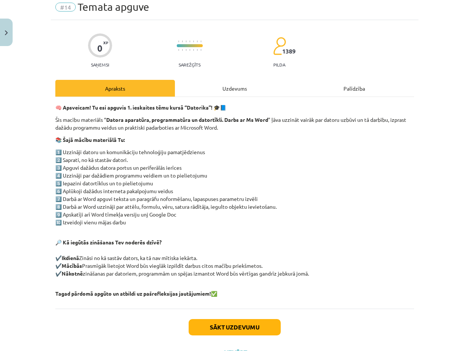
scroll to position [62, 0]
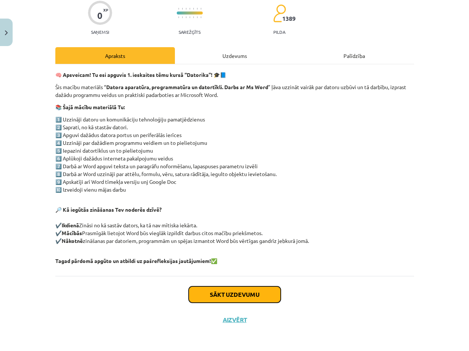
click at [230, 299] on button "Sākt uzdevumu" at bounding box center [234, 294] width 92 height 16
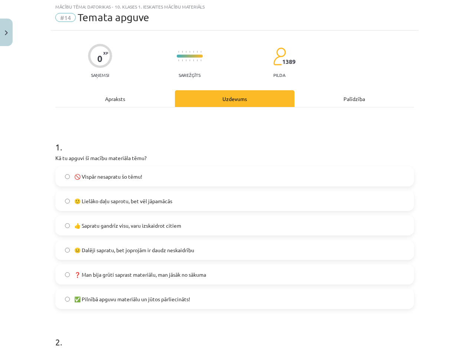
scroll to position [19, 0]
click at [176, 202] on label "🙂 Lielāko daļu saprotu, bet vēl jāpamācās" at bounding box center [234, 201] width 357 height 19
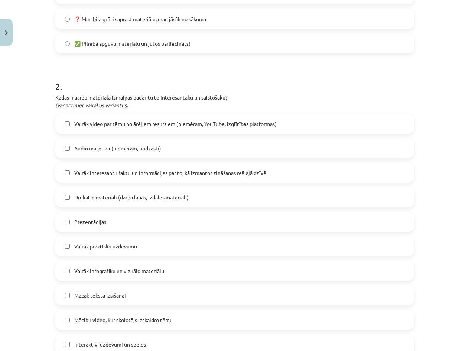
scroll to position [278, 0]
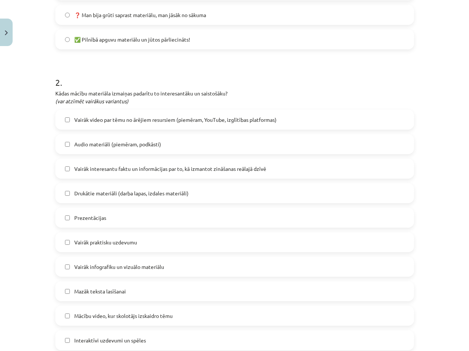
click at [162, 174] on label "Vairāk interesantu faktu un informācijas par to, kā izmantot zināšanas reālajā …" at bounding box center [234, 168] width 357 height 19
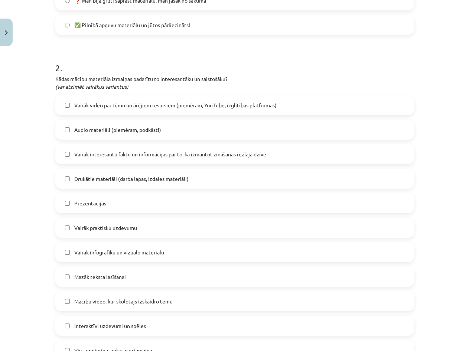
scroll to position [390, 0]
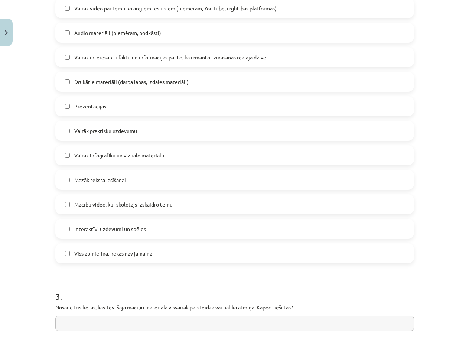
click at [136, 102] on label "Prezentācijas" at bounding box center [234, 106] width 357 height 19
click at [157, 232] on label "Interaktīvi uzdevumi un spēles" at bounding box center [234, 228] width 357 height 19
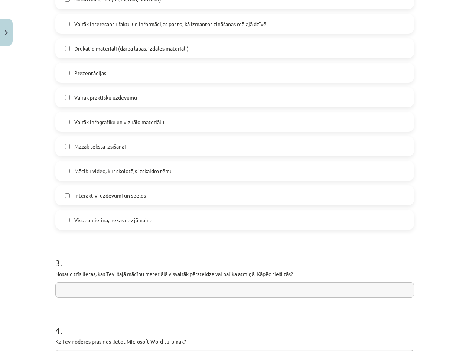
scroll to position [427, 0]
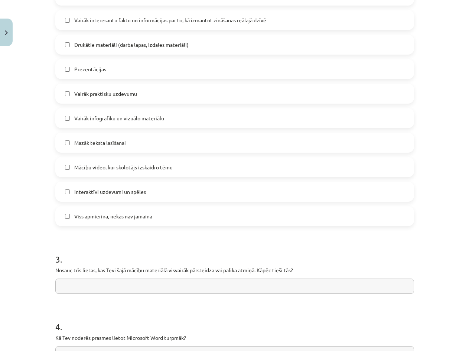
click at [139, 282] on input "text" at bounding box center [234, 285] width 358 height 15
type input "*"
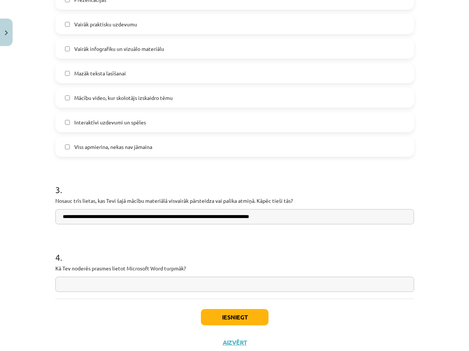
scroll to position [519, 0]
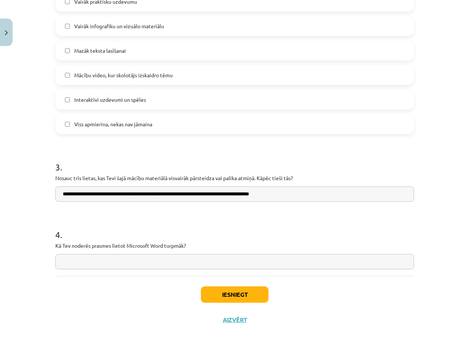
type input "**********"
click at [129, 261] on input "text" at bounding box center [234, 261] width 358 height 15
type input "**********"
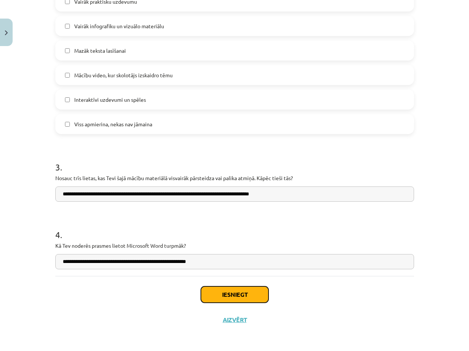
click at [219, 293] on button "Iesniegt" at bounding box center [235, 294] width 68 height 16
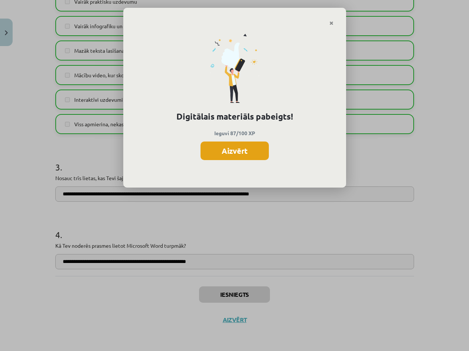
click at [254, 151] on button "Aizvērt" at bounding box center [234, 150] width 68 height 19
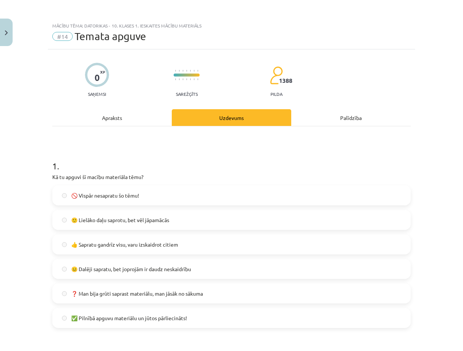
scroll to position [593, 0]
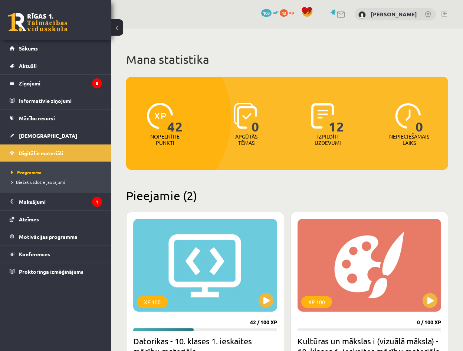
scroll to position [147, 0]
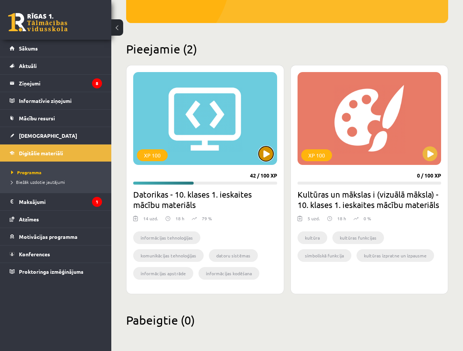
click at [260, 157] on button at bounding box center [266, 153] width 15 height 15
click at [247, 178] on div "XP 100 42 / 100 XP Datorikas - 10. klases 1. ieskaites mācību materiāls 14 uzd.…" at bounding box center [205, 179] width 158 height 229
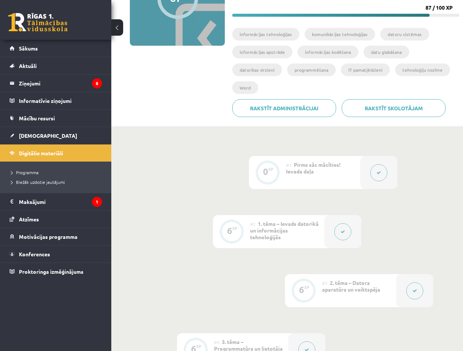
scroll to position [99, 0]
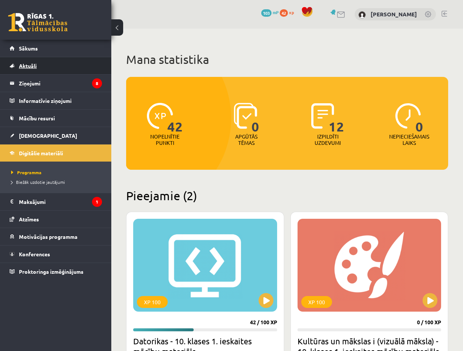
scroll to position [147, 0]
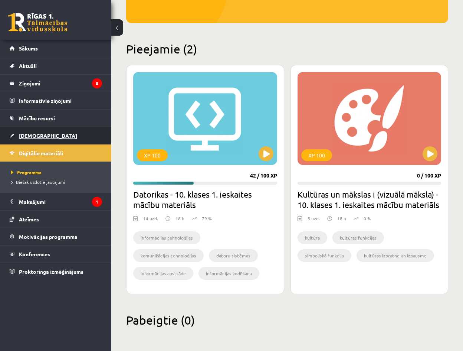
click at [65, 130] on link "[DEMOGRAPHIC_DATA]" at bounding box center [56, 135] width 92 height 17
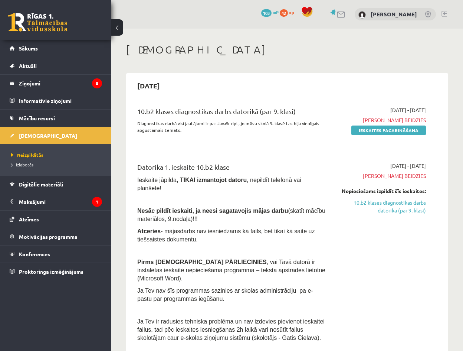
click at [407, 175] on span "Termiņš beidzies" at bounding box center [381, 176] width 89 height 8
click at [375, 134] on link "Ieskaites pagarināšana" at bounding box center [388, 130] width 75 height 10
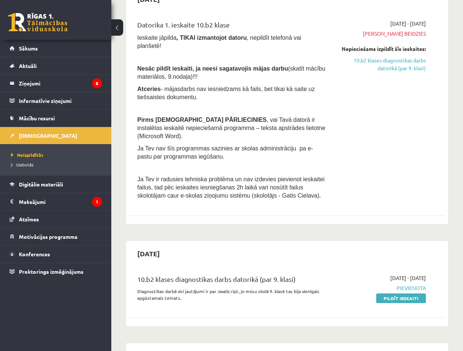
scroll to position [111, 0]
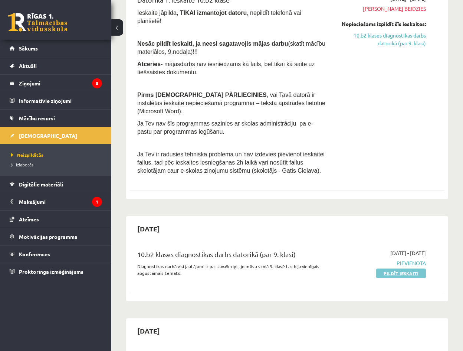
click at [397, 268] on link "Pildīt ieskaiti" at bounding box center [401, 273] width 50 height 10
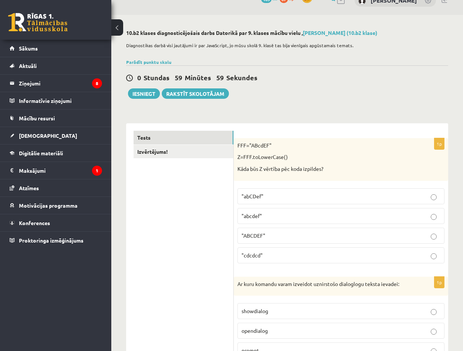
scroll to position [37, 0]
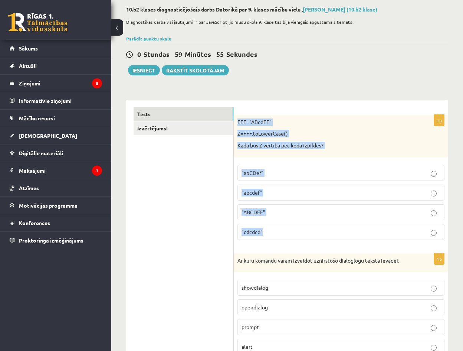
drag, startPoint x: 238, startPoint y: 122, endPoint x: 367, endPoint y: 243, distance: 177.7
click at [367, 243] on div "1p FFF="ABcdEF" Z=FFF.toLowerCase() Kāda būs Z vērtība pēc koda izpildes? "abCD…" at bounding box center [341, 180] width 214 height 131
copy div "FFF="ABcdEF" Z=FFF.toLowerCase() Kāda būs Z vērtība pēc koda izpildes? "abCDef"…"
click at [311, 191] on p ""abcdef"" at bounding box center [341, 192] width 199 height 8
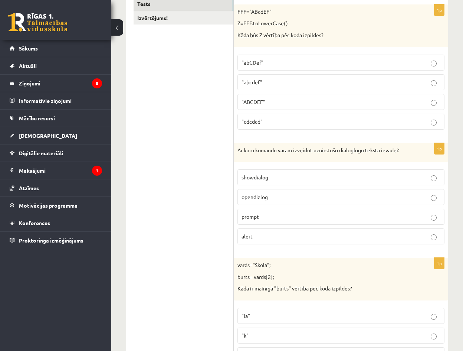
scroll to position [148, 0]
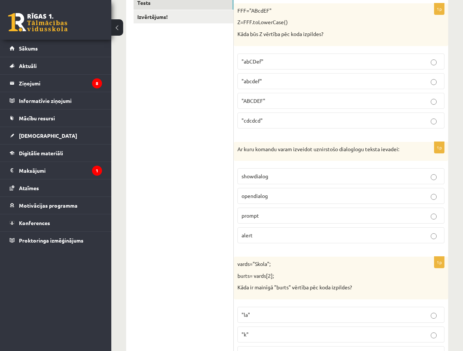
click at [292, 234] on p "alert" at bounding box center [341, 235] width 199 height 8
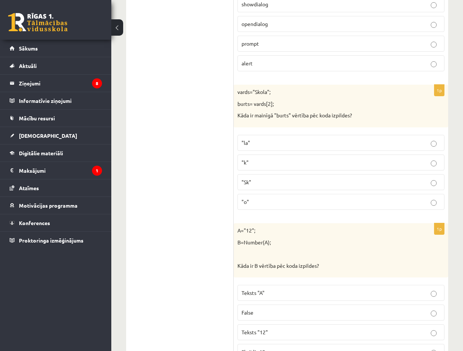
scroll to position [297, 0]
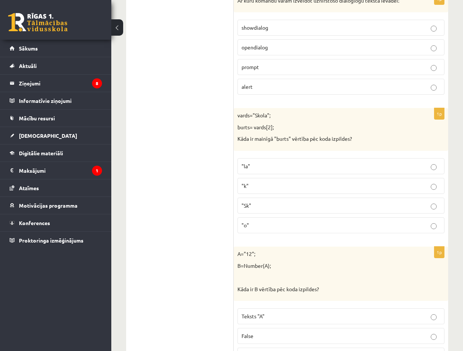
click at [281, 179] on label ""k"" at bounding box center [340, 186] width 207 height 16
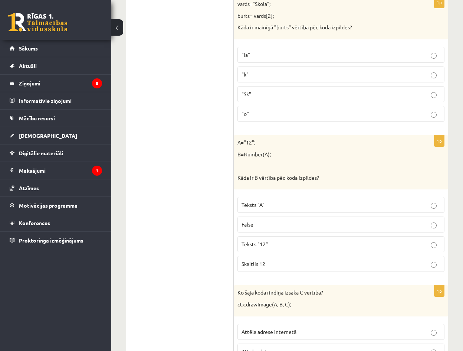
scroll to position [445, 0]
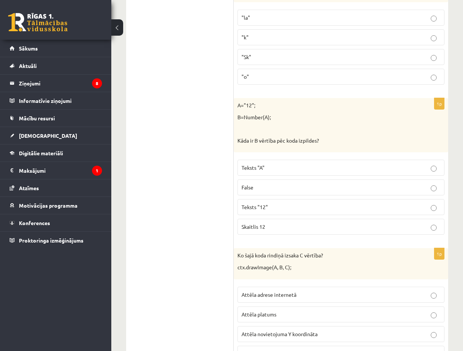
click at [287, 220] on label "Skaitlis 12" at bounding box center [340, 227] width 207 height 16
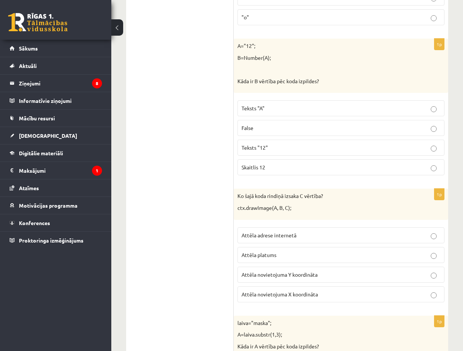
scroll to position [519, 0]
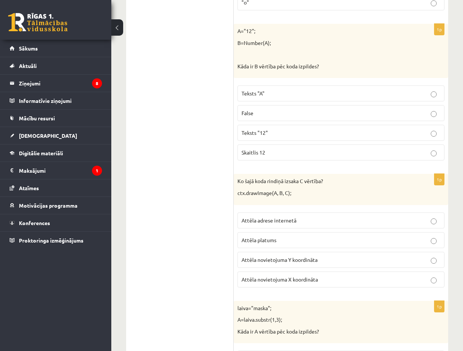
click at [329, 256] on p "Attēla novietojuma Y koordināta" at bounding box center [341, 260] width 199 height 8
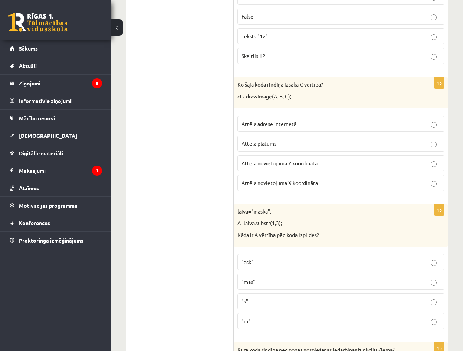
scroll to position [631, 0]
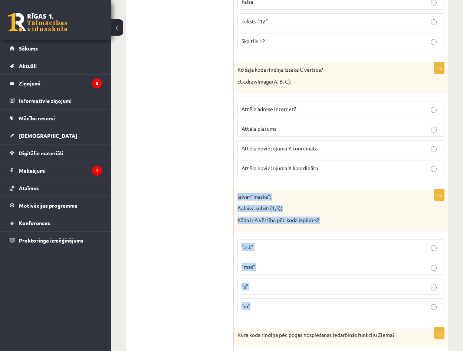
drag, startPoint x: 236, startPoint y: 195, endPoint x: 369, endPoint y: 308, distance: 174.5
click at [370, 308] on div "1p laiva="maska"; A=laiva.substr(1,3); Kāda ir A vērtība pēc koda izpildes? "as…" at bounding box center [341, 254] width 214 height 131
copy div "laiva="maska"; A=laiva.substr(1,3); Kāda ir A vērtība pēc koda izpildes? "ask" …"
click at [276, 252] on label ""ask"" at bounding box center [340, 247] width 207 height 16
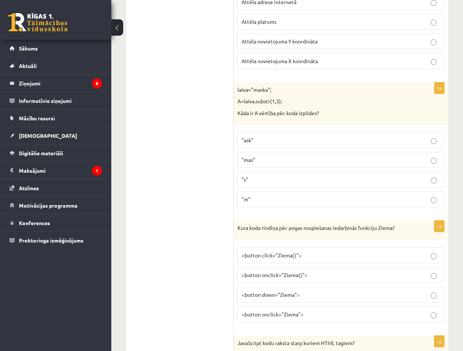
scroll to position [742, 0]
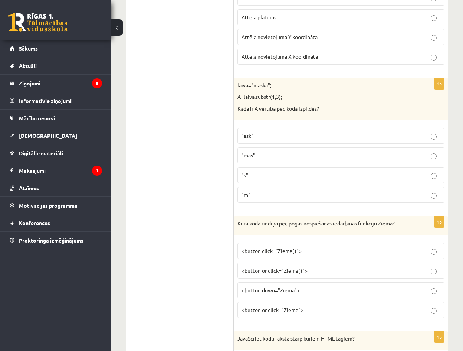
click at [310, 252] on p "<button click="Ziema()">" at bounding box center [341, 251] width 199 height 8
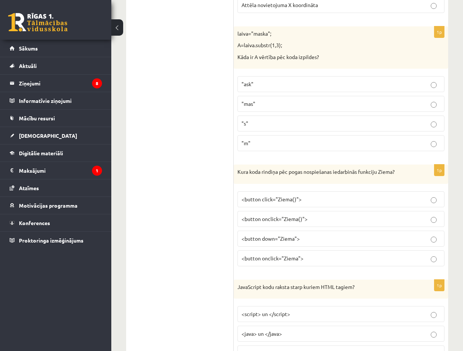
scroll to position [853, 0]
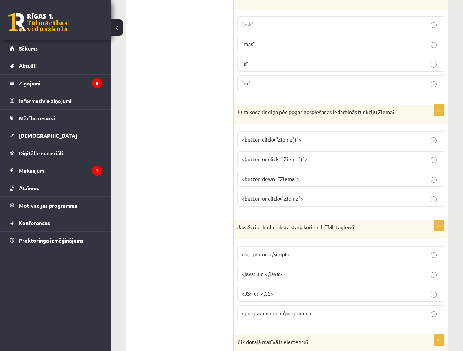
click at [308, 161] on p "<button onclick="Ziema()">" at bounding box center [341, 159] width 199 height 8
click at [307, 275] on p "<java> un </java>" at bounding box center [341, 274] width 199 height 8
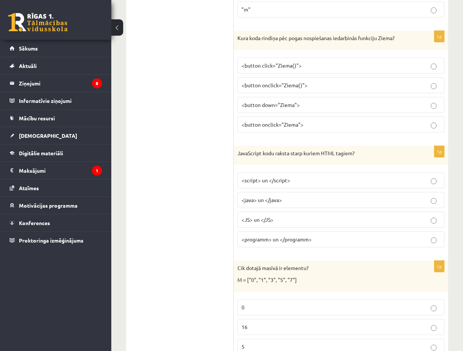
scroll to position [965, 0]
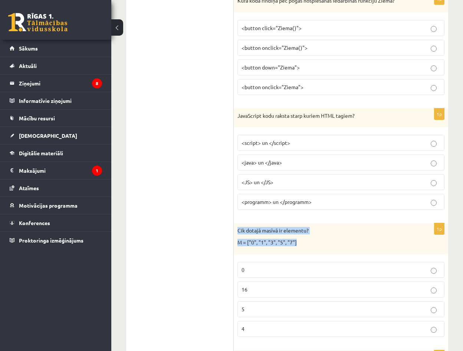
drag, startPoint x: 237, startPoint y: 230, endPoint x: 322, endPoint y: 249, distance: 87.2
click at [322, 249] on div "Cik dotajā masīvā ir elementu? M = ["0", "1", "3", "5", "7"]" at bounding box center [341, 238] width 214 height 31
click at [341, 245] on p "M = ["0", "1", "3", "5", "7"]" at bounding box center [322, 242] width 170 height 7
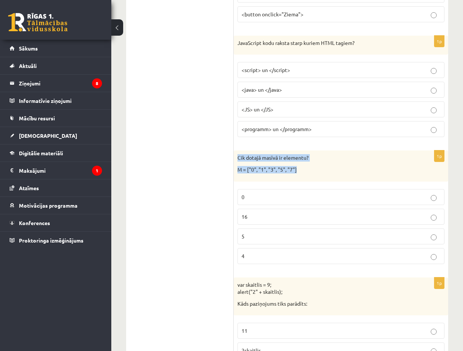
scroll to position [1039, 0]
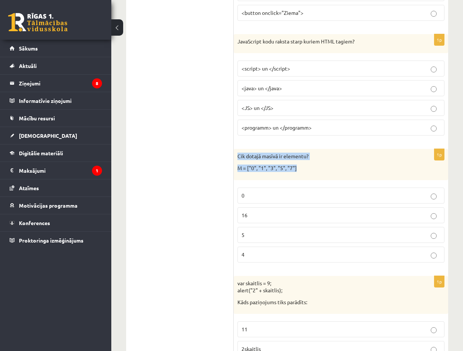
click at [356, 170] on p "M = ["0", "1", "3", "5", "7"]" at bounding box center [322, 167] width 170 height 7
drag, startPoint x: 355, startPoint y: 170, endPoint x: 347, endPoint y: 169, distance: 7.9
click at [355, 170] on p "M = ["0", "1", "3", "5", "7"]" at bounding box center [322, 167] width 170 height 7
click at [282, 236] on p "5" at bounding box center [341, 235] width 199 height 8
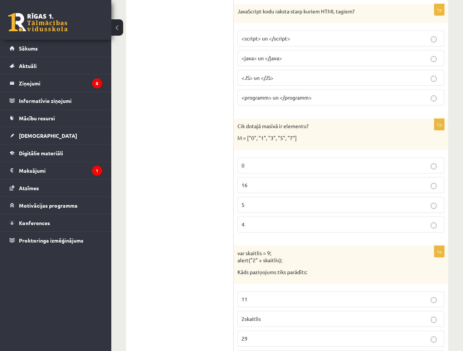
scroll to position [1150, 0]
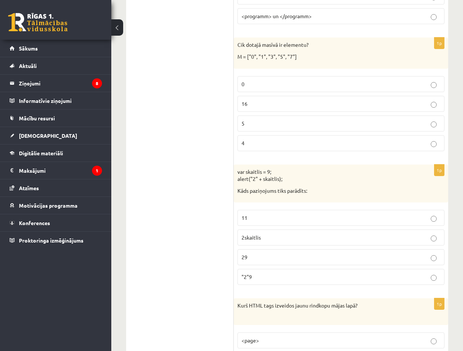
click at [285, 220] on p "11" at bounding box center [341, 218] width 199 height 8
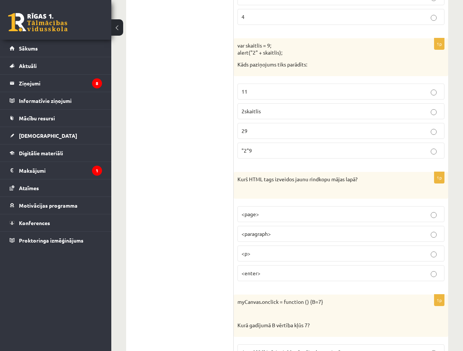
scroll to position [1299, 0]
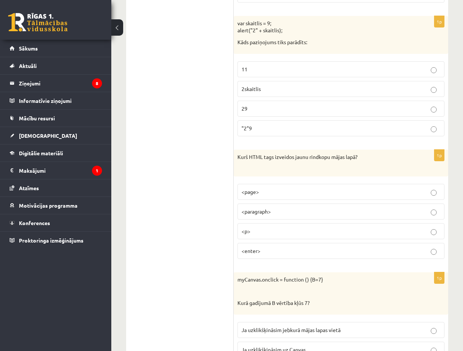
click at [285, 229] on p "<p>" at bounding box center [341, 231] width 199 height 8
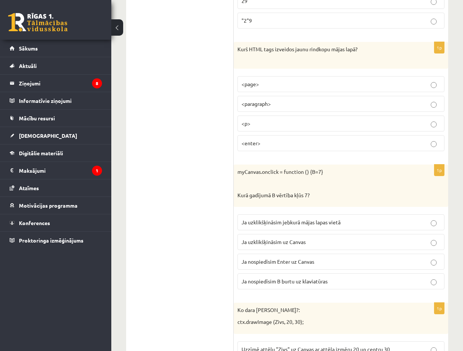
scroll to position [1410, 0]
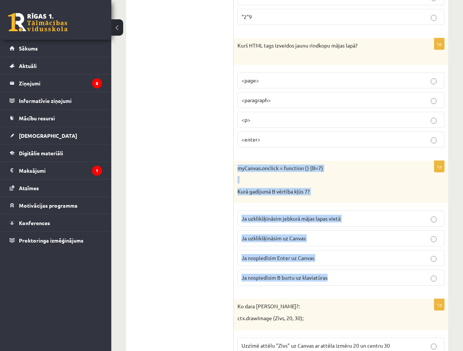
drag, startPoint x: 238, startPoint y: 168, endPoint x: 395, endPoint y: 277, distance: 190.6
click at [395, 277] on div "1p myCanvas.onclick = function () {B=7} Kurā gadījumā B vērtība kļūs 7? Ja uzkl…" at bounding box center [341, 226] width 214 height 131
copy div "myCanvas.onclick = function () {B=7} Kurā gadījumā B vērtība kļūs 7? Ja uzklikš…"
click at [345, 236] on p "Ja uzklikšķināsim uz Canvas" at bounding box center [341, 238] width 199 height 8
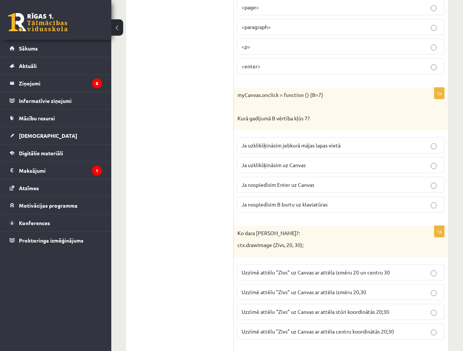
scroll to position [1484, 0]
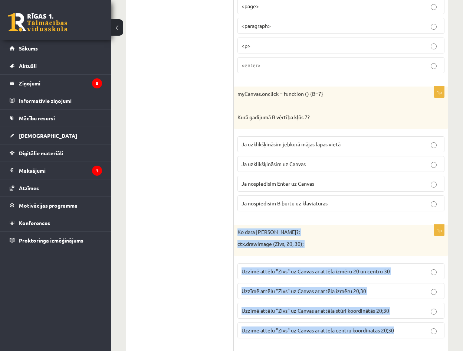
drag, startPoint x: 237, startPoint y: 232, endPoint x: 424, endPoint y: 325, distance: 208.6
click at [424, 325] on div "1p Ko dara koda rindiņa?: ctx.drawImage (Zivs, 20, 30); Uzzīmē attēlu "Zivs" uz…" at bounding box center [341, 283] width 214 height 119
copy div "Ko dara koda rindiņa?: ctx.drawImage (Zivs, 20, 30); Uzzīmē attēlu "Zivs" uz Ca…"
click at [357, 230] on p "Ko dara koda rindiņa?:" at bounding box center [322, 231] width 170 height 7
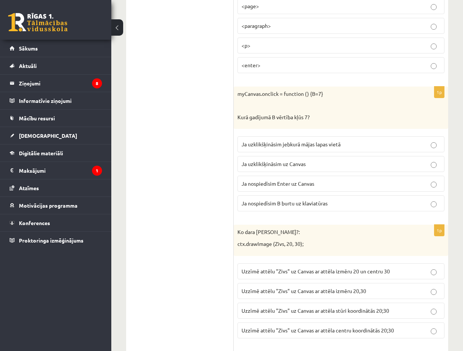
click at [385, 295] on label "Uzzīmē attēlu "Zivs" uz Canvas ar attēla izmēru 20,30" at bounding box center [340, 291] width 207 height 16
click at [394, 313] on p "Uzzīmē attēlu "Zivs" uz Canvas ar attēla stūri koordinātās 20;30" at bounding box center [341, 310] width 199 height 8
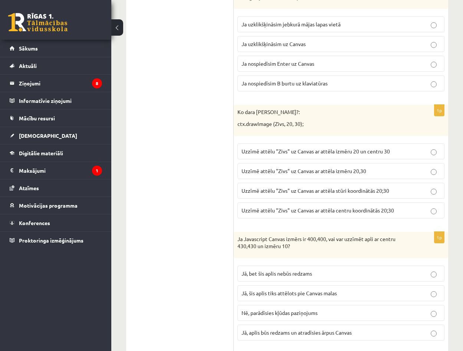
scroll to position [1632, 0]
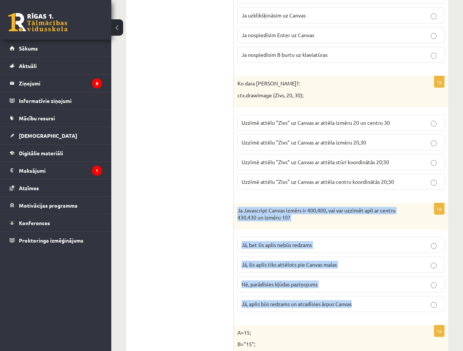
drag, startPoint x: 238, startPoint y: 210, endPoint x: 406, endPoint y: 308, distance: 194.0
click at [406, 308] on div "1p Ja Javascript Canvas izmērs ir 400,400, vai var uzzīmēt apli ar centru 430,4…" at bounding box center [341, 260] width 214 height 115
copy div "Ja Javascript Canvas izmērs ir 400,400, vai var uzzīmēt apli ar centru 430,430 …"
click at [359, 268] on p "Jā, šis aplis tiks attēlots pie Canvas malas" at bounding box center [341, 264] width 199 height 8
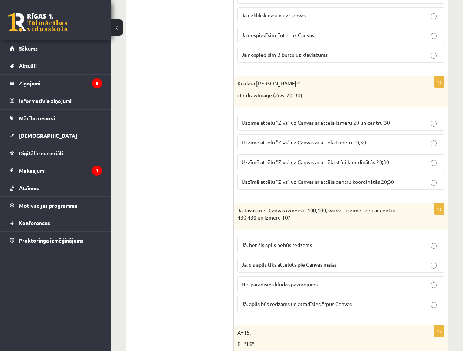
click at [356, 247] on p "Jā, bet šis aplis nebūs redzams" at bounding box center [341, 245] width 199 height 8
click at [371, 276] on label "Nē, parādīsies kļūdas paziņojums" at bounding box center [340, 284] width 207 height 16
click at [370, 246] on p "Jā, bet šis aplis nebūs redzams" at bounding box center [341, 245] width 199 height 8
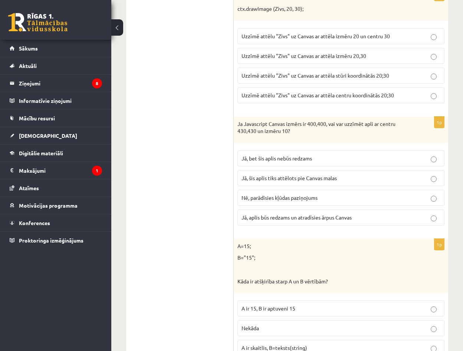
scroll to position [1744, 0]
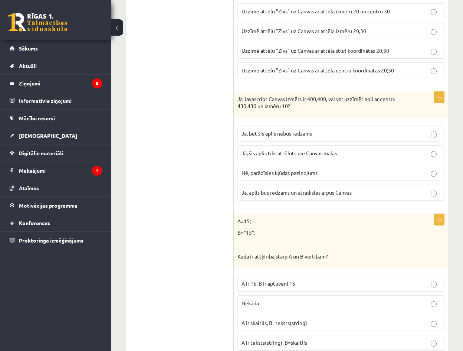
click at [318, 289] on label "A ir 15, B ir aptuveni 15" at bounding box center [340, 283] width 207 height 16
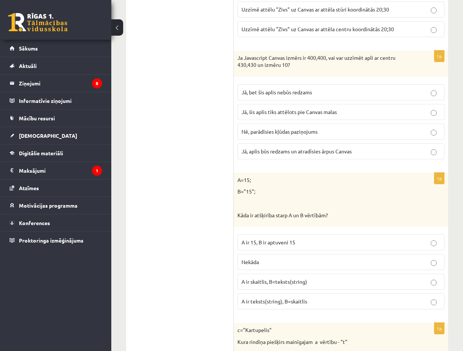
scroll to position [1818, 0]
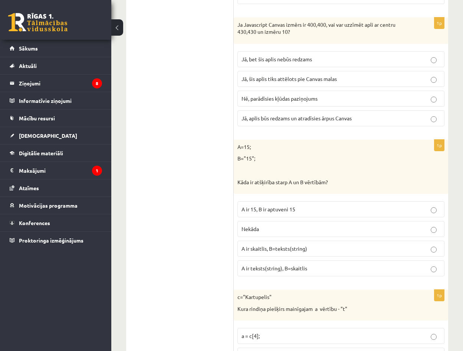
click at [319, 256] on label "A ir skaitlis, B=teksts(string)" at bounding box center [340, 248] width 207 height 16
click at [318, 268] on p "A ir teksts(string), B=skaitlis" at bounding box center [341, 268] width 199 height 8
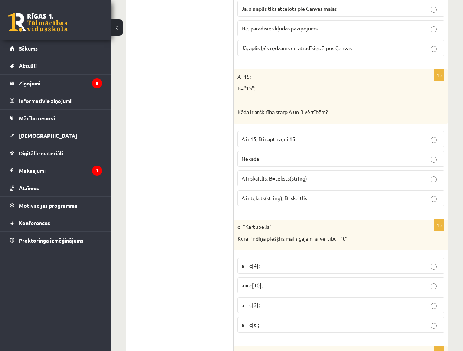
scroll to position [1892, 0]
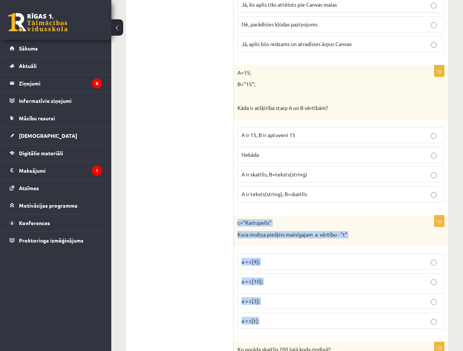
drag, startPoint x: 236, startPoint y: 219, endPoint x: 383, endPoint y: 318, distance: 177.1
click at [383, 318] on div "1p c="Kartupelis" Kura rindiņa piešķirs mainīgajam a vērtību - "t" a = c[4]; a …" at bounding box center [341, 274] width 214 height 119
copy div "c="Kartupelis" Kura rindiņa piešķirs mainīgajam a vērtību - "t" a = c[4]; a = c…"
click at [273, 265] on p "a = c[4];" at bounding box center [341, 261] width 199 height 8
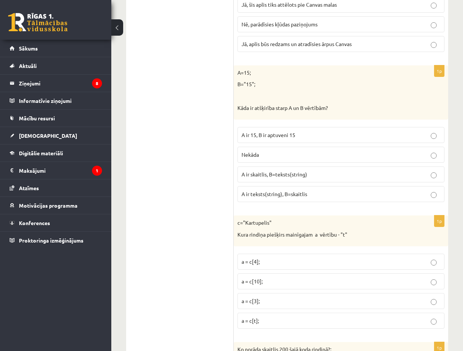
click at [269, 297] on label "a = c[3];" at bounding box center [340, 301] width 207 height 16
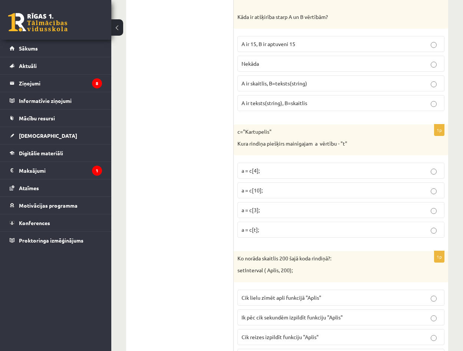
scroll to position [2041, 0]
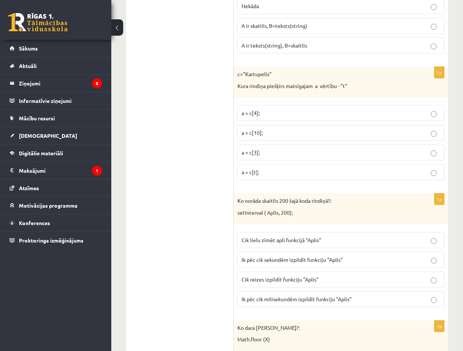
click at [274, 262] on span "Ik pēc cik sekundēm izpildīt funkciju "Aplis"" at bounding box center [292, 259] width 101 height 7
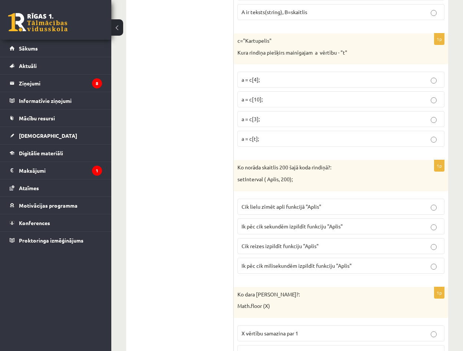
scroll to position [2078, 0]
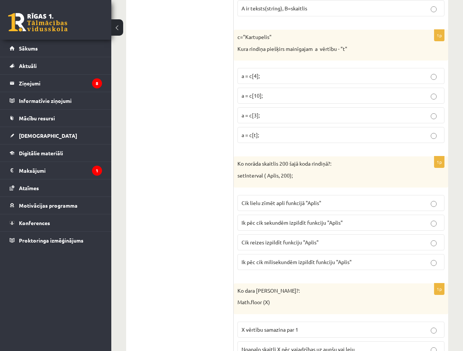
click at [303, 261] on span "Ik pēc cik milisekundēm izpildīt funkciju "Aplis"" at bounding box center [297, 261] width 110 height 7
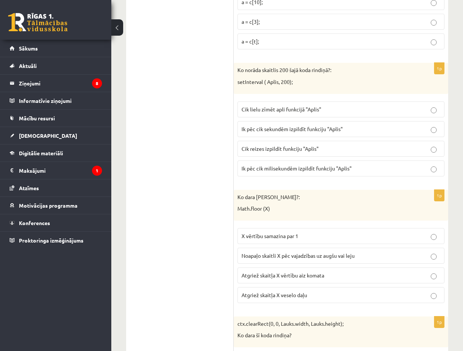
scroll to position [2189, 0]
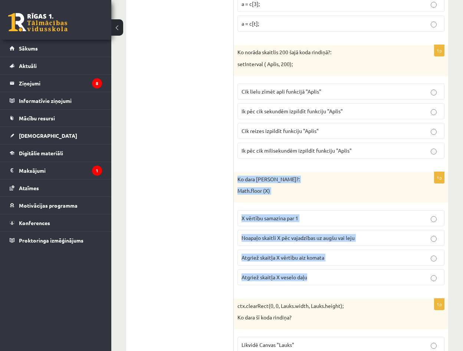
drag, startPoint x: 235, startPoint y: 178, endPoint x: 344, endPoint y: 283, distance: 151.4
click at [344, 283] on div "1p Ko dara koda rindiņa?: Math.floor (X) X vērtību samazina par 1 Noapaļo skait…" at bounding box center [341, 231] width 214 height 119
copy div "Ko dara koda rindiņa?: Math.floor (X) X vērtību samazina par 1 Noapaļo skaitli …"
click at [335, 261] on p "Atgriež skaitļa X vērtību aiz komata" at bounding box center [341, 257] width 199 height 8
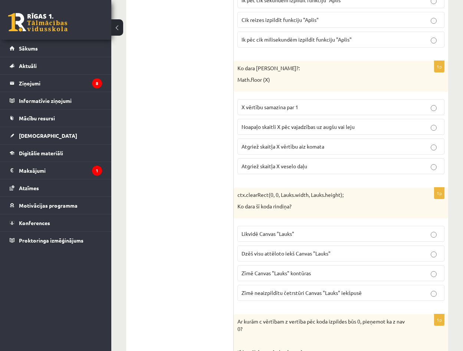
scroll to position [2300, 0]
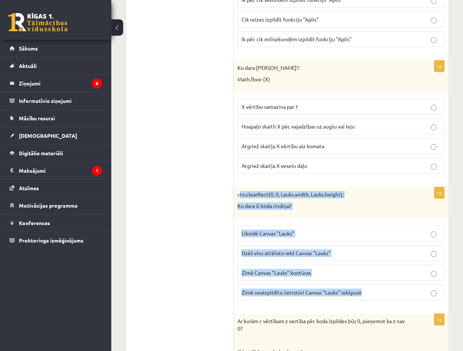
drag, startPoint x: 238, startPoint y: 193, endPoint x: 395, endPoint y: 293, distance: 186.2
click at [395, 293] on div "1p ctx.clearRect(0, 0, Lauks.width, Lauks.height); Ko dara šī koda rindiņa? Lik…" at bounding box center [341, 246] width 214 height 119
copy div "ctx.clearRect(0, 0, Lauks.width, Lauks.height); Ko dara šī koda rindiņa? Likvid…"
click at [355, 250] on p "Dzēš visu attēloto iekš Canvas "Lauks"" at bounding box center [341, 253] width 199 height 8
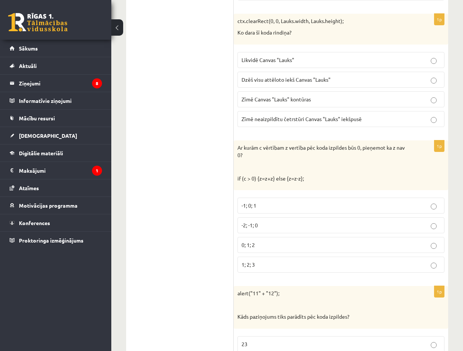
scroll to position [2486, 0]
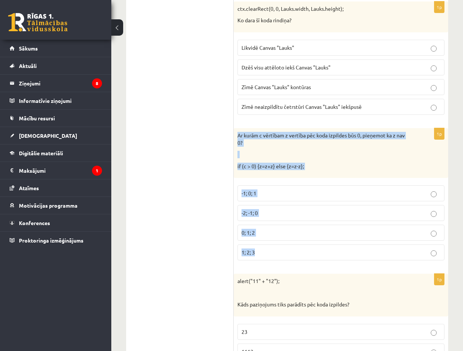
drag, startPoint x: 237, startPoint y: 133, endPoint x: 374, endPoint y: 257, distance: 184.9
click at [374, 257] on div "1p Ar kurām c vērtībam z vertība pēc koda izpildes būs 0, pieņemot ka z nav 0? …" at bounding box center [341, 197] width 214 height 138
copy div "Ar kurām c vērtībam z vertība pēc koda izpildes būs 0, pieņemot ka z nav 0? if …"
click at [315, 215] on p "-2; -1; 0" at bounding box center [341, 213] width 199 height 8
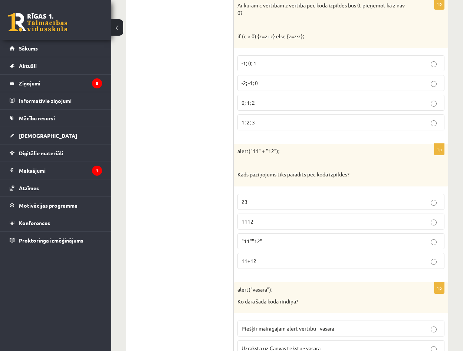
scroll to position [2634, 0]
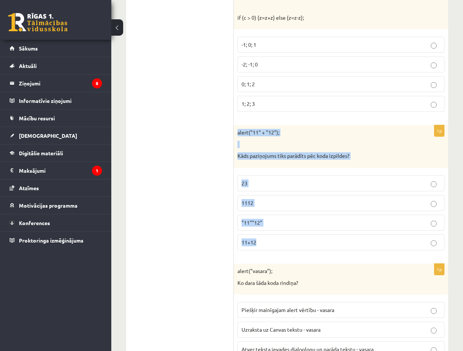
drag, startPoint x: 237, startPoint y: 131, endPoint x: 379, endPoint y: 240, distance: 178.6
click at [379, 240] on div "1p alert("11" + "12"); Kāds paziņojums tiks parādīts pēc koda izpildes? 23 1112…" at bounding box center [341, 190] width 214 height 131
copy div "alert("11" + "12"); Kāds paziņojums tiks parādīts pēc koda izpildes? 23 1112 "1…"
click at [289, 203] on p "1112" at bounding box center [341, 203] width 199 height 8
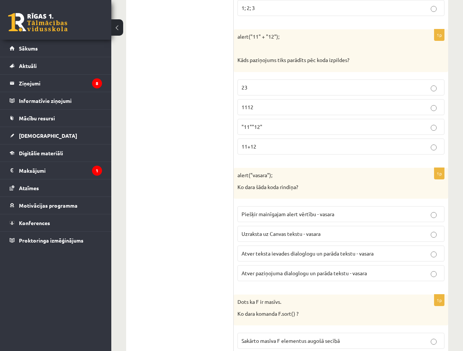
scroll to position [2745, 0]
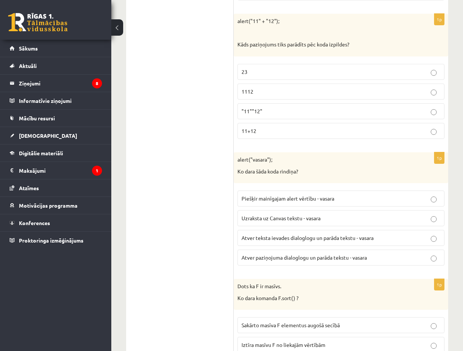
click at [320, 201] on span "Piešķir mainīgajam alert vērtību - vasara" at bounding box center [288, 198] width 93 height 7
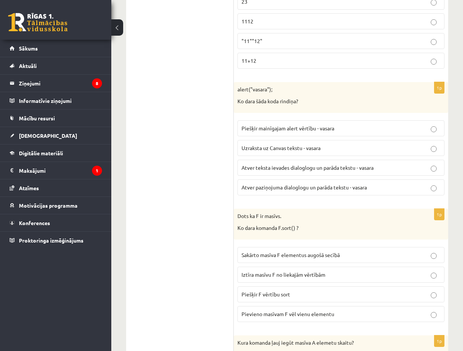
scroll to position [2820, 0]
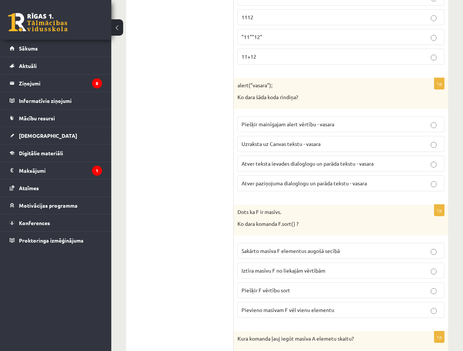
click at [348, 255] on p "Sakārto masīva F elementus augošā secībā" at bounding box center [341, 251] width 199 height 8
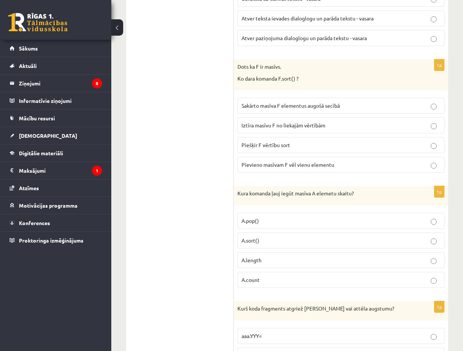
scroll to position [2968, 0]
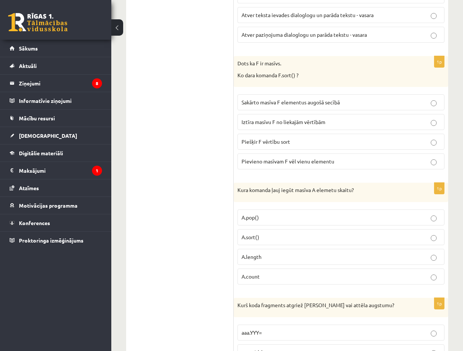
click at [280, 277] on p "A.count" at bounding box center [341, 276] width 199 height 8
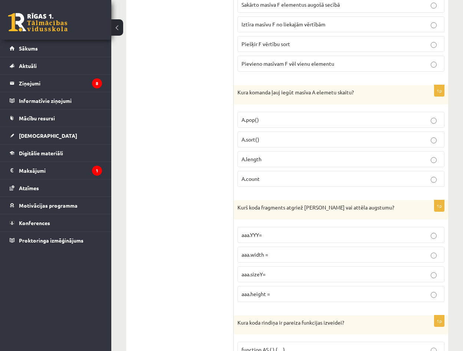
scroll to position [3079, 0]
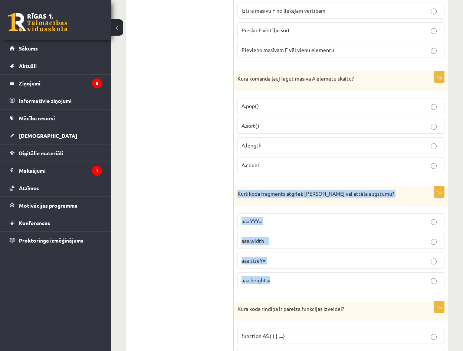
drag, startPoint x: 237, startPoint y: 193, endPoint x: 364, endPoint y: 294, distance: 162.1
click at [364, 294] on div "1p Kurš koda fragments atgriež Canvas vai attēla augstumu? aaa.YYY= aaa.width =…" at bounding box center [341, 240] width 214 height 108
click at [306, 282] on p "aaa.height =" at bounding box center [341, 280] width 199 height 8
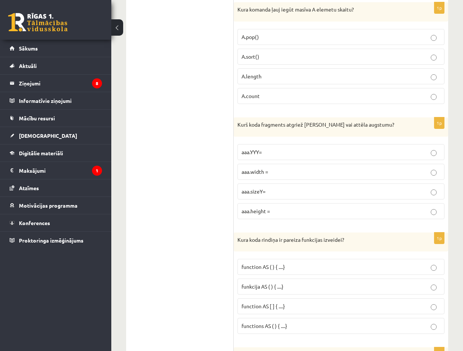
scroll to position [3154, 0]
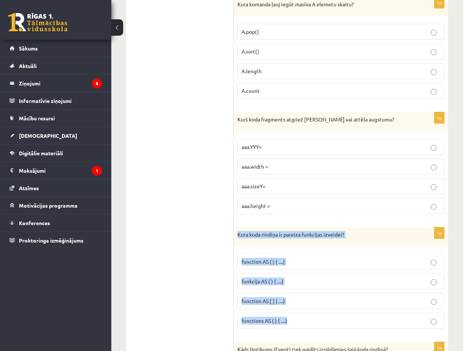
drag, startPoint x: 269, startPoint y: 247, endPoint x: 344, endPoint y: 330, distance: 112.2
click at [344, 330] on div "1p Kura koda rindiņa ir pareiza funkcijas izveidei? function AS ( ) { ....} fun…" at bounding box center [341, 281] width 214 height 108
click at [316, 262] on p "function AS ( ) { ....}" at bounding box center [341, 261] width 199 height 8
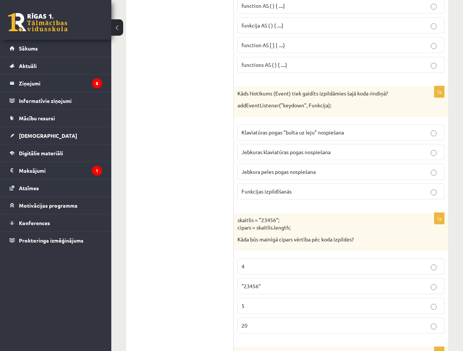
scroll to position [3413, 0]
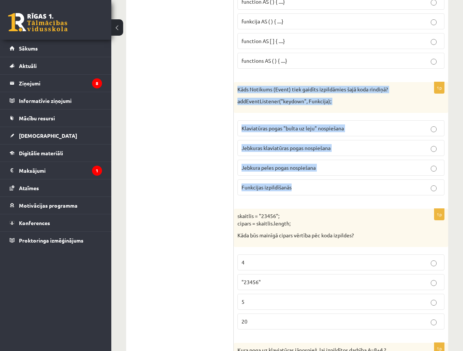
drag, startPoint x: 237, startPoint y: 88, endPoint x: 398, endPoint y: 182, distance: 186.5
click at [398, 182] on div "1p Kāds Notikums (Event) tiek gaidīts izpildāmies šajā koda rindiņā? addEventLi…" at bounding box center [341, 141] width 214 height 119
click at [346, 153] on label "Jebkuras klaviatūras pogas nospiešana" at bounding box center [340, 148] width 207 height 16
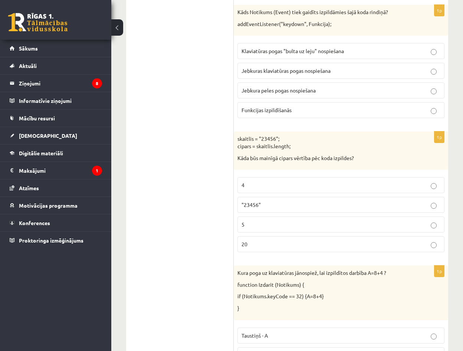
scroll to position [3525, 0]
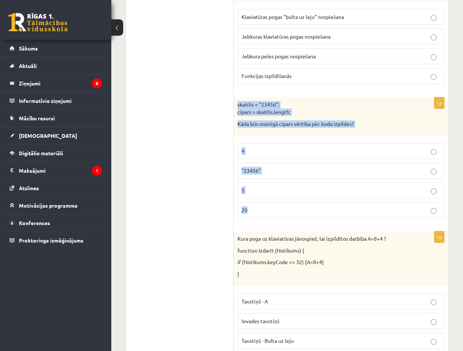
drag, startPoint x: 237, startPoint y: 104, endPoint x: 359, endPoint y: 213, distance: 163.9
click at [359, 213] on div "1p skaitlis = "23456"; cipars = skaitlis.length; Kāda būs mainīgā cipars vērtīb…" at bounding box center [341, 160] width 214 height 127
click at [289, 190] on p "5" at bounding box center [341, 190] width 199 height 8
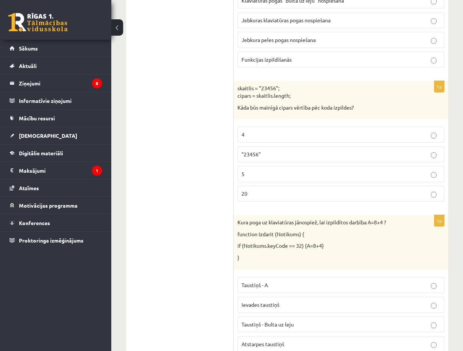
scroll to position [3599, 0]
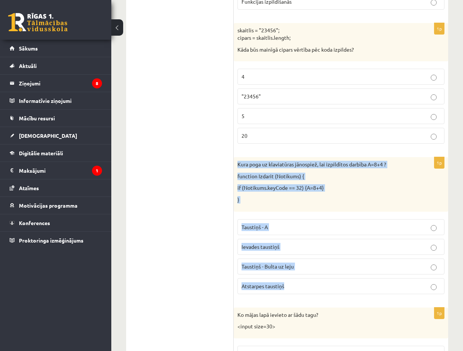
drag, startPoint x: 236, startPoint y: 164, endPoint x: 398, endPoint y: 277, distance: 197.5
click at [398, 278] on div "1p Kura poga uz klaviatūras jānospiež, lai izpildītos darbība A=8+4 ? function …" at bounding box center [341, 228] width 214 height 142
click at [316, 285] on p "Atstarpes taustiņš" at bounding box center [341, 286] width 199 height 8
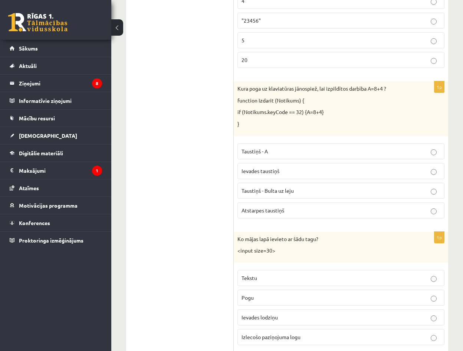
scroll to position [3697, 0]
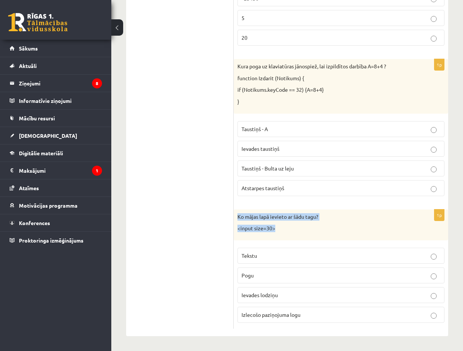
drag, startPoint x: 236, startPoint y: 214, endPoint x: 311, endPoint y: 235, distance: 77.1
click at [311, 235] on div "Ko mājas lapā ievieto ar šādu tagu? <input size=30>" at bounding box center [341, 224] width 214 height 31
click at [321, 241] on div "1p Ko mājas lapā ievieto ar šādu tagu? <input size=30> Tekstu Pogu Ievades lodz…" at bounding box center [341, 268] width 214 height 119
click at [282, 291] on p "Ievades lodziņu" at bounding box center [341, 295] width 199 height 8
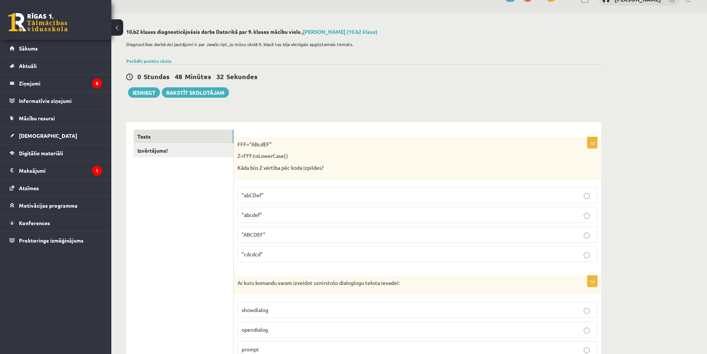
scroll to position [0, 0]
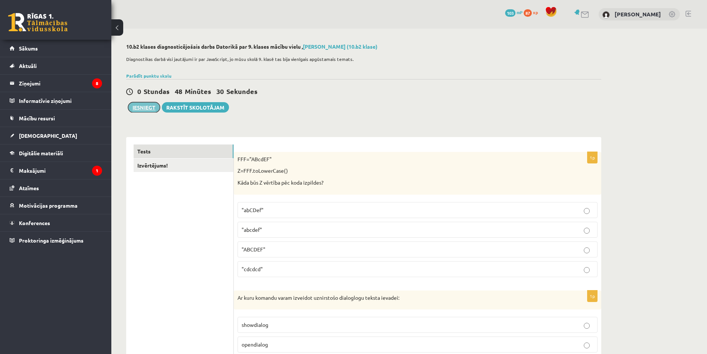
click at [143, 104] on button "Iesniegt" at bounding box center [144, 107] width 32 height 10
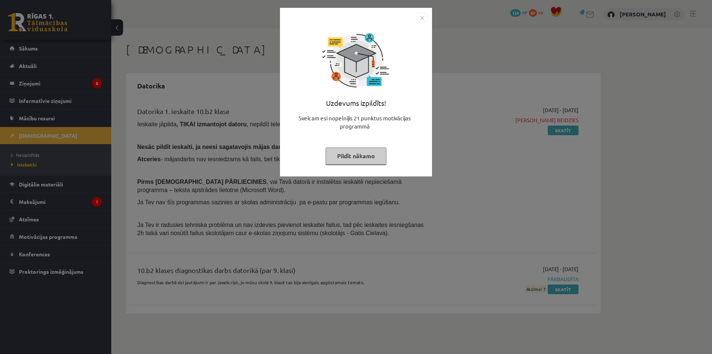
click at [362, 154] on button "Pildīt nākamo" at bounding box center [356, 155] width 61 height 17
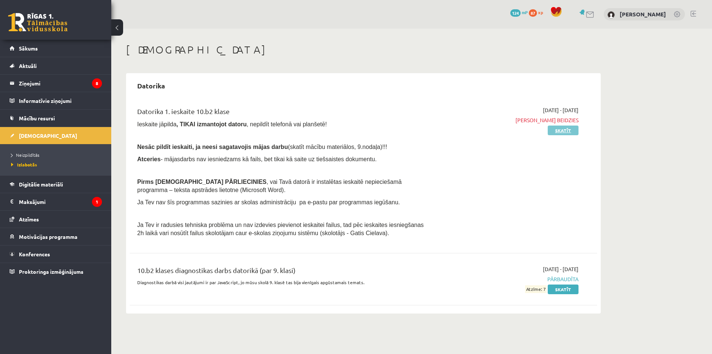
click at [565, 129] on link "Skatīt" at bounding box center [563, 130] width 31 height 10
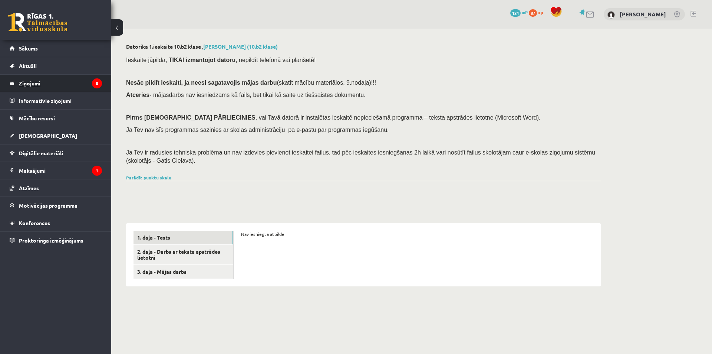
click at [60, 86] on legend "Ziņojumi 8" at bounding box center [60, 83] width 83 height 17
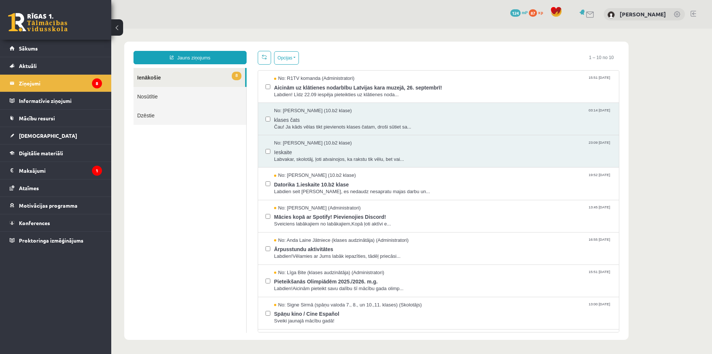
click at [595, 14] on link at bounding box center [590, 15] width 9 height 6
click at [181, 60] on link "Jauns ziņojums" at bounding box center [190, 57] width 113 height 13
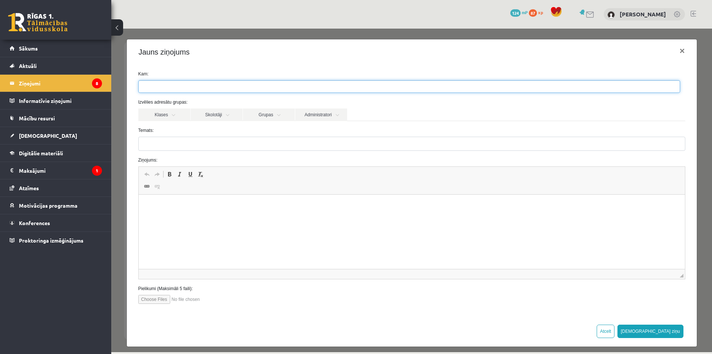
click at [171, 88] on ul at bounding box center [409, 87] width 541 height 12
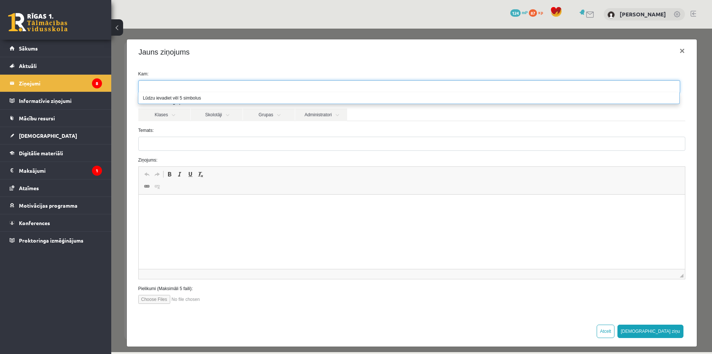
drag, startPoint x: 180, startPoint y: 84, endPoint x: 185, endPoint y: 84, distance: 4.8
click at [182, 84] on ul at bounding box center [409, 87] width 541 height 12
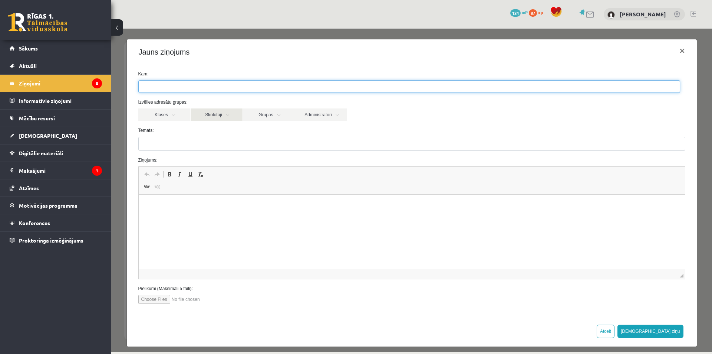
click at [200, 115] on link "Skolotāji" at bounding box center [217, 114] width 52 height 13
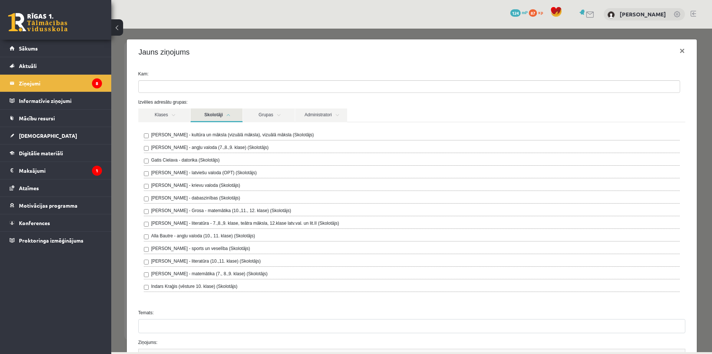
click at [164, 160] on label "Gatis Cielava - datorika (Skolotājs)" at bounding box center [185, 160] width 69 height 7
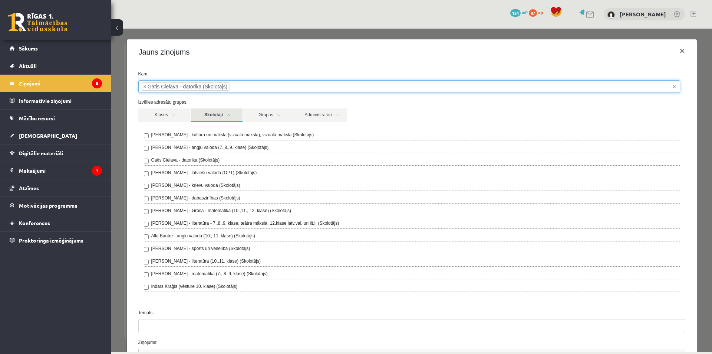
click at [275, 92] on ul "× × Gatis Cielava - datorika (Skolotājs)" at bounding box center [409, 87] width 541 height 12
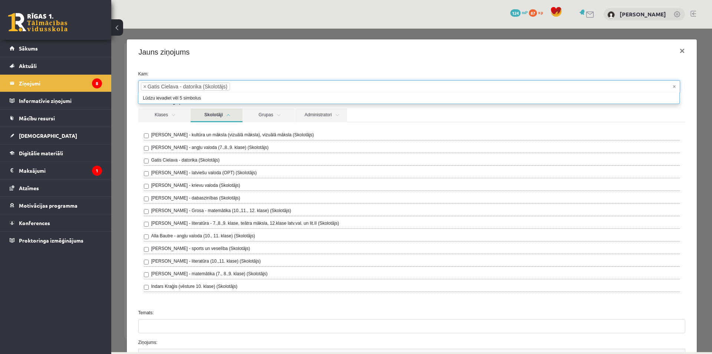
click at [382, 119] on div "Klases Skolotāji Grupas Administratori" at bounding box center [411, 114] width 547 height 13
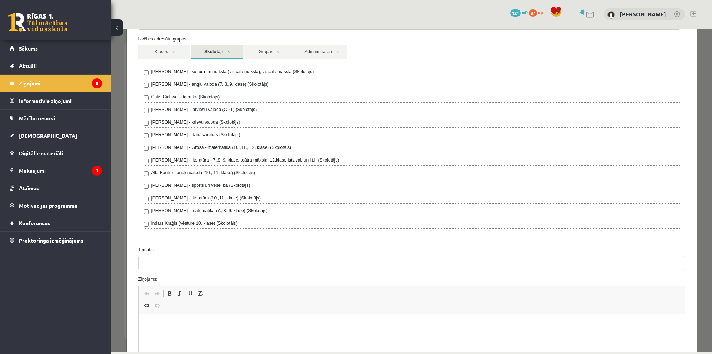
scroll to position [111, 0]
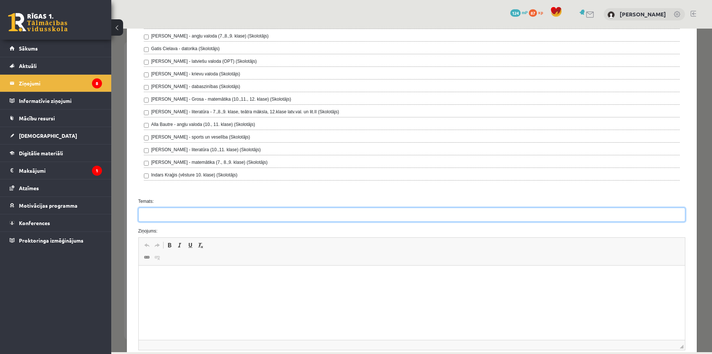
click at [166, 218] on input "Temats:" at bounding box center [411, 214] width 547 height 14
type input "********"
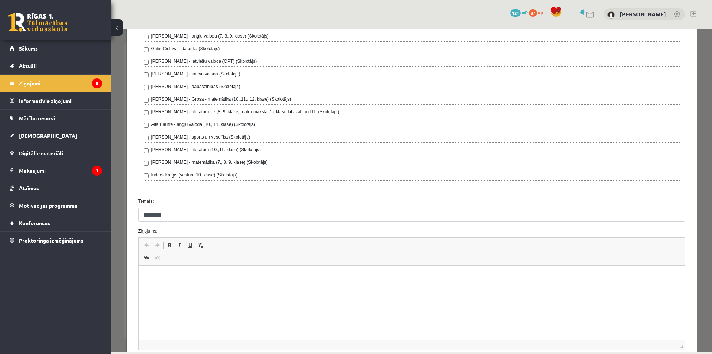
click at [157, 278] on p "Editor, wiswyg-editor-47024931200580-1758036050-566" at bounding box center [412, 277] width 532 height 8
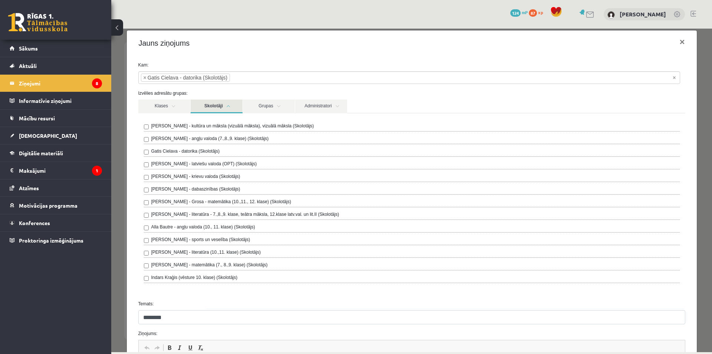
scroll to position [0, 0]
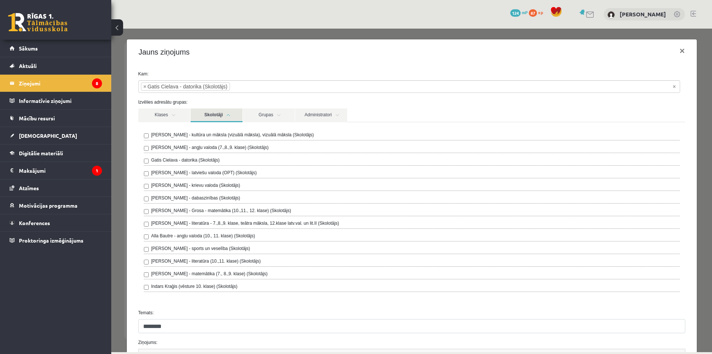
click at [274, 86] on ul "× × Gatis Cielava - datorika (Skolotājs)" at bounding box center [409, 87] width 541 height 12
click at [394, 110] on div "Klases Skolotāji Grupas Administratori" at bounding box center [411, 114] width 547 height 13
click at [394, 112] on div "Klases Skolotāji Grupas Administratori" at bounding box center [411, 114] width 547 height 13
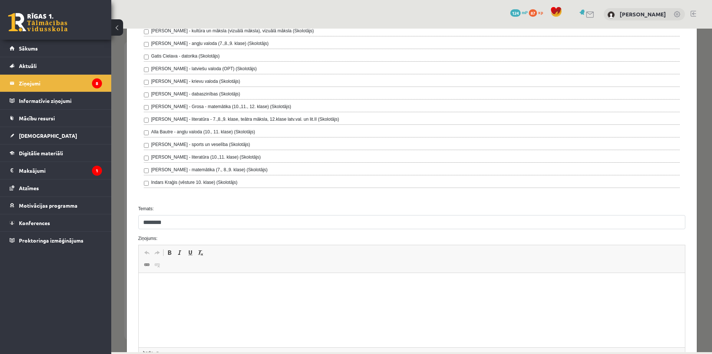
scroll to position [111, 0]
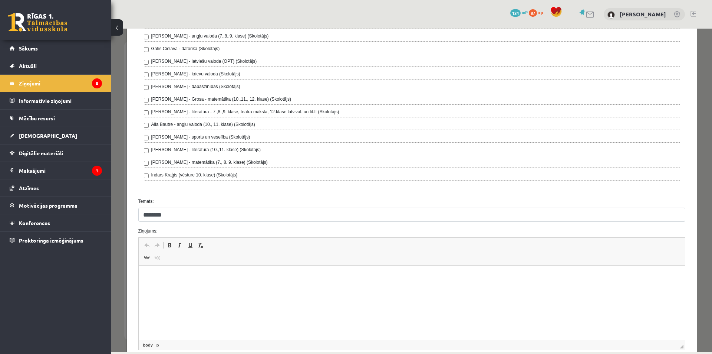
click at [172, 277] on p "Editor, wiswyg-editor-47024931200580-1758036050-566" at bounding box center [412, 277] width 532 height 8
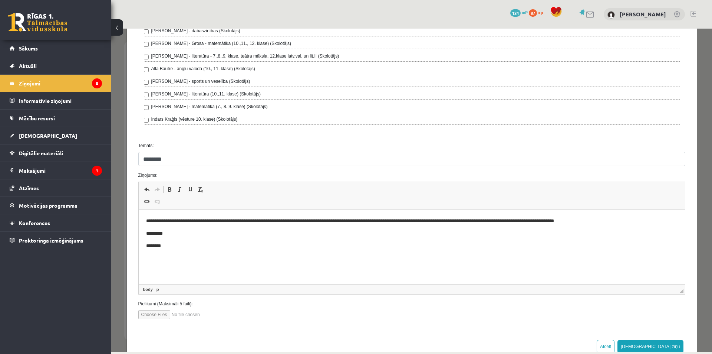
scroll to position [187, 0]
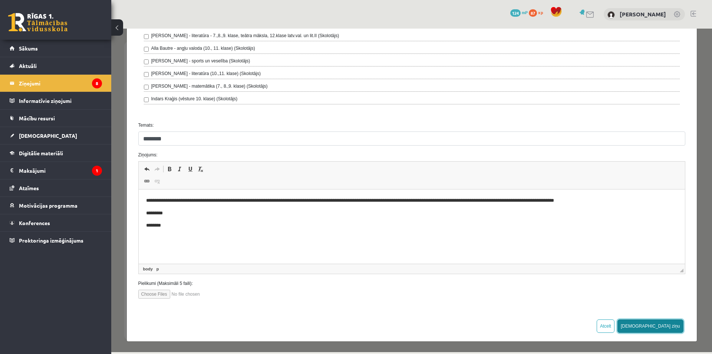
click at [662, 325] on button "Sūtīt ziņu" at bounding box center [651, 325] width 66 height 13
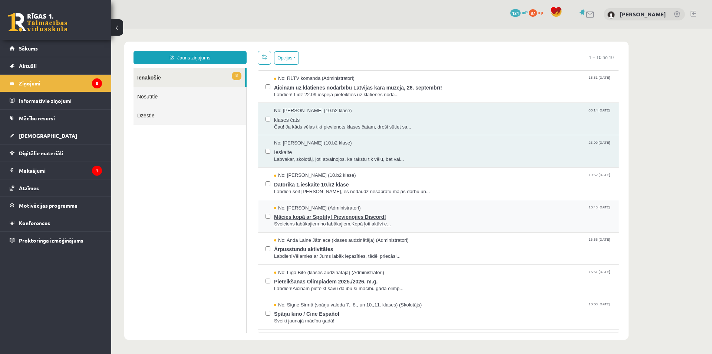
scroll to position [0, 0]
click at [204, 80] on link "8 Ienākošie" at bounding box center [190, 77] width 112 height 19
click at [188, 95] on link "Nosūtītie" at bounding box center [190, 96] width 113 height 19
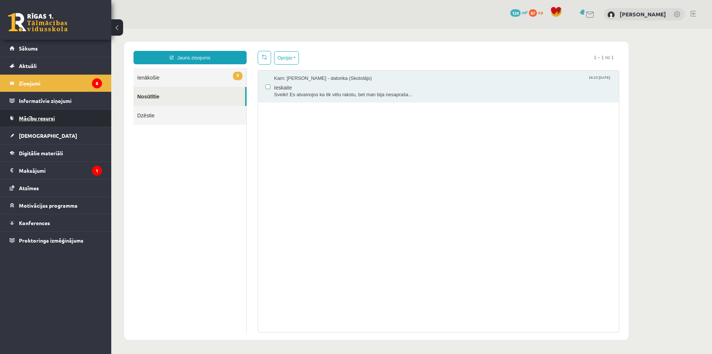
click at [63, 121] on link "Mācību resursi" at bounding box center [56, 117] width 92 height 17
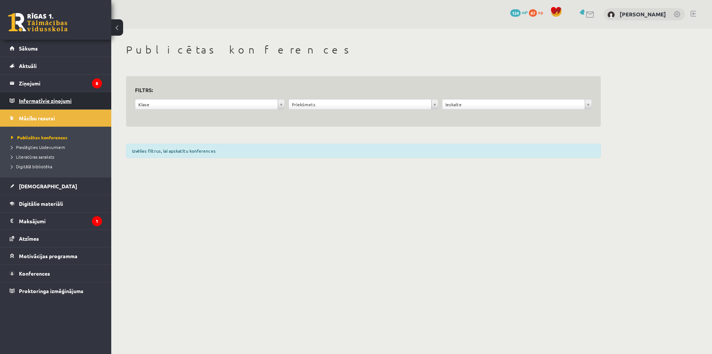
click at [60, 103] on legend "Informatīvie ziņojumi 0" at bounding box center [60, 100] width 83 height 17
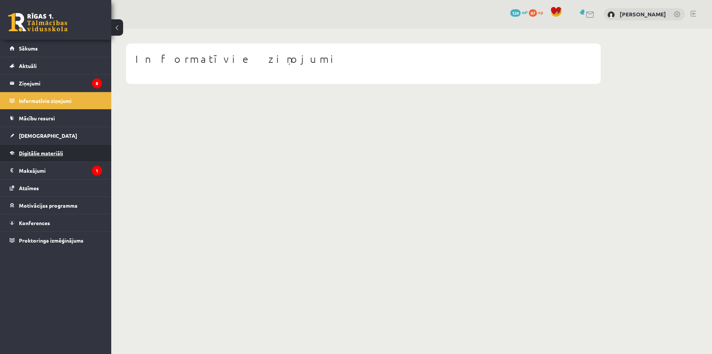
click at [65, 150] on link "Digitālie materiāli" at bounding box center [56, 152] width 92 height 17
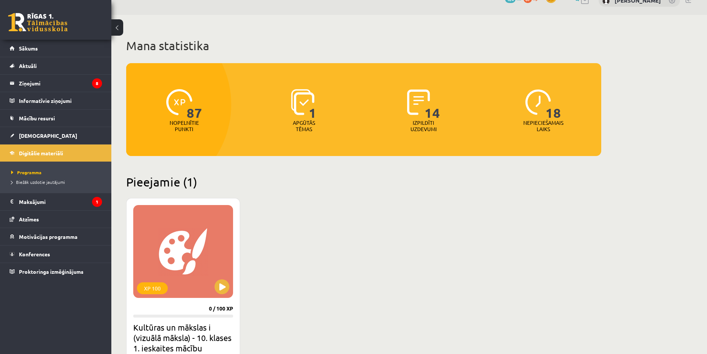
scroll to position [37, 0]
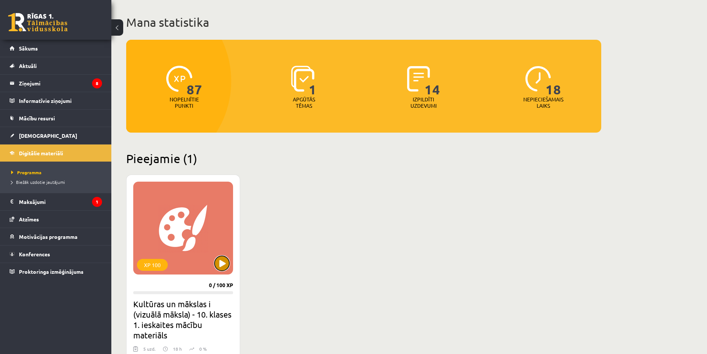
click at [222, 265] on button at bounding box center [221, 263] width 15 height 15
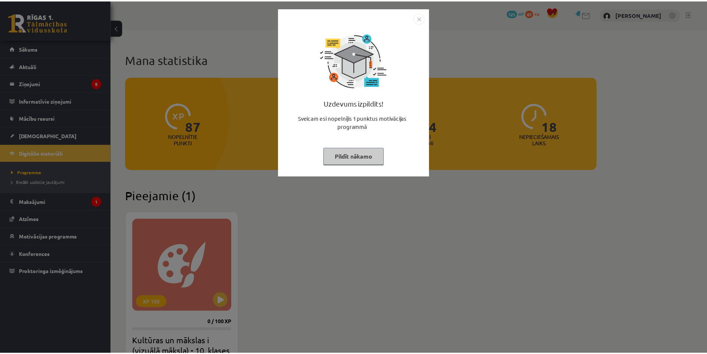
scroll to position [37, 0]
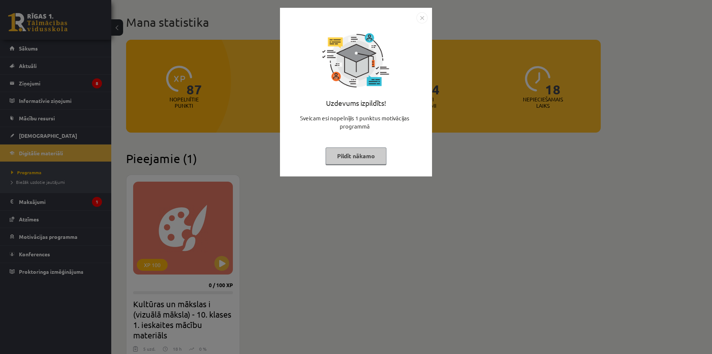
click at [421, 15] on img "Close" at bounding box center [422, 17] width 11 height 11
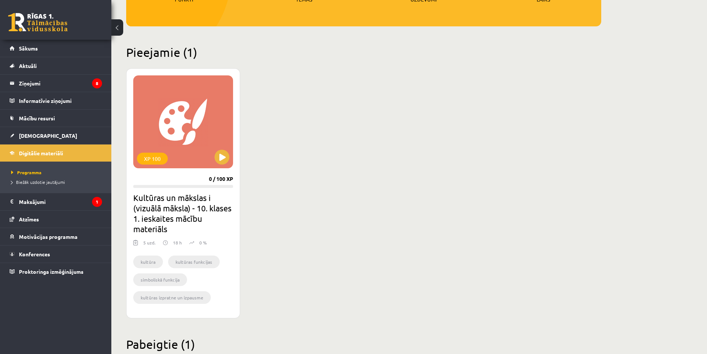
scroll to position [148, 0]
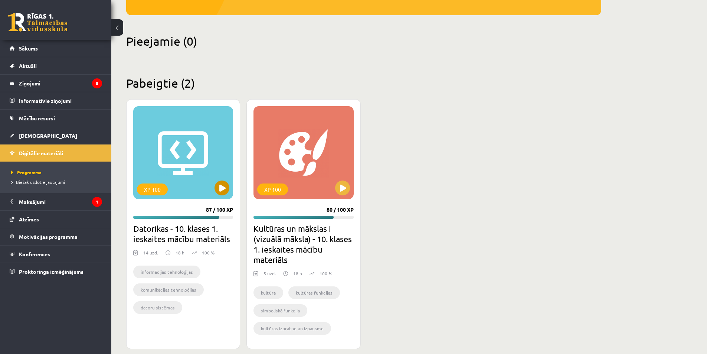
scroll to position [164, 0]
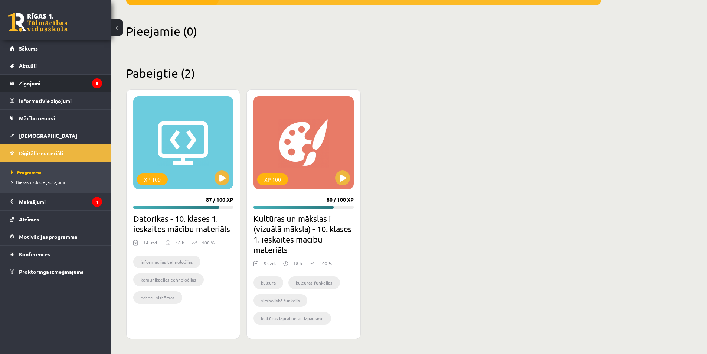
click at [62, 85] on legend "Ziņojumi 8" at bounding box center [60, 83] width 83 height 17
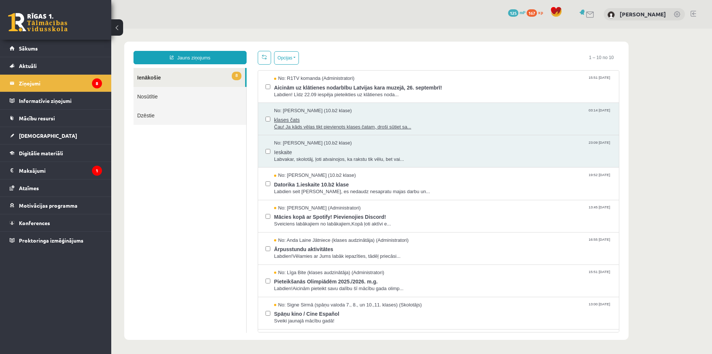
click at [314, 112] on span "No: [PERSON_NAME] (10.b2 klase)" at bounding box center [313, 110] width 78 height 7
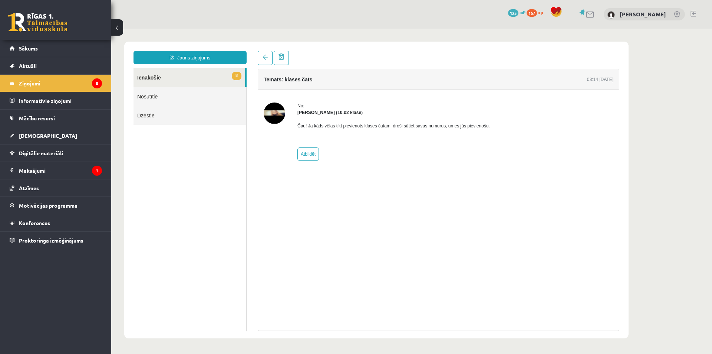
click at [281, 118] on img at bounding box center [275, 113] width 22 height 22
click at [272, 111] on img at bounding box center [275, 113] width 22 height 22
click at [326, 113] on strong "[PERSON_NAME] (10.b2 klase)" at bounding box center [330, 112] width 65 height 5
click at [644, 12] on link "[PERSON_NAME]" at bounding box center [643, 13] width 46 height 7
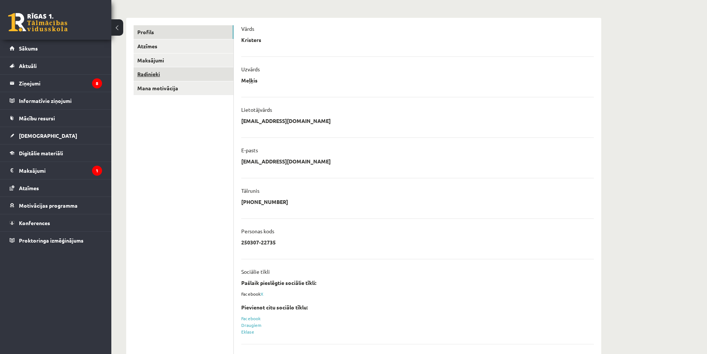
scroll to position [74, 0]
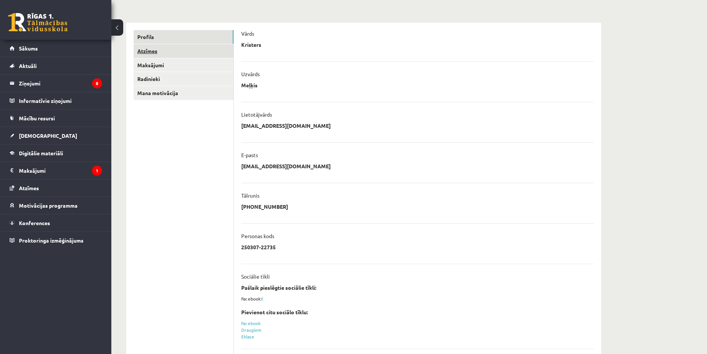
click at [161, 55] on link "Atzīmes" at bounding box center [184, 51] width 100 height 14
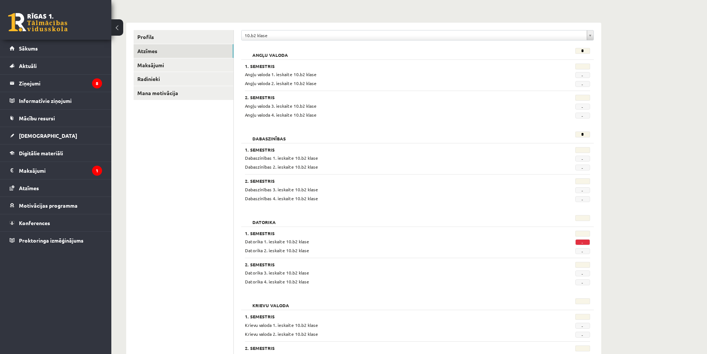
click at [307, 70] on div "1. Semestris" at bounding box center [388, 66] width 286 height 7
click at [272, 75] on span "Angļu valoda 1. ieskaite 10.b2 klase" at bounding box center [281, 74] width 72 height 6
click at [270, 75] on span "Angļu valoda 1. ieskaite 10.b2 klase" at bounding box center [281, 74] width 72 height 6
click at [581, 80] on div "-" at bounding box center [565, 83] width 59 height 7
click at [579, 75] on span "-" at bounding box center [582, 75] width 15 height 6
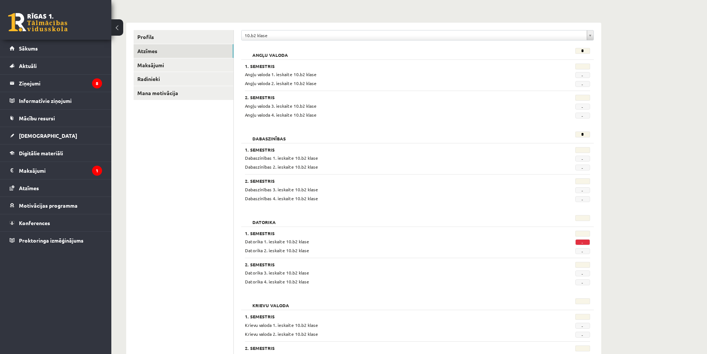
click at [580, 77] on span "-" at bounding box center [582, 75] width 15 height 6
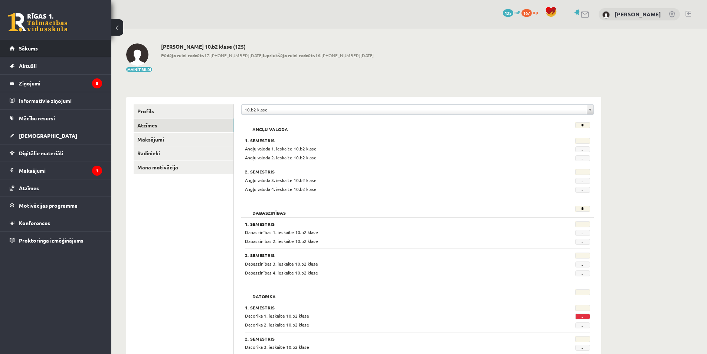
click at [41, 52] on link "Sākums" at bounding box center [56, 48] width 92 height 17
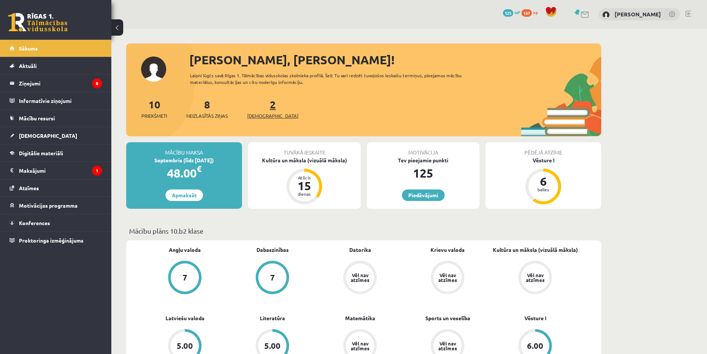
click at [260, 112] on span "[DEMOGRAPHIC_DATA]" at bounding box center [272, 115] width 51 height 7
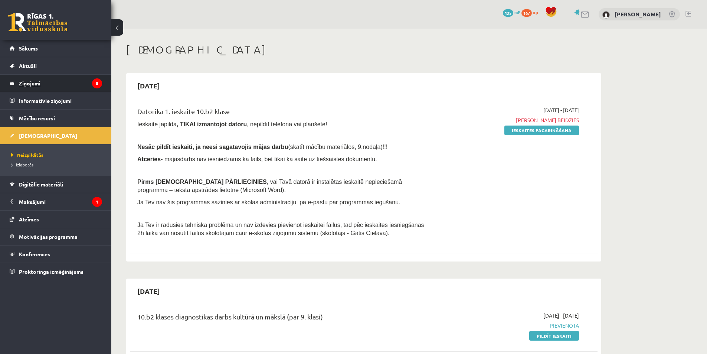
click at [39, 84] on legend "Ziņojumi 8" at bounding box center [60, 83] width 83 height 17
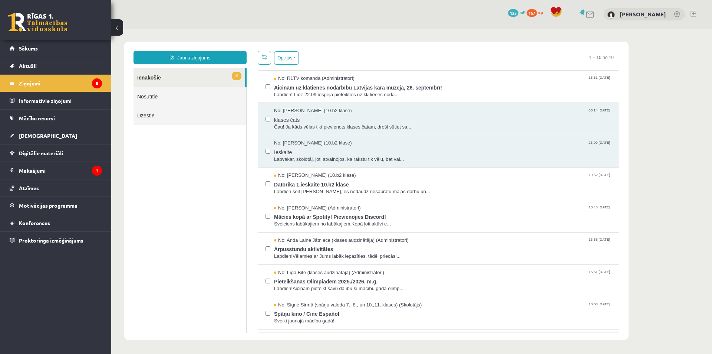
click at [211, 96] on link "Nosūtītie" at bounding box center [190, 96] width 113 height 19
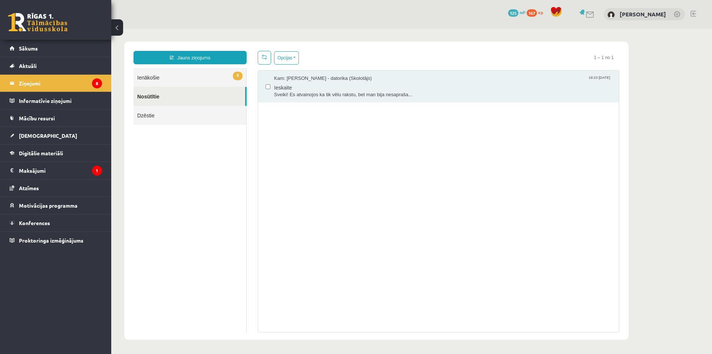
click at [425, 98] on div "Kam: [PERSON_NAME] - datorika (Skolotājs) 18:23 [DATE] Ieskaite Sveiki! Es atva…" at bounding box center [438, 86] width 361 height 32
click at [306, 96] on span "Sveiki! Es atvainojos ka tik vēlu rakstu, bet man bija nesapraša..." at bounding box center [443, 94] width 338 height 7
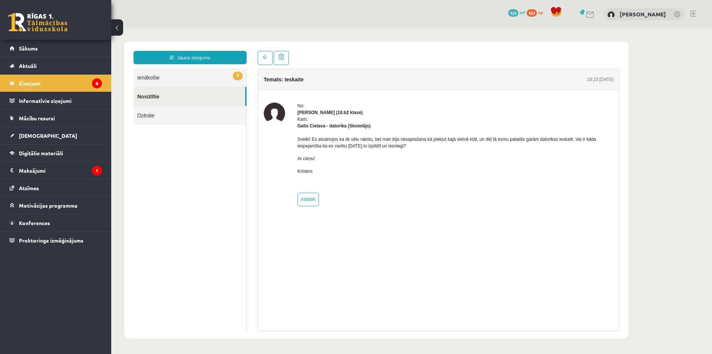
click at [201, 73] on link "8 Ienākošie" at bounding box center [190, 77] width 113 height 19
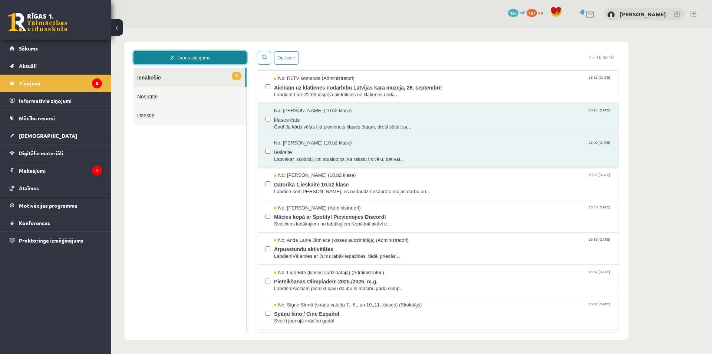
click at [207, 59] on link "Jauns ziņojums" at bounding box center [190, 57] width 113 height 13
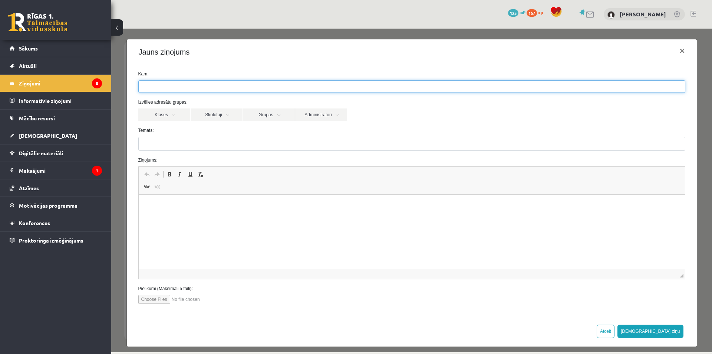
click at [198, 91] on ul at bounding box center [412, 87] width 546 height 12
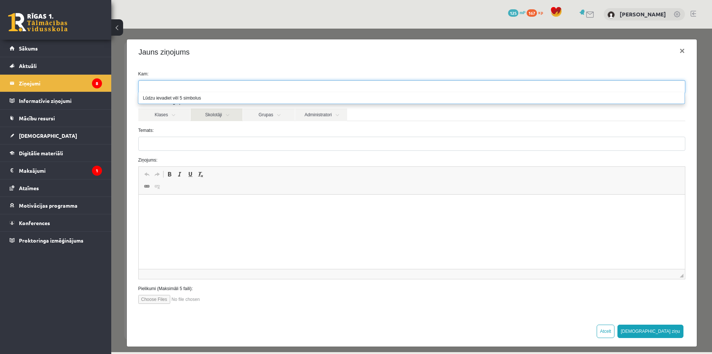
click at [215, 117] on link "Skolotāji" at bounding box center [217, 114] width 52 height 13
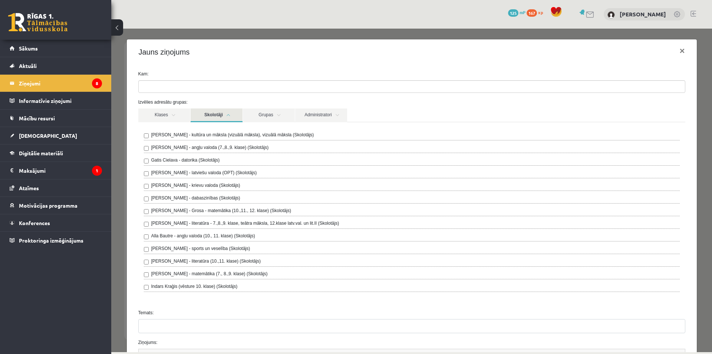
click at [163, 236] on label "Alla Bautre - angļu valoda (10., 11. klase) (Skolotājs)" at bounding box center [203, 235] width 104 height 7
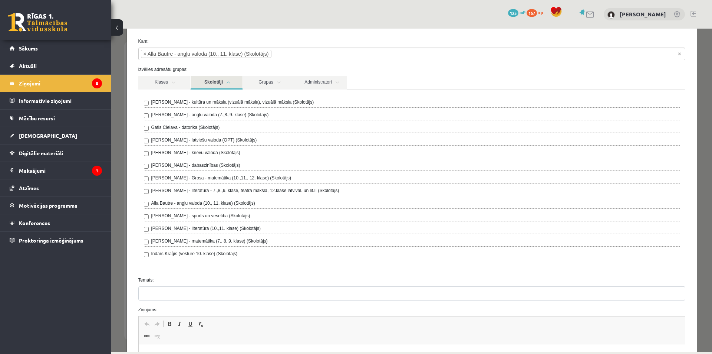
scroll to position [37, 0]
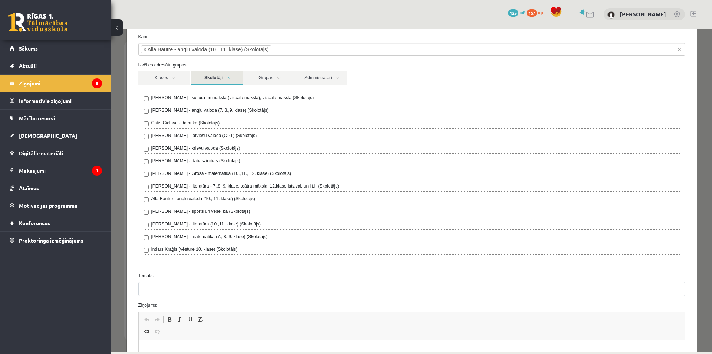
click at [233, 264] on div "Ilze Kolka - kultūra un māksla (vizuālā māksla), vizuālā māksla (Skolotājs) Lai…" at bounding box center [411, 175] width 547 height 181
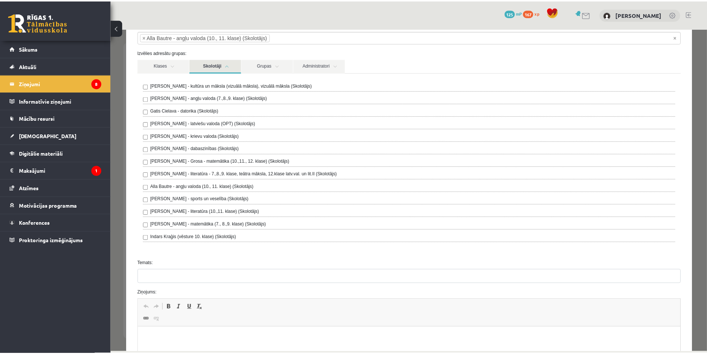
scroll to position [74, 0]
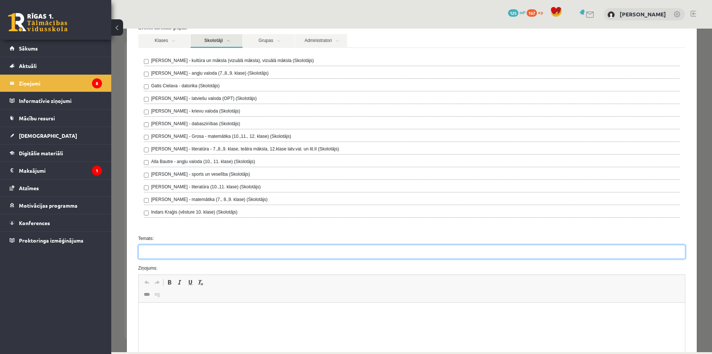
click at [203, 252] on input "Temats:" at bounding box center [411, 251] width 547 height 14
type input "********"
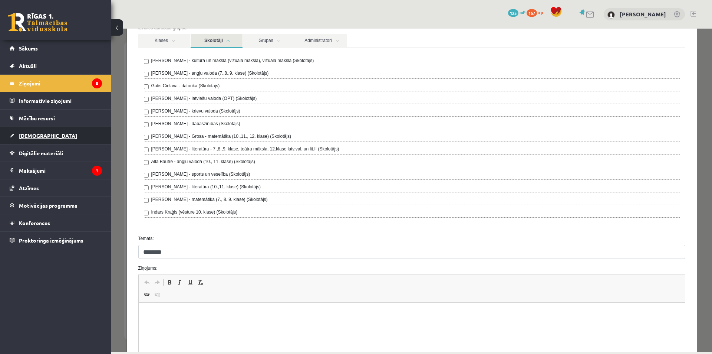
click at [51, 129] on link "[DEMOGRAPHIC_DATA]" at bounding box center [56, 135] width 92 height 17
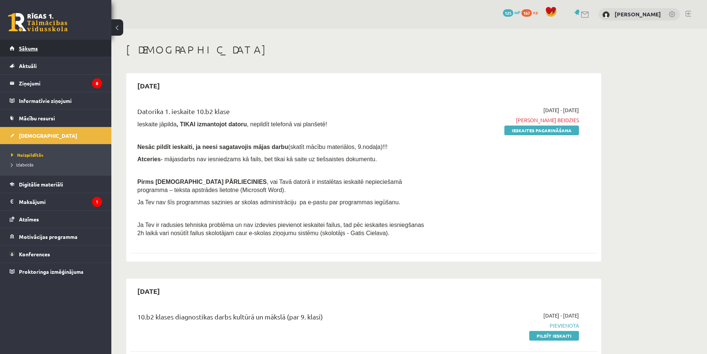
click at [71, 50] on link "Sākums" at bounding box center [56, 48] width 92 height 17
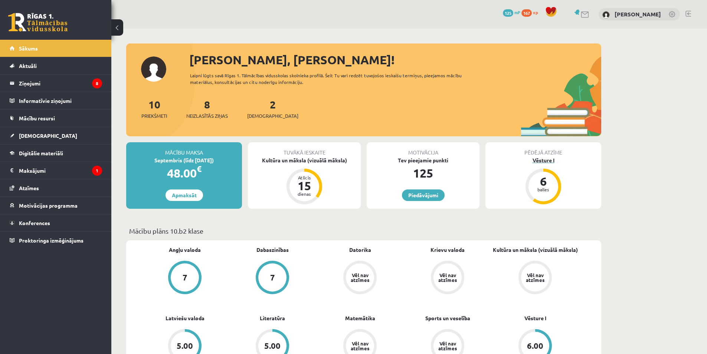
click at [538, 190] on div "balles" at bounding box center [543, 189] width 22 height 4
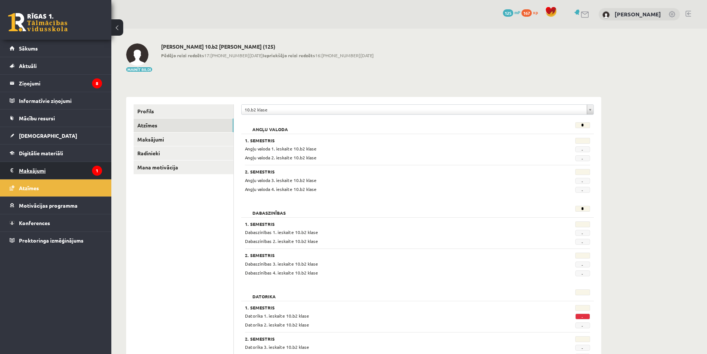
click at [60, 175] on legend "Maksājumi 1" at bounding box center [60, 170] width 83 height 17
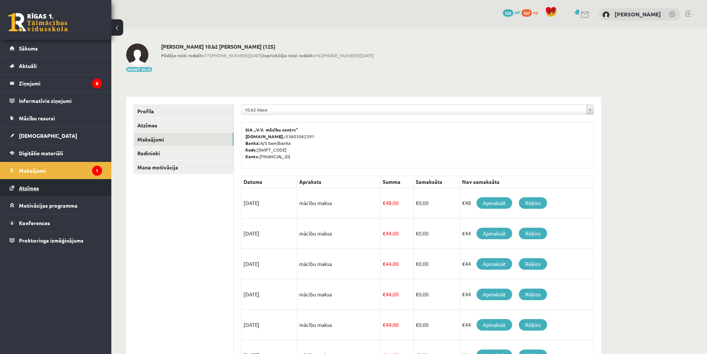
click at [60, 185] on link "Atzīmes" at bounding box center [56, 187] width 92 height 17
